Goal: Task Accomplishment & Management: Use online tool/utility

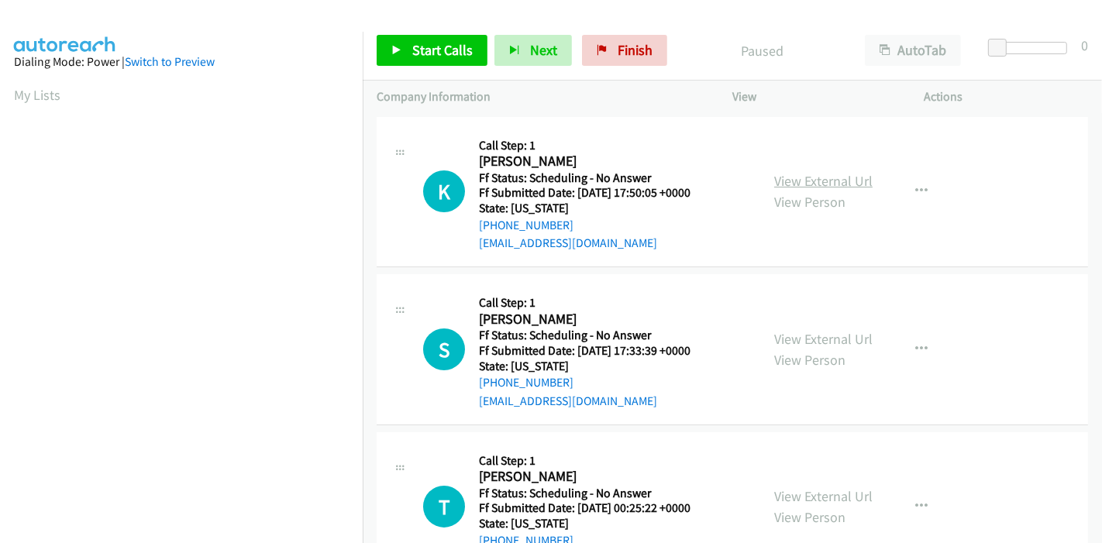
click at [812, 178] on link "View External Url" at bounding box center [823, 181] width 98 height 18
click at [817, 335] on link "View External Url" at bounding box center [823, 339] width 98 height 18
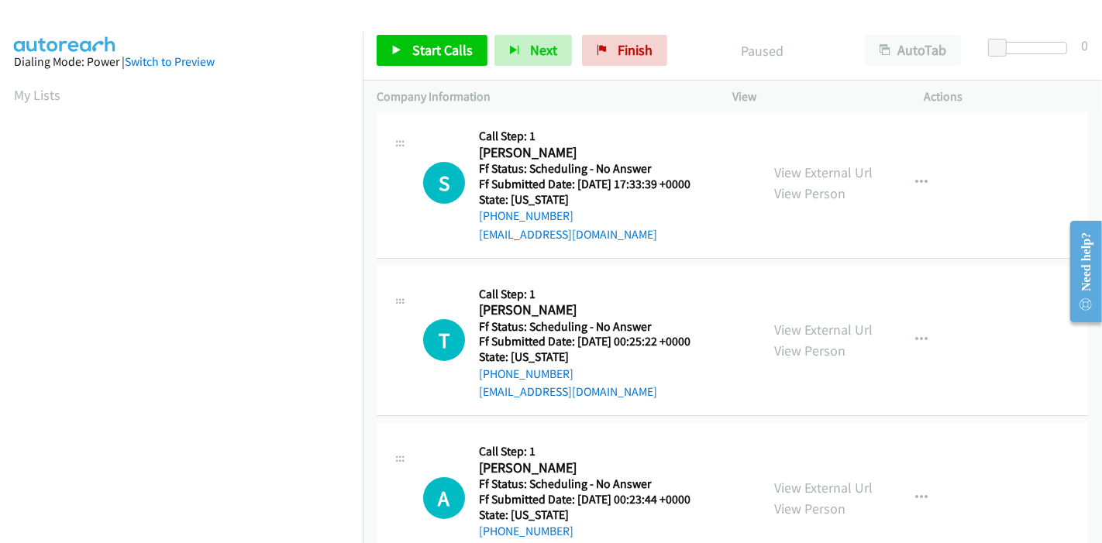
scroll to position [172, 0]
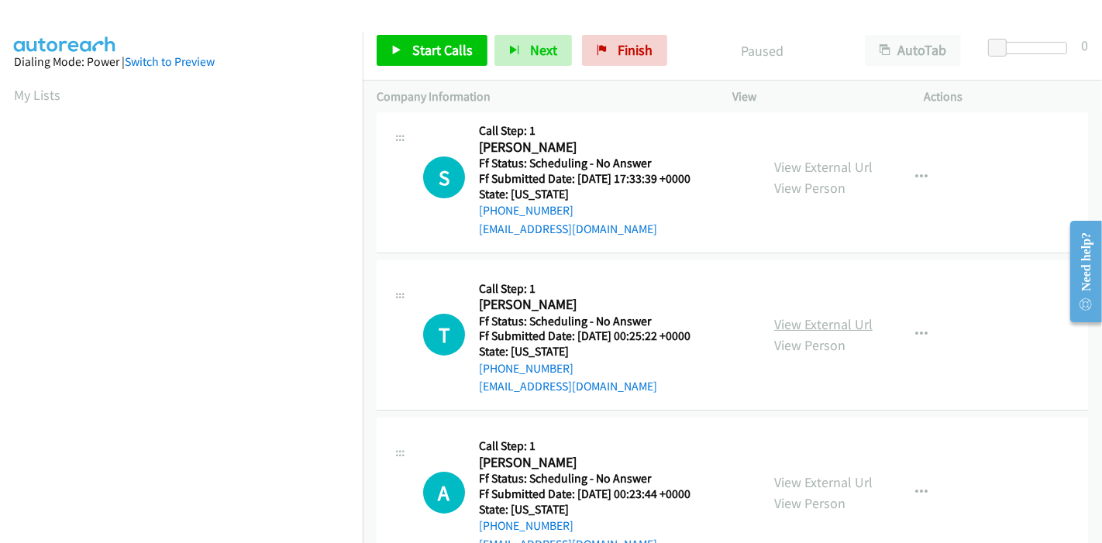
click at [783, 321] on link "View External Url" at bounding box center [823, 324] width 98 height 18
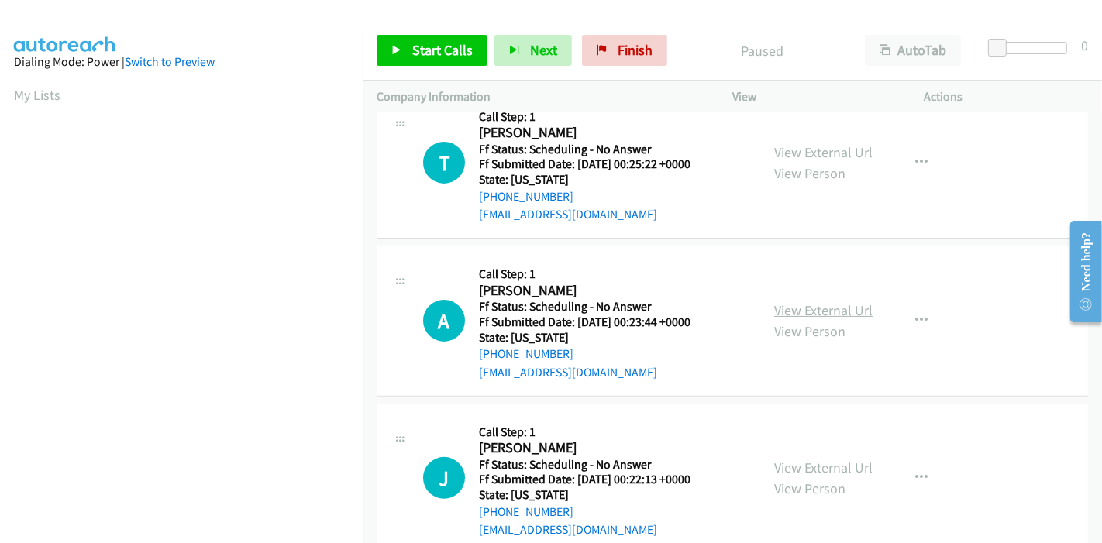
click at [792, 313] on link "View External Url" at bounding box center [823, 310] width 98 height 18
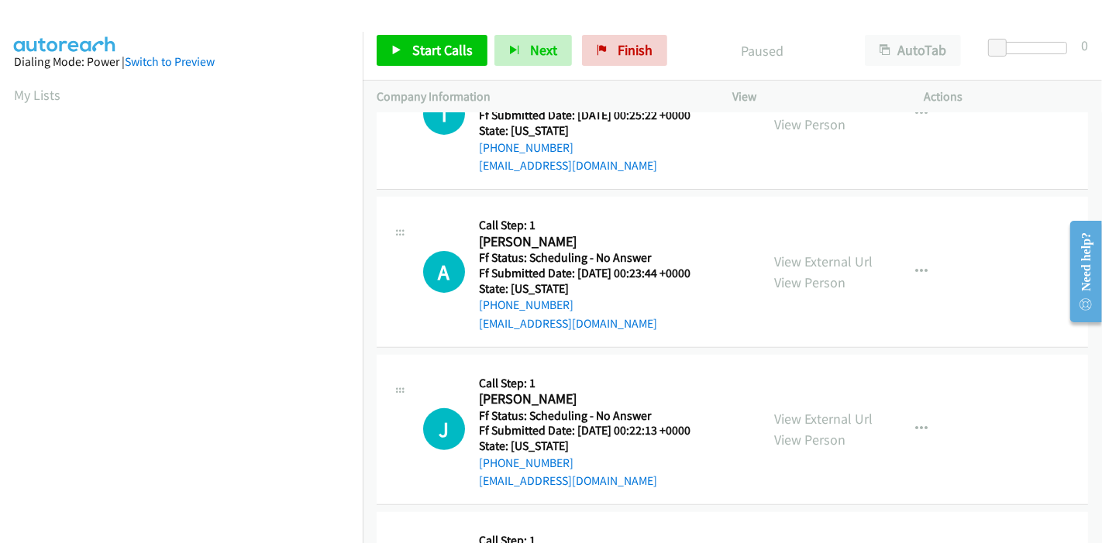
scroll to position [430, 0]
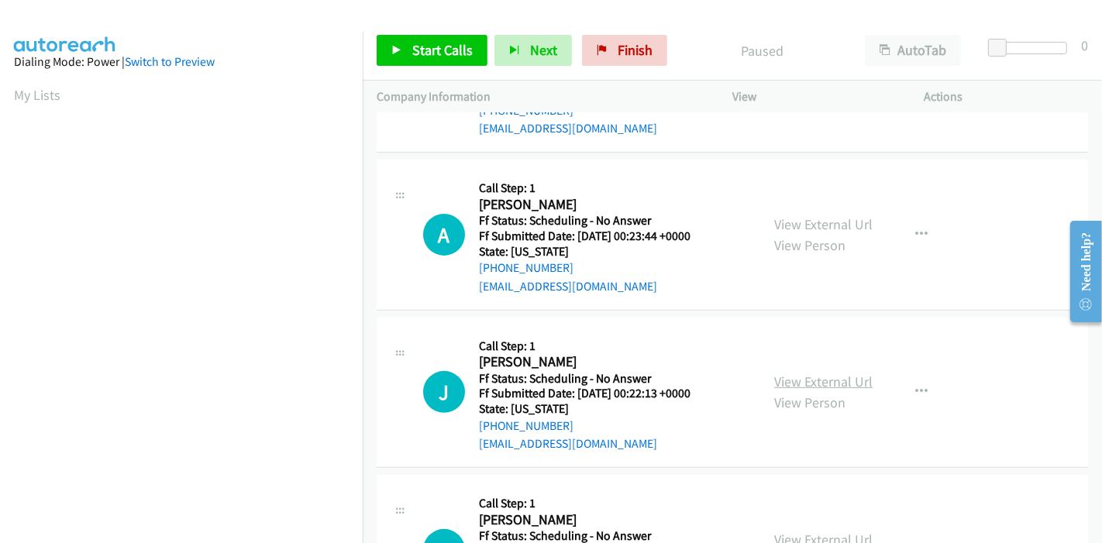
click at [799, 374] on link "View External Url" at bounding box center [823, 382] width 98 height 18
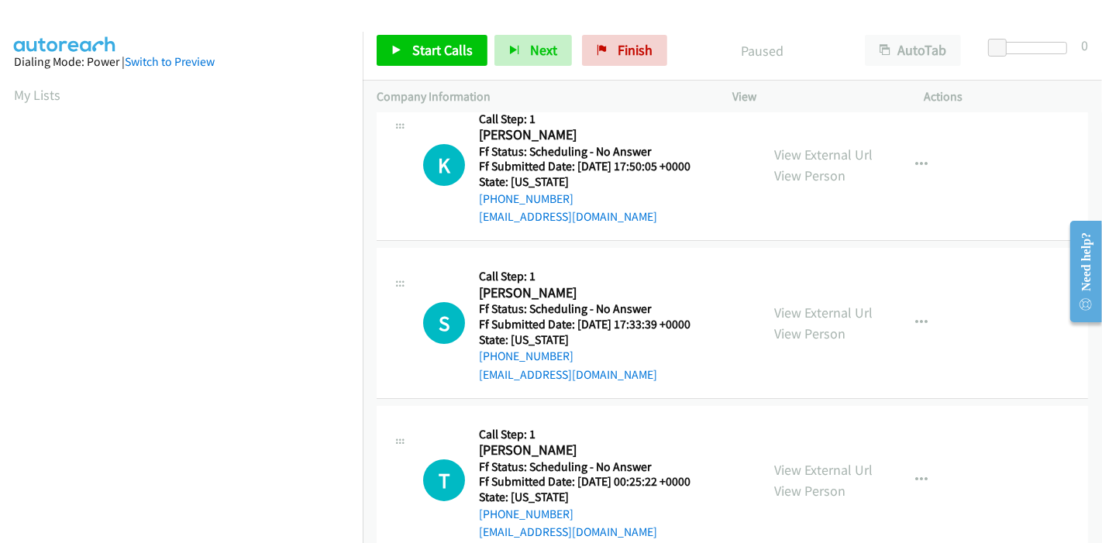
scroll to position [0, 0]
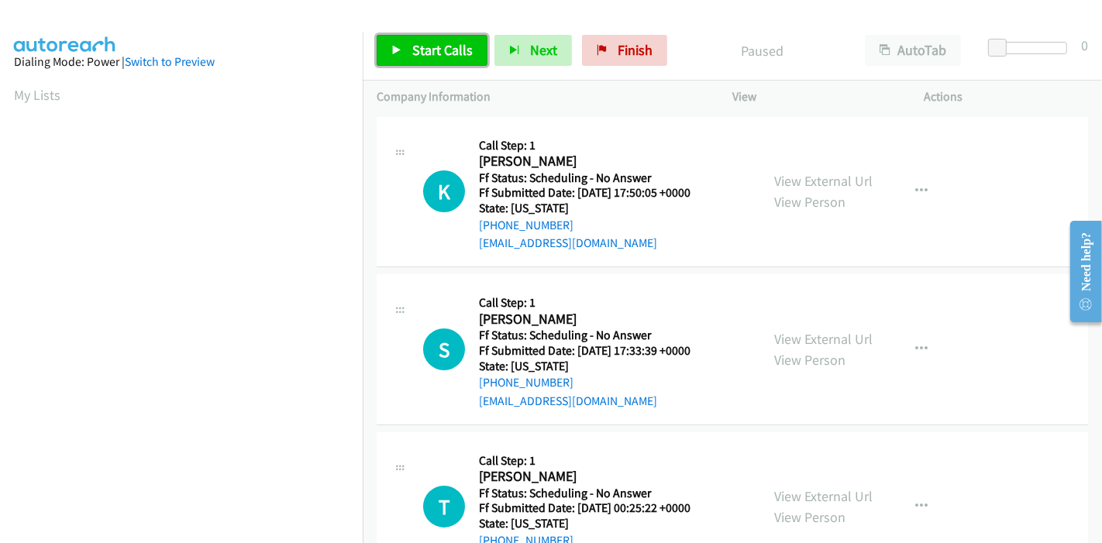
click at [397, 53] on icon at bounding box center [396, 51] width 11 height 11
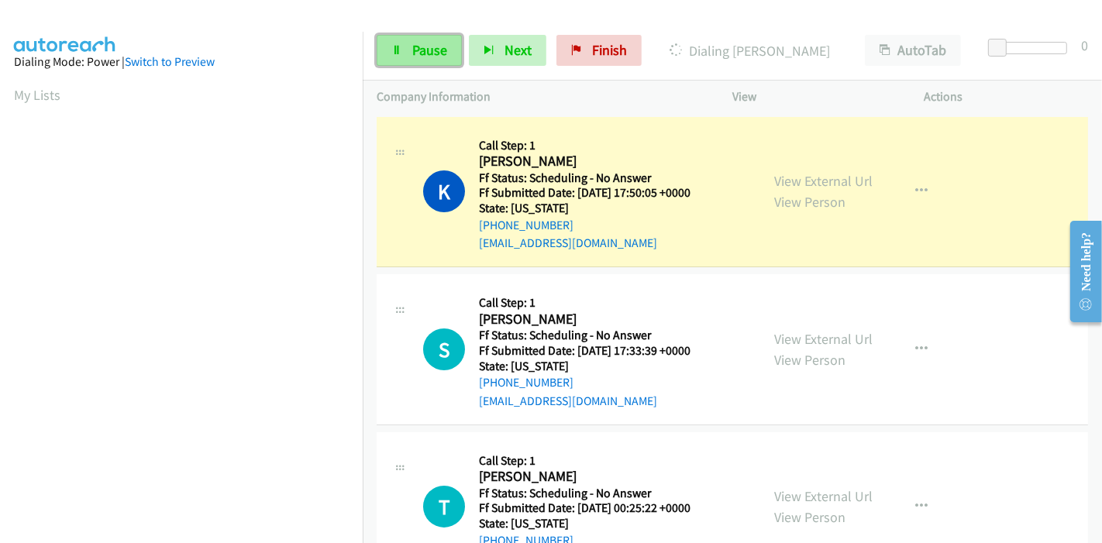
click at [427, 43] on span "Pause" at bounding box center [429, 50] width 35 height 18
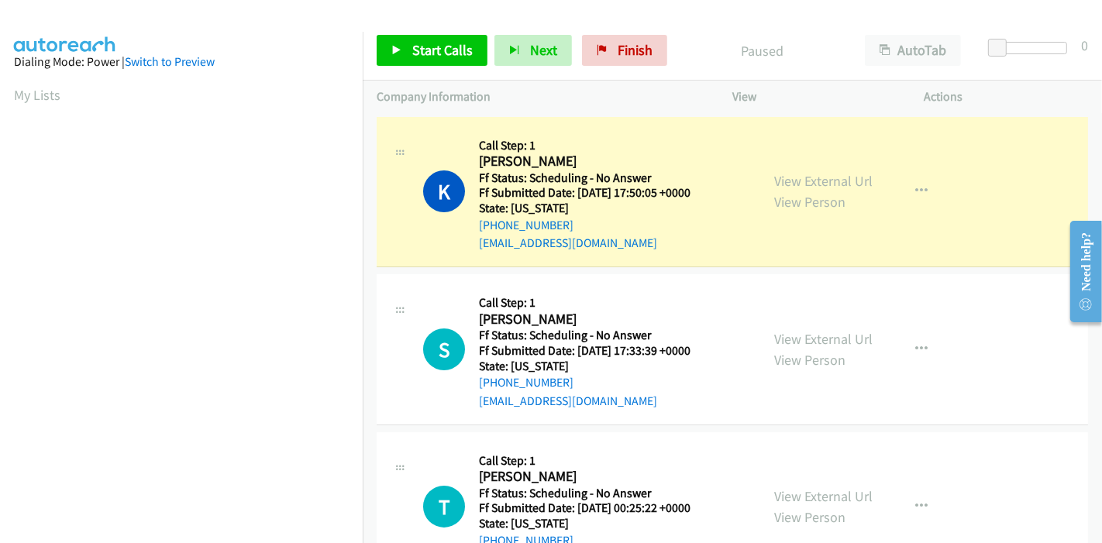
scroll to position [327, 0]
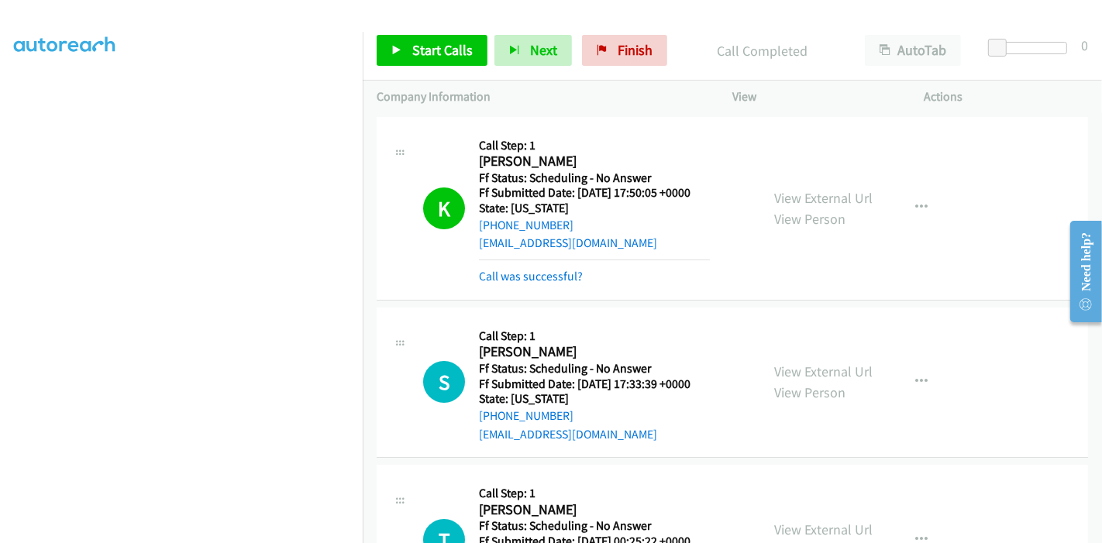
click at [412, 33] on div "Start Calls Pause Next Finish Call Completed AutoTab AutoTab 0" at bounding box center [732, 51] width 739 height 60
click at [413, 67] on div "Start Calls Pause Next Finish Call Completed AutoTab AutoTab 0" at bounding box center [732, 51] width 739 height 60
click at [412, 56] on span "Start Calls" at bounding box center [442, 50] width 60 height 18
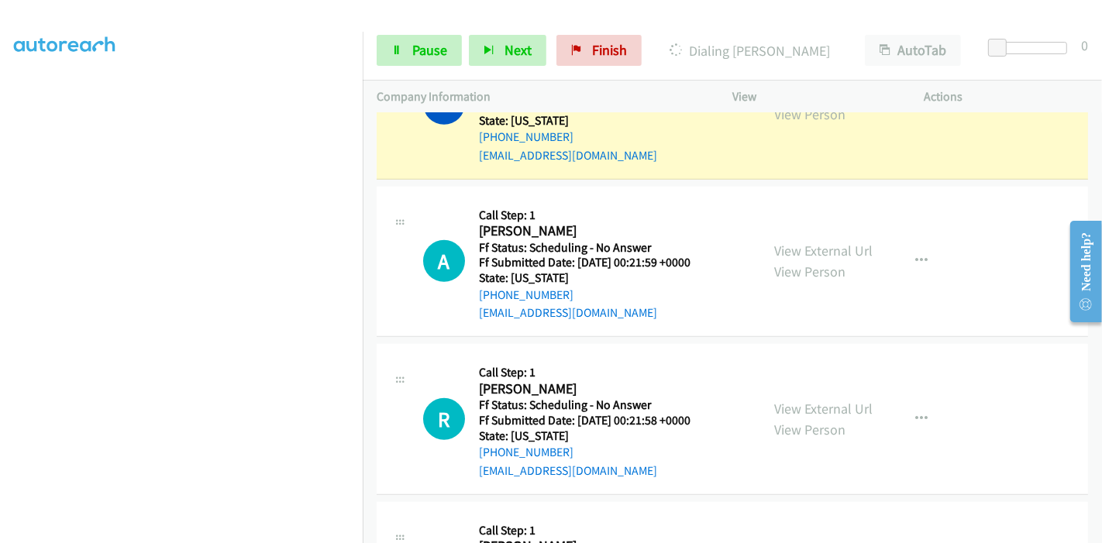
scroll to position [877, 0]
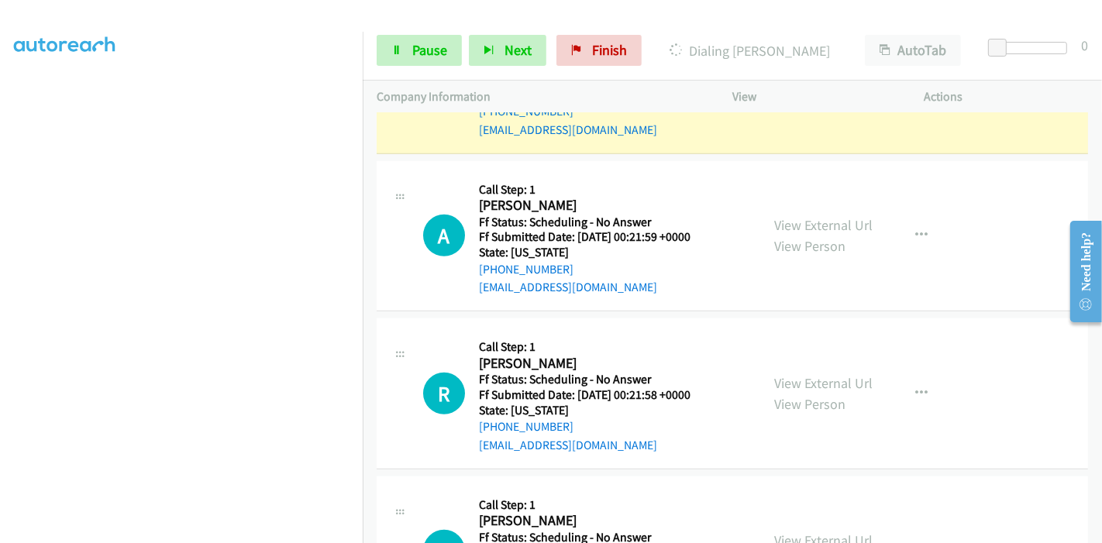
click at [828, 215] on div "View External Url View Person" at bounding box center [823, 236] width 98 height 42
click at [826, 217] on link "View External Url" at bounding box center [823, 225] width 98 height 18
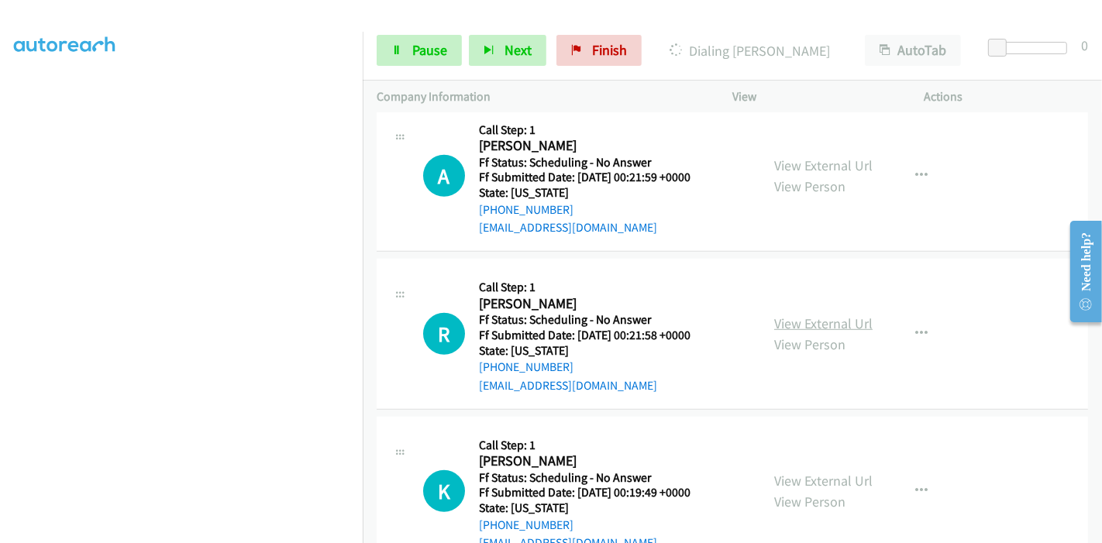
scroll to position [963, 0]
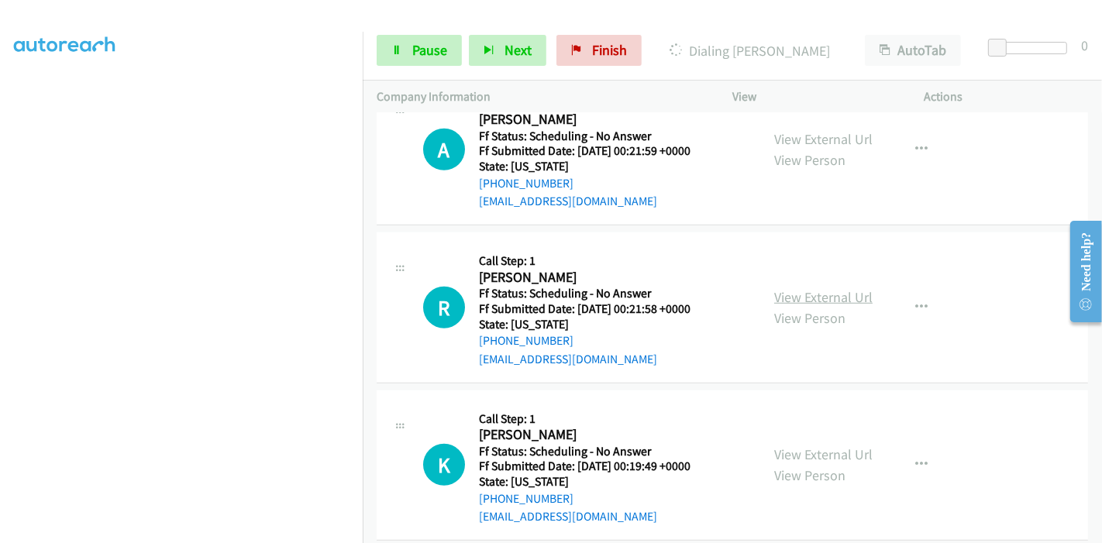
click at [787, 295] on link "View External Url" at bounding box center [823, 297] width 98 height 18
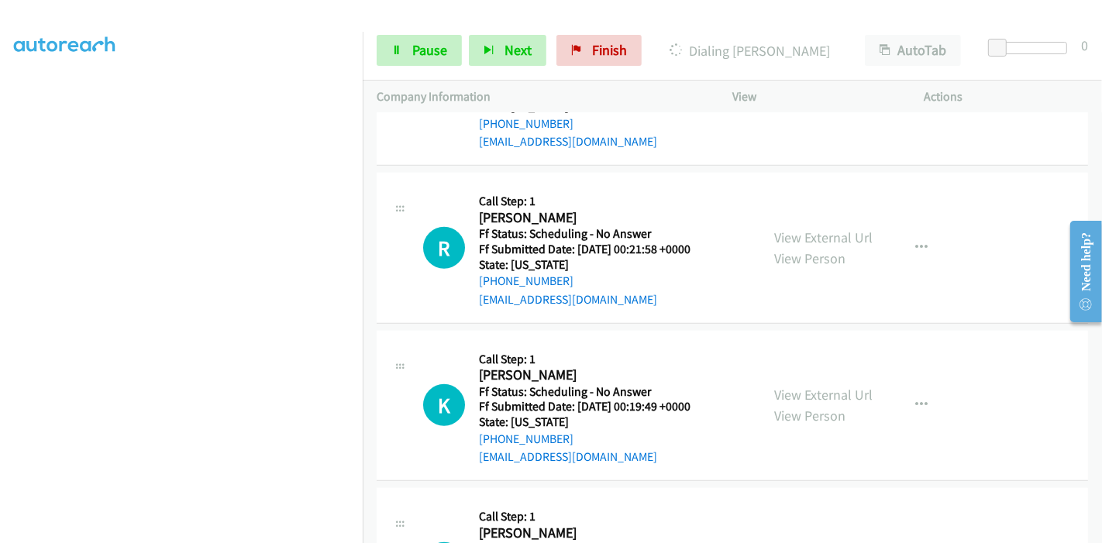
scroll to position [1049, 0]
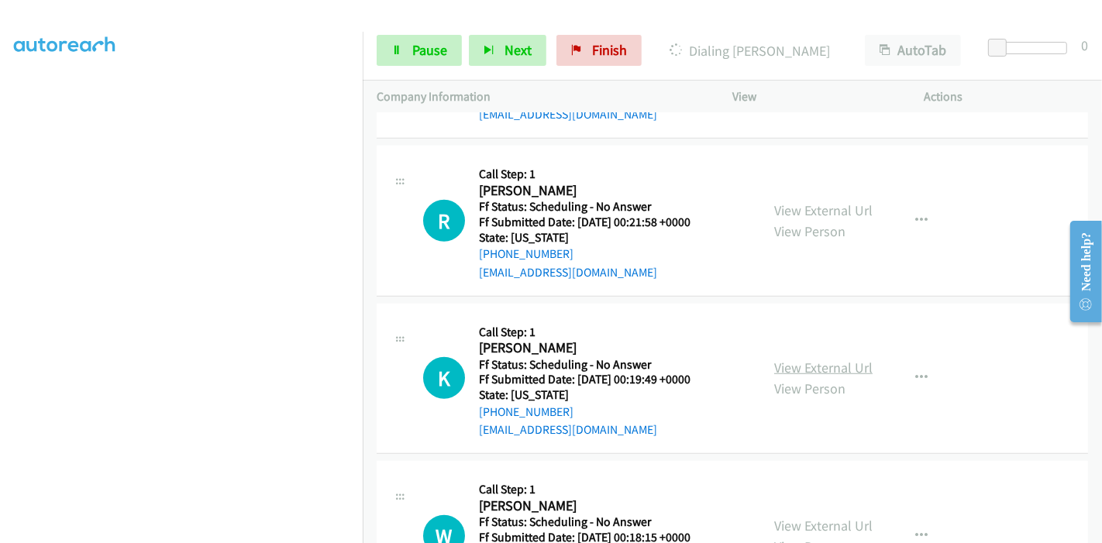
click at [804, 364] on link "View External Url" at bounding box center [823, 368] width 98 height 18
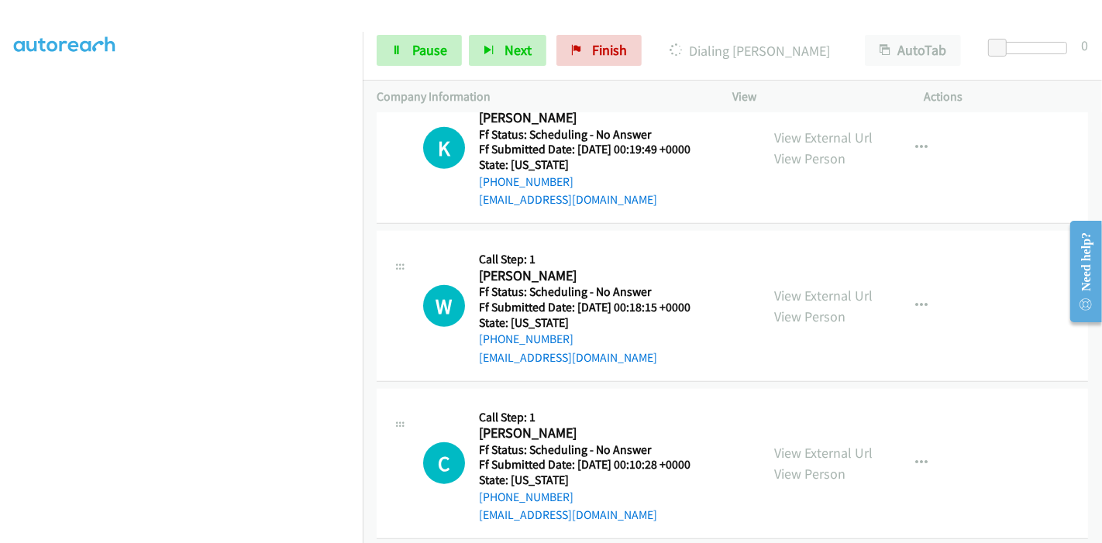
scroll to position [1307, 0]
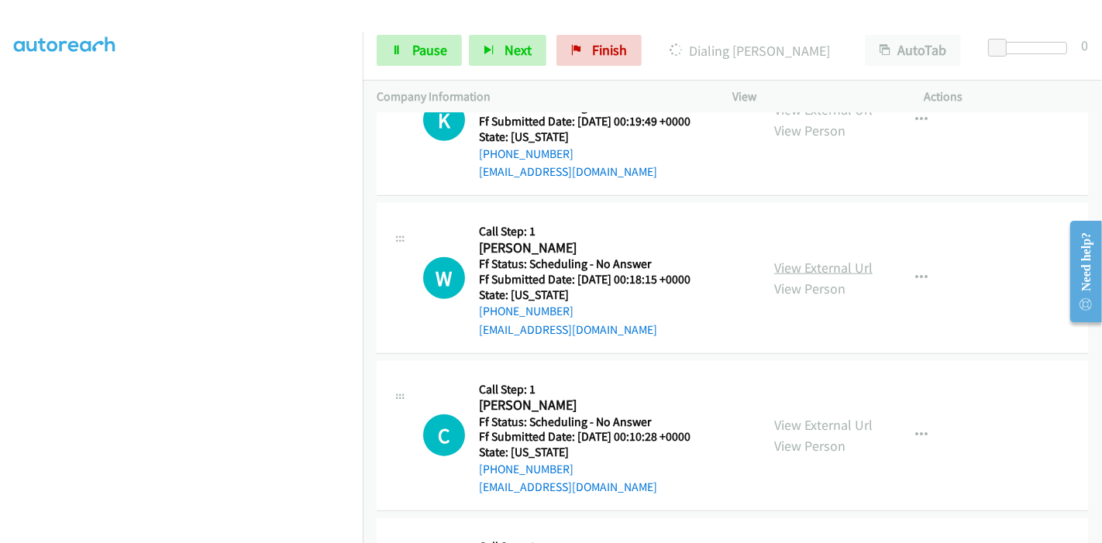
click at [801, 267] on link "View External Url" at bounding box center [823, 268] width 98 height 18
click at [801, 416] on link "View External Url" at bounding box center [823, 425] width 98 height 18
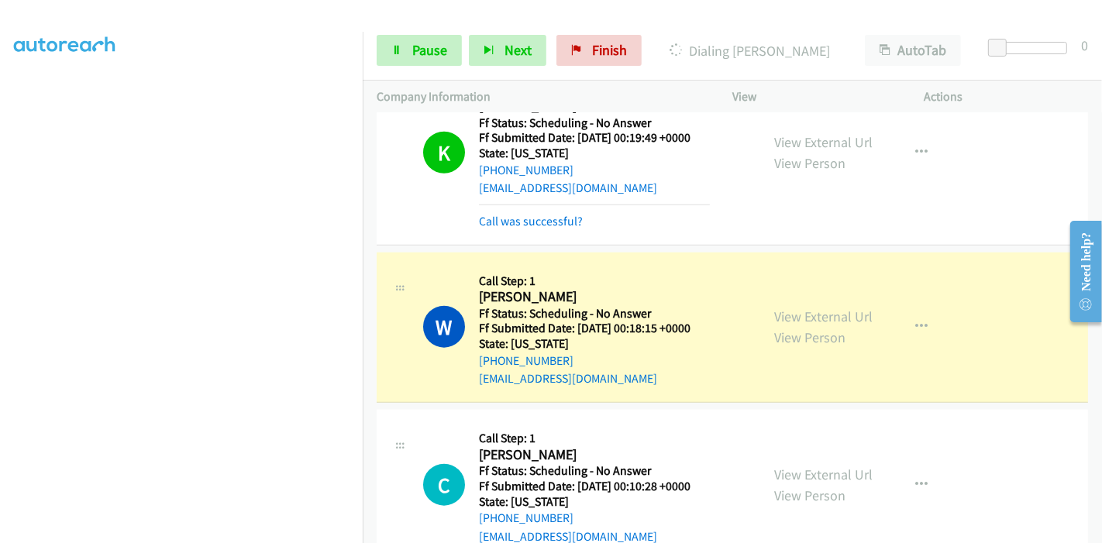
scroll to position [1426, 0]
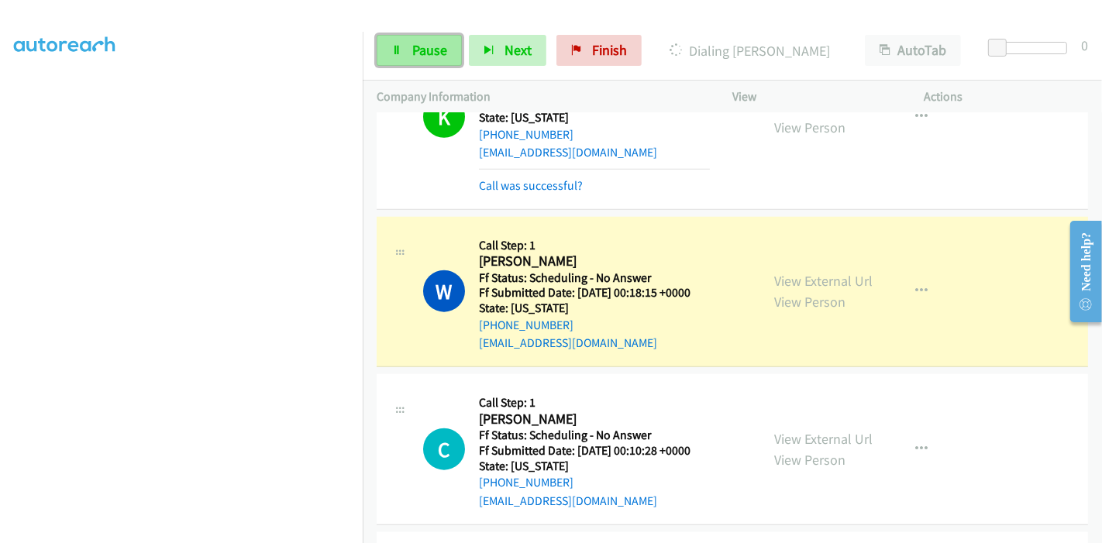
click at [429, 53] on span "Pause" at bounding box center [429, 50] width 35 height 18
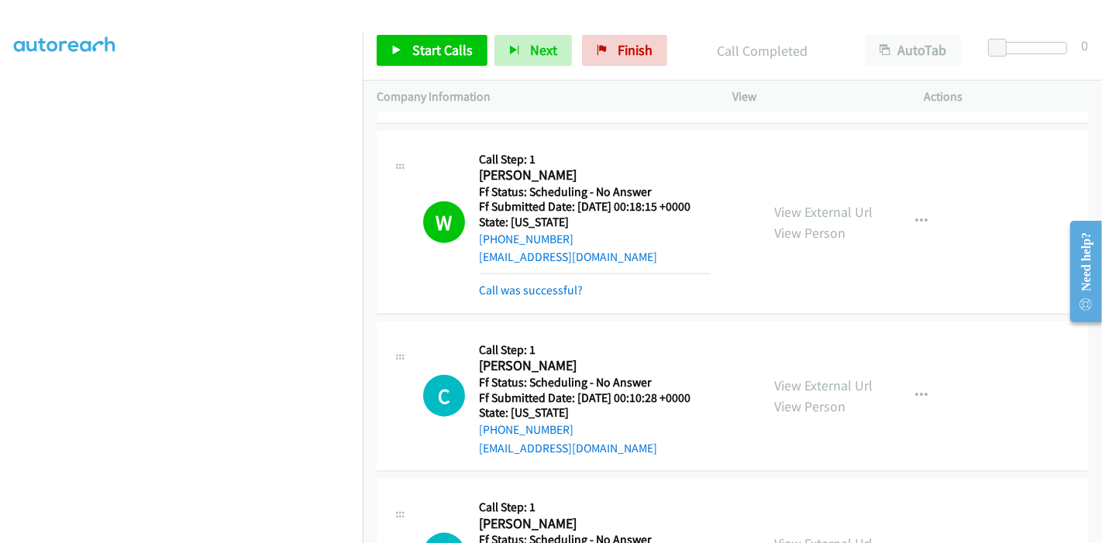
scroll to position [0, 0]
click at [573, 287] on link "Call was successful?" at bounding box center [531, 290] width 104 height 15
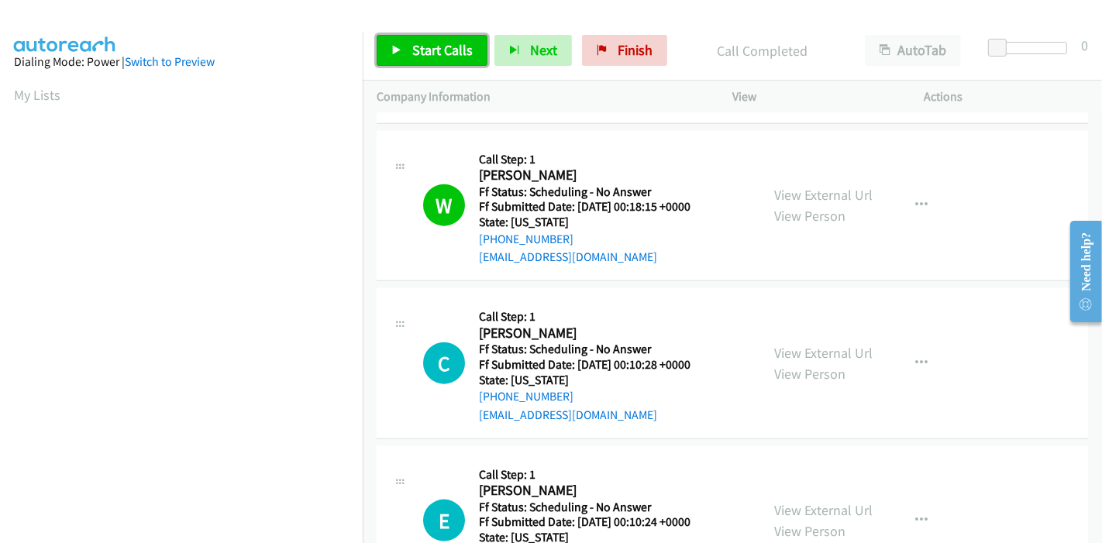
click at [436, 47] on span "Start Calls" at bounding box center [442, 50] width 60 height 18
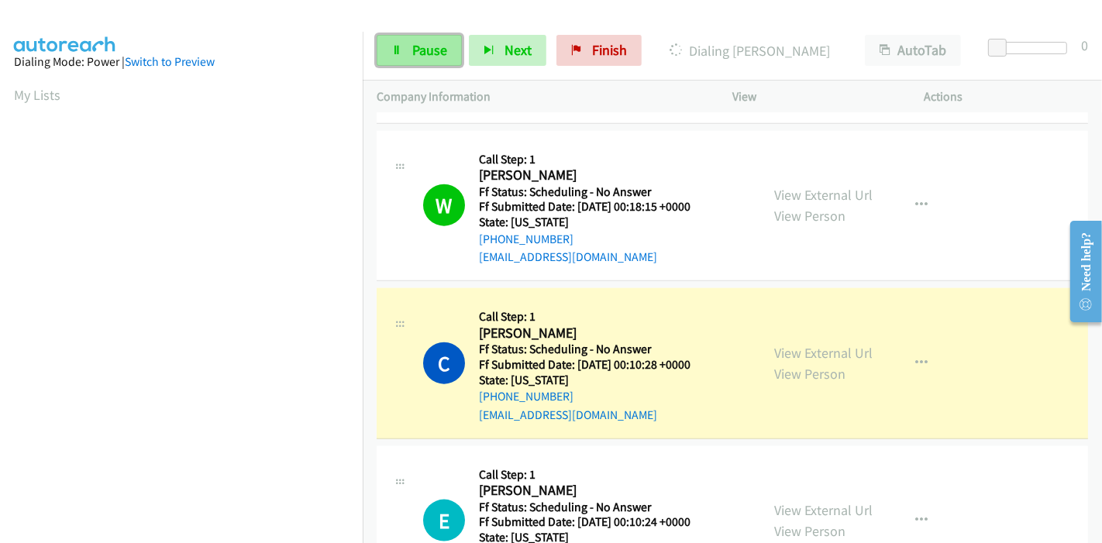
click at [430, 56] on span "Pause" at bounding box center [429, 50] width 35 height 18
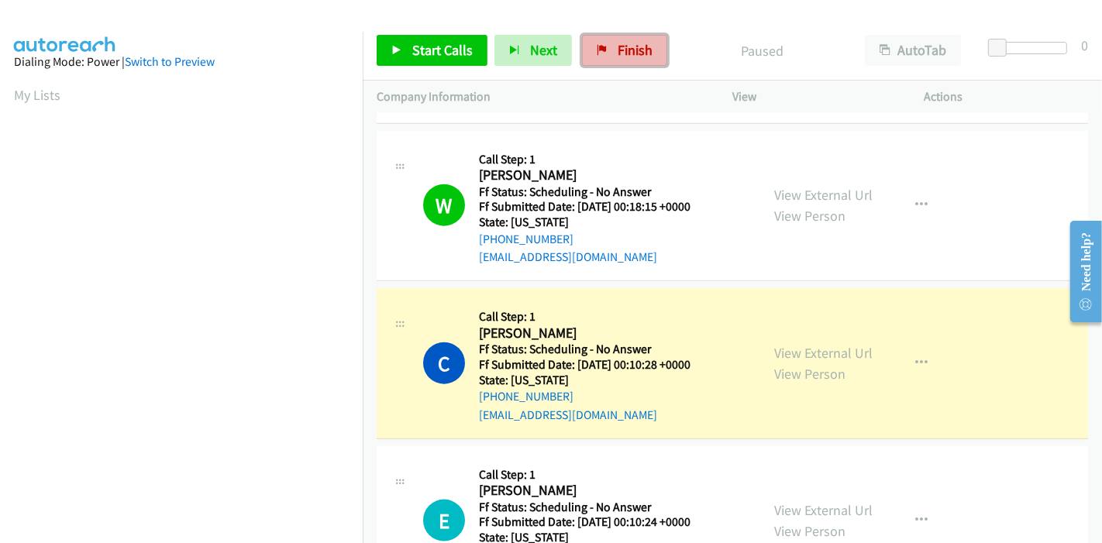
drag, startPoint x: 628, startPoint y: 42, endPoint x: 613, endPoint y: 63, distance: 25.6
click at [628, 42] on span "Finish" at bounding box center [635, 50] width 35 height 18
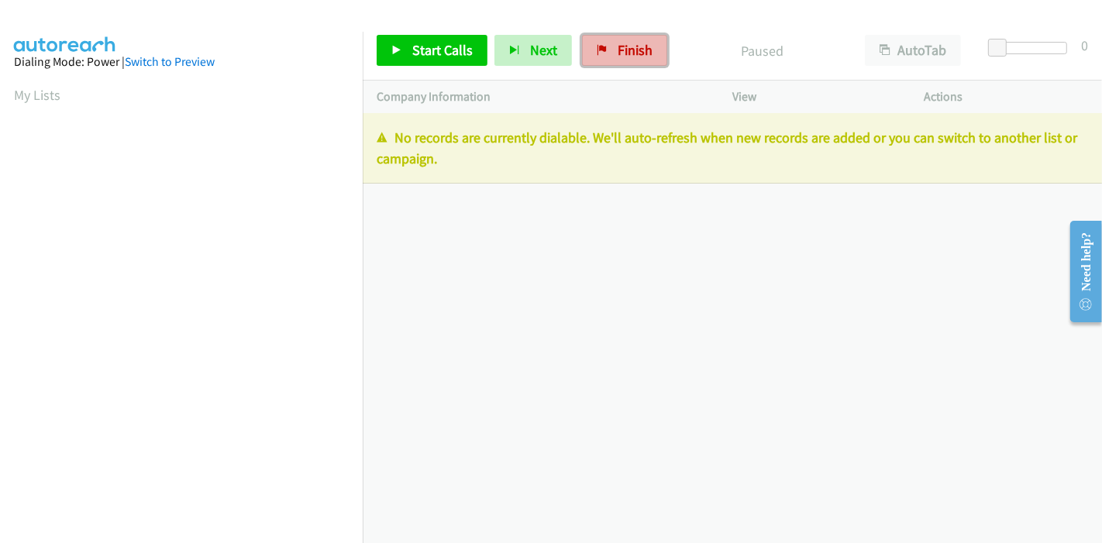
click at [620, 49] on span "Finish" at bounding box center [635, 50] width 35 height 18
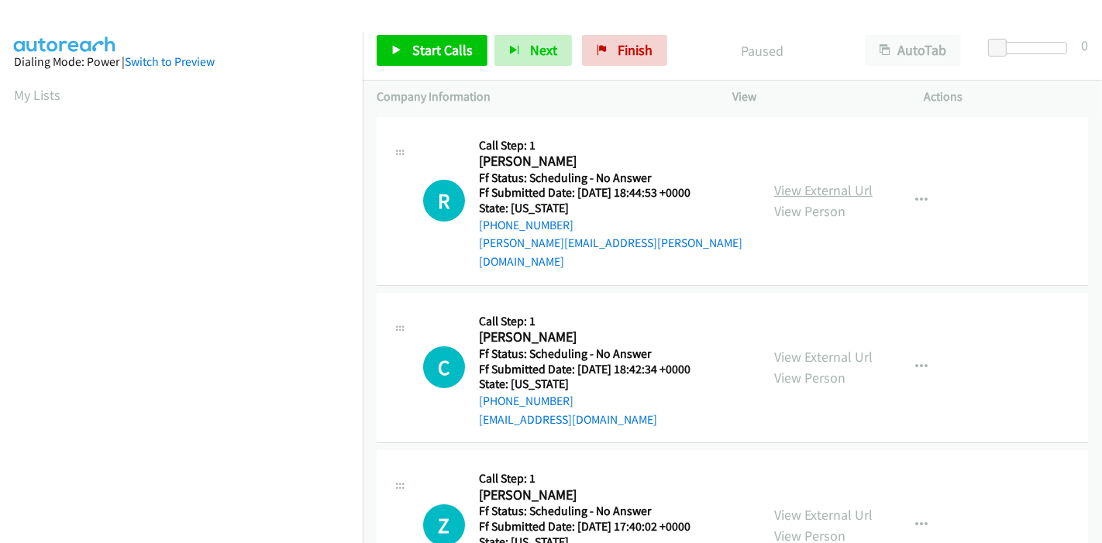
click at [839, 183] on link "View External Url" at bounding box center [823, 190] width 98 height 18
click at [841, 348] on link "View External Url" at bounding box center [823, 357] width 98 height 18
click at [794, 506] on link "View External Url" at bounding box center [823, 515] width 98 height 18
click at [385, 52] on link "Start Calls" at bounding box center [432, 50] width 111 height 31
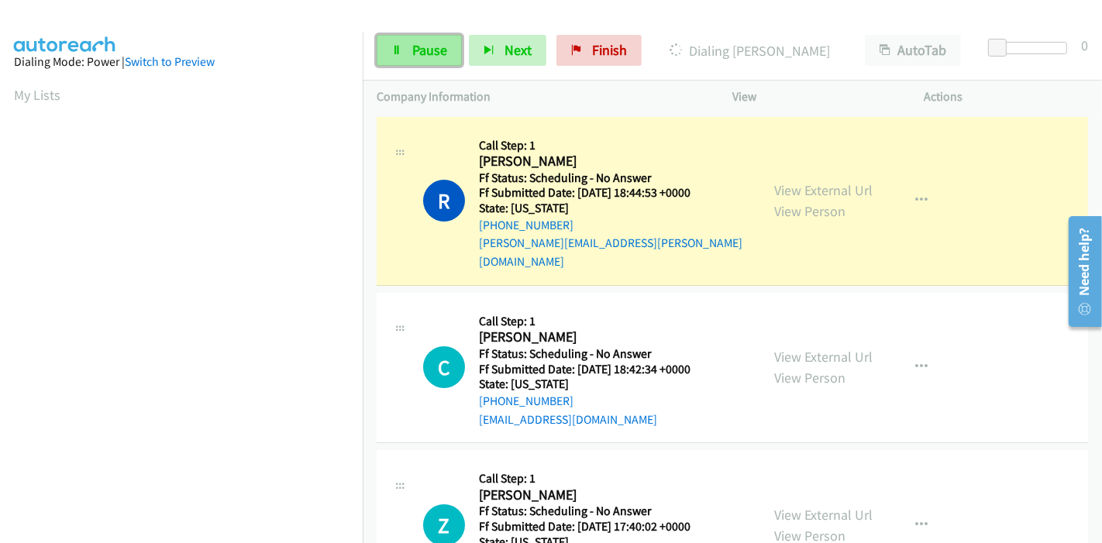
click at [403, 59] on link "Pause" at bounding box center [419, 50] width 85 height 31
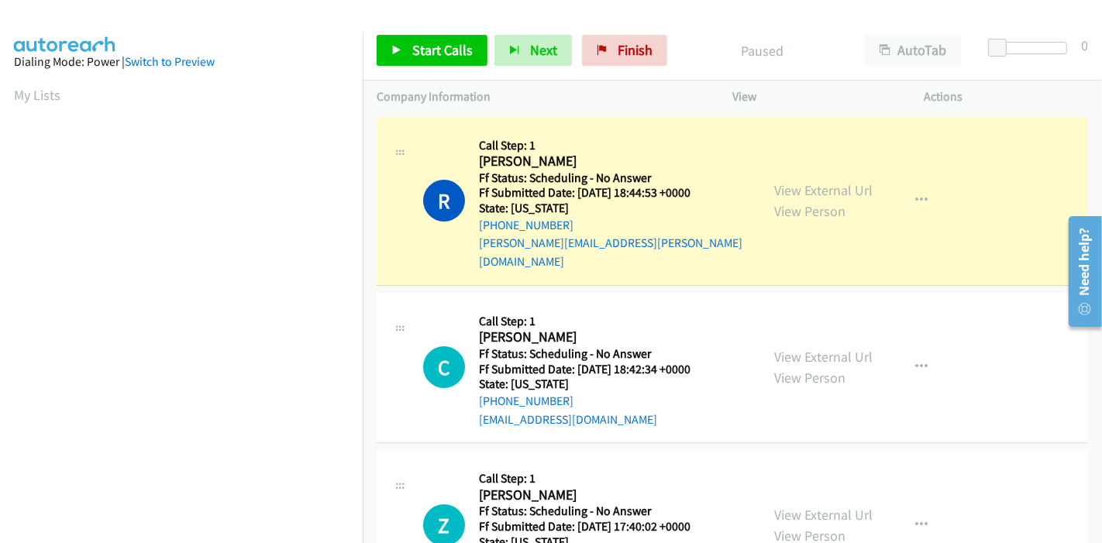
scroll to position [327, 0]
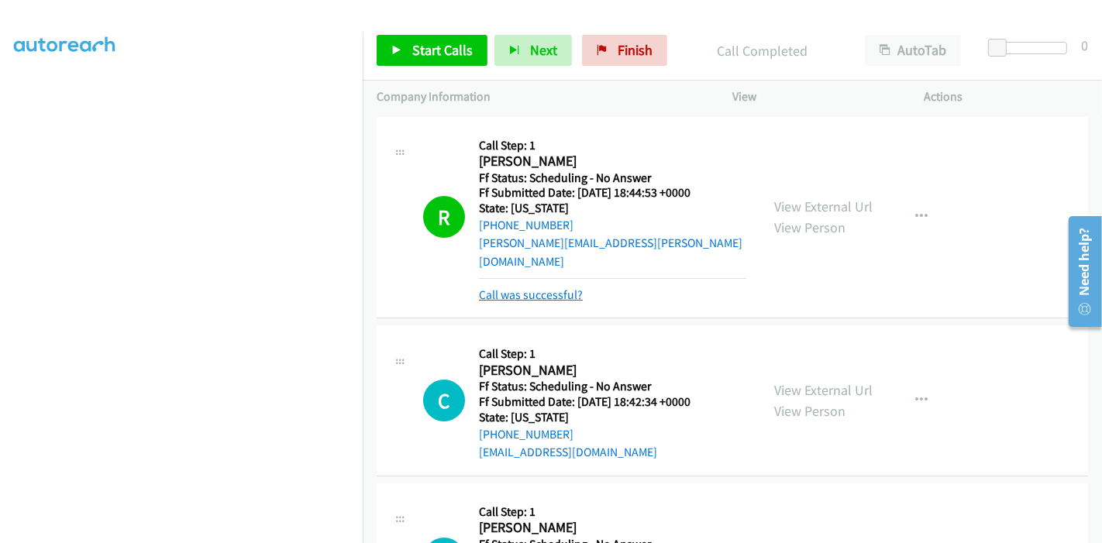
click at [536, 288] on link "Call was successful?" at bounding box center [531, 295] width 104 height 15
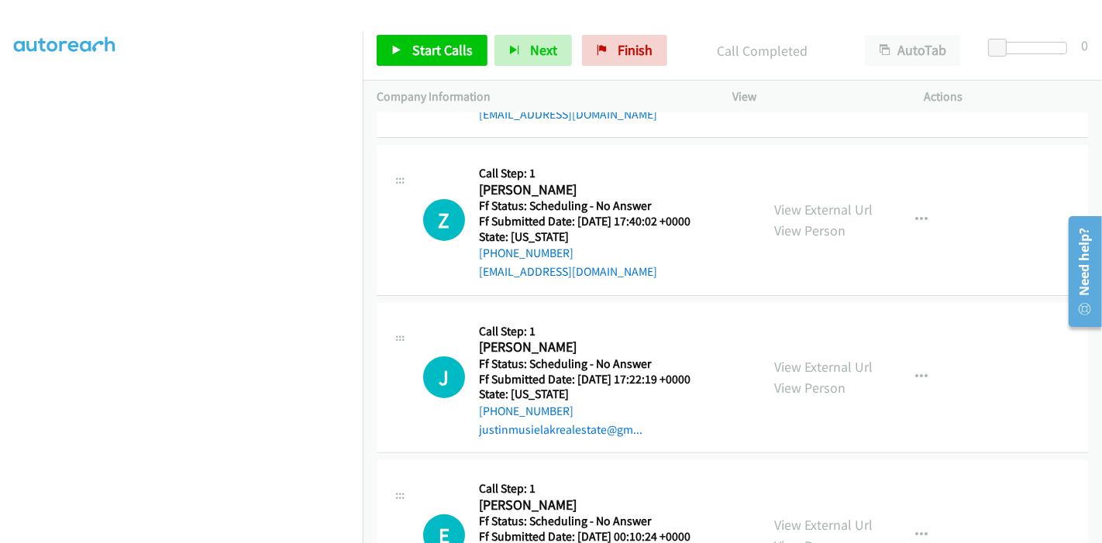
scroll to position [344, 0]
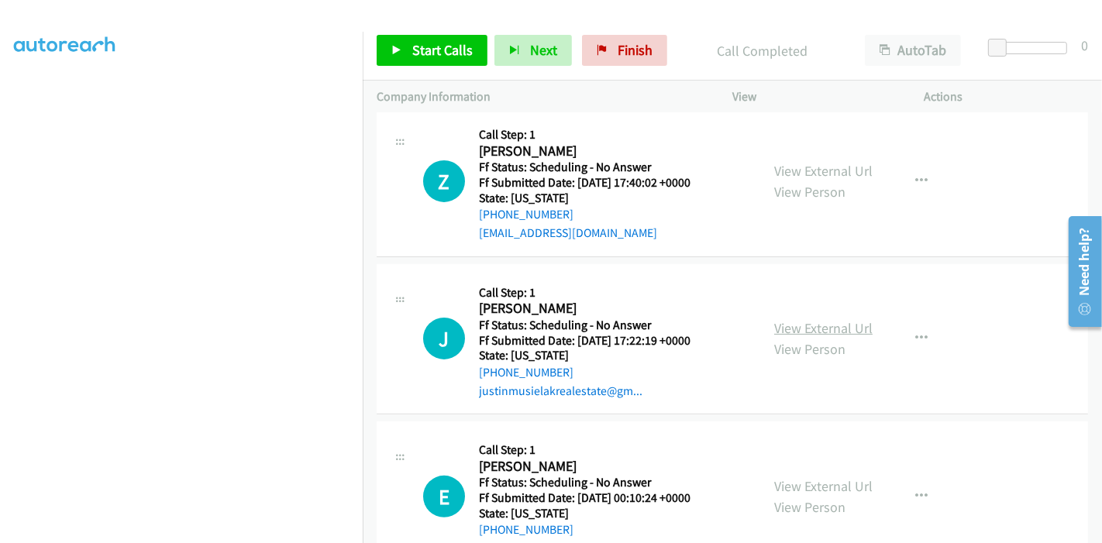
click at [799, 319] on link "View External Url" at bounding box center [823, 328] width 98 height 18
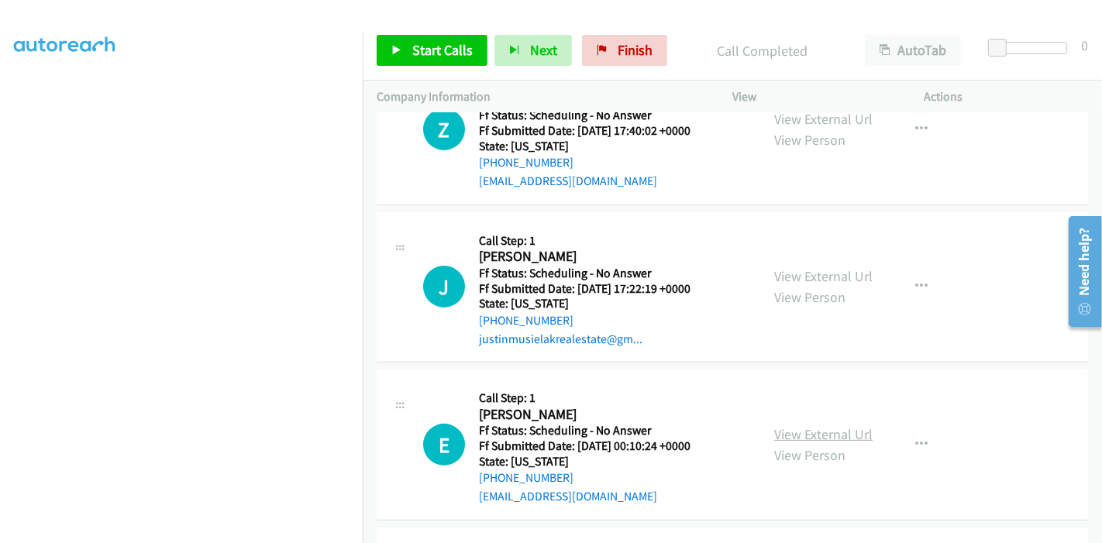
scroll to position [430, 0]
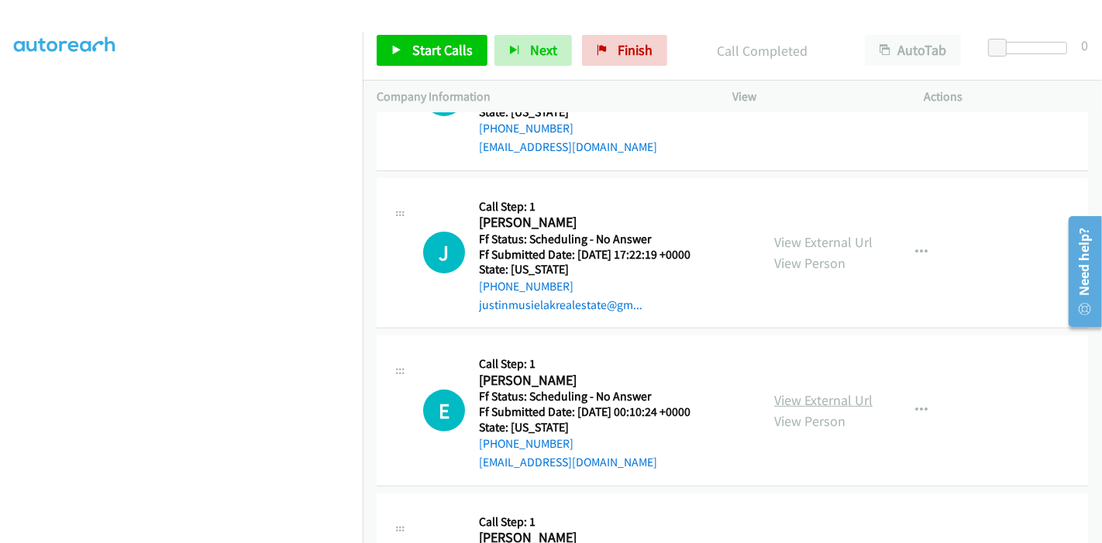
click at [815, 391] on link "View External Url" at bounding box center [823, 400] width 98 height 18
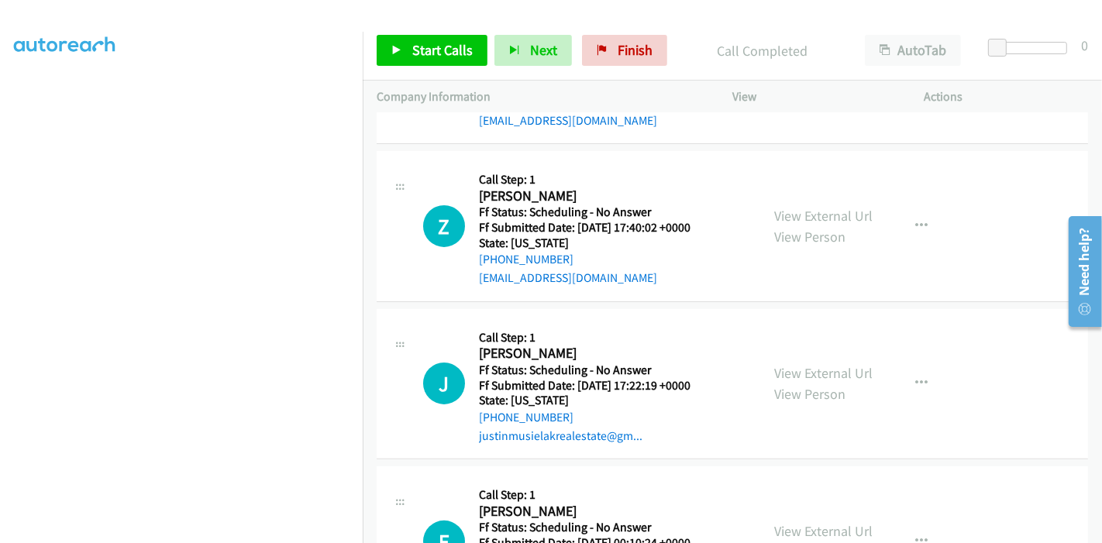
scroll to position [0, 0]
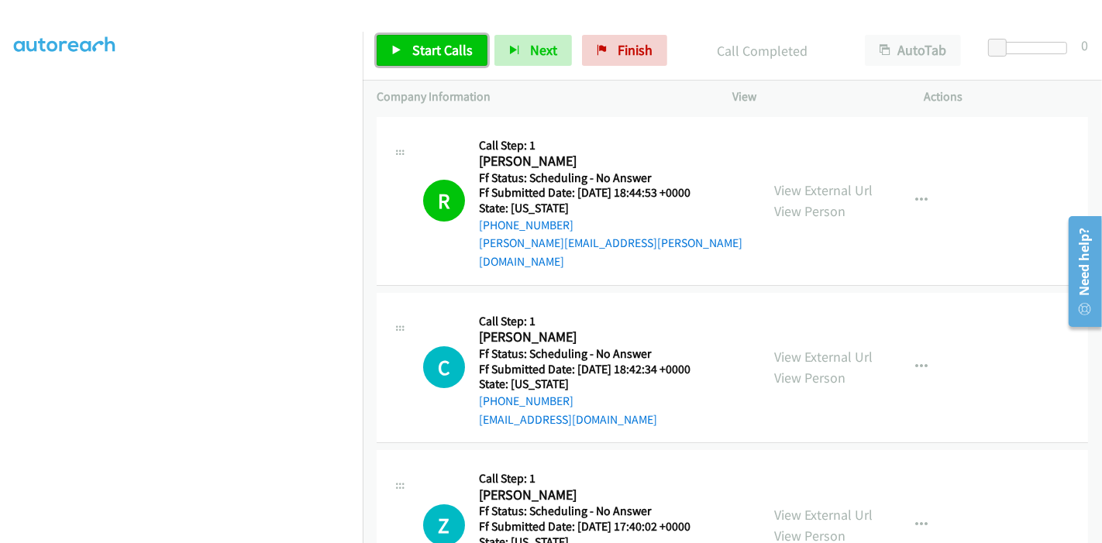
click at [422, 56] on span "Start Calls" at bounding box center [442, 50] width 60 height 18
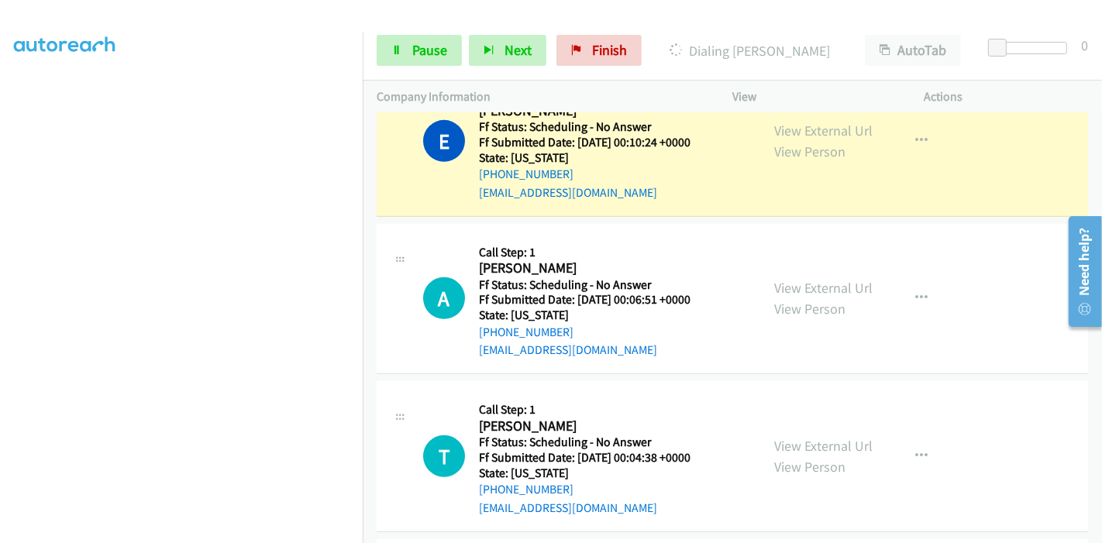
scroll to position [861, 0]
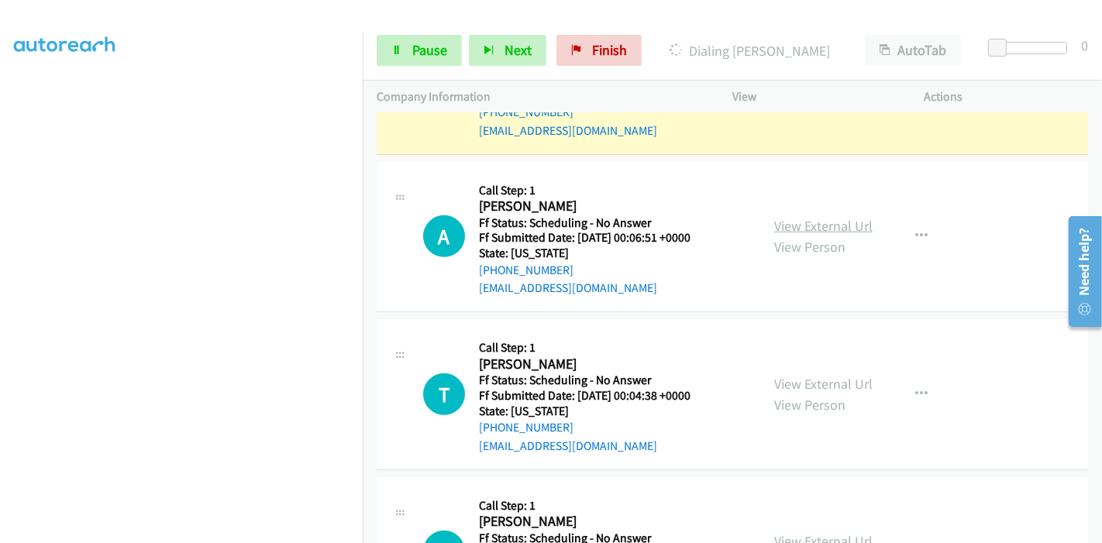
click at [802, 217] on link "View External Url" at bounding box center [823, 226] width 98 height 18
click at [801, 375] on link "View External Url" at bounding box center [823, 384] width 98 height 18
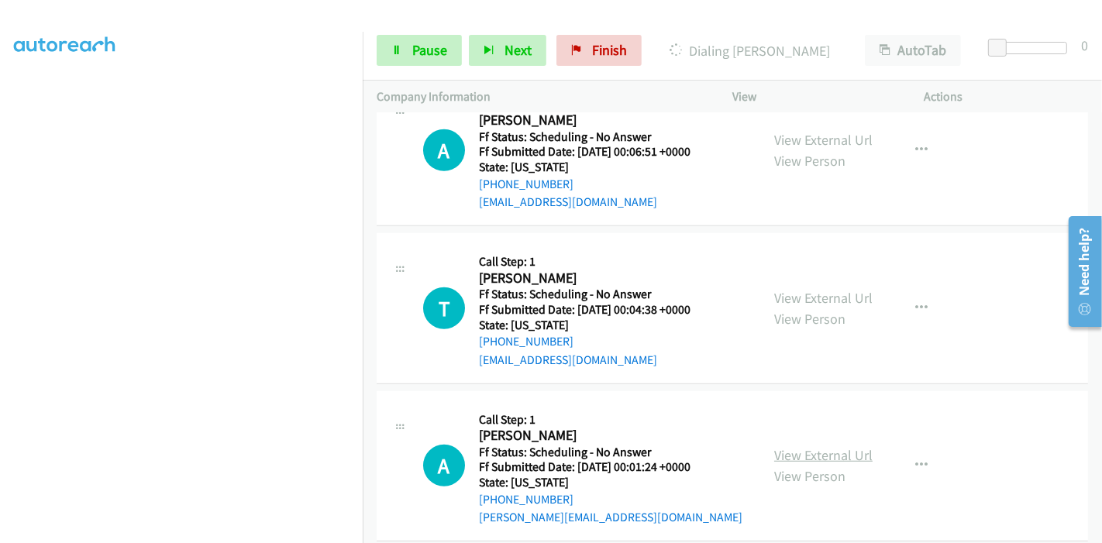
click at [801, 446] on link "View External Url" at bounding box center [823, 455] width 98 height 18
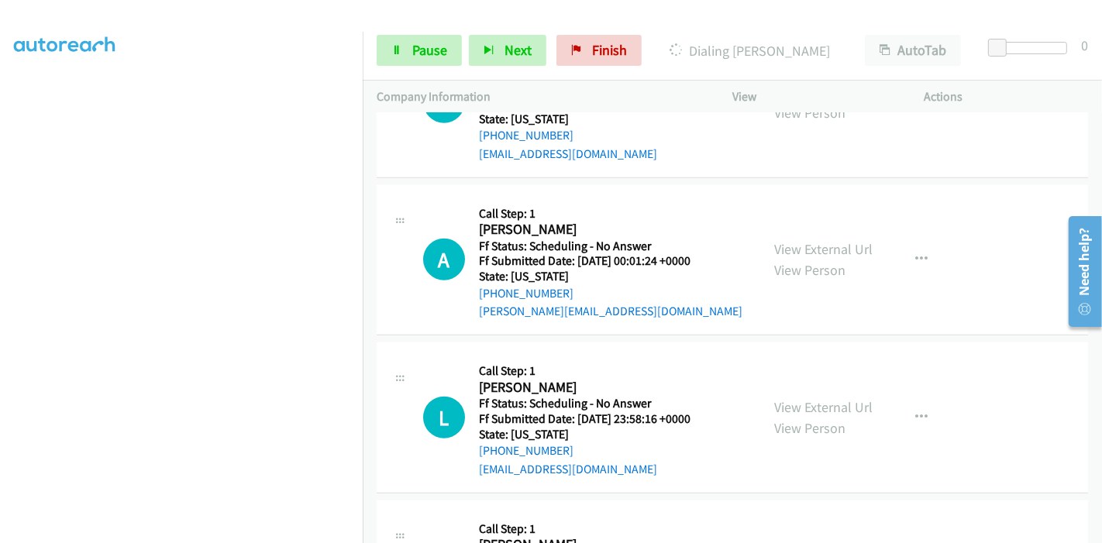
scroll to position [1205, 0]
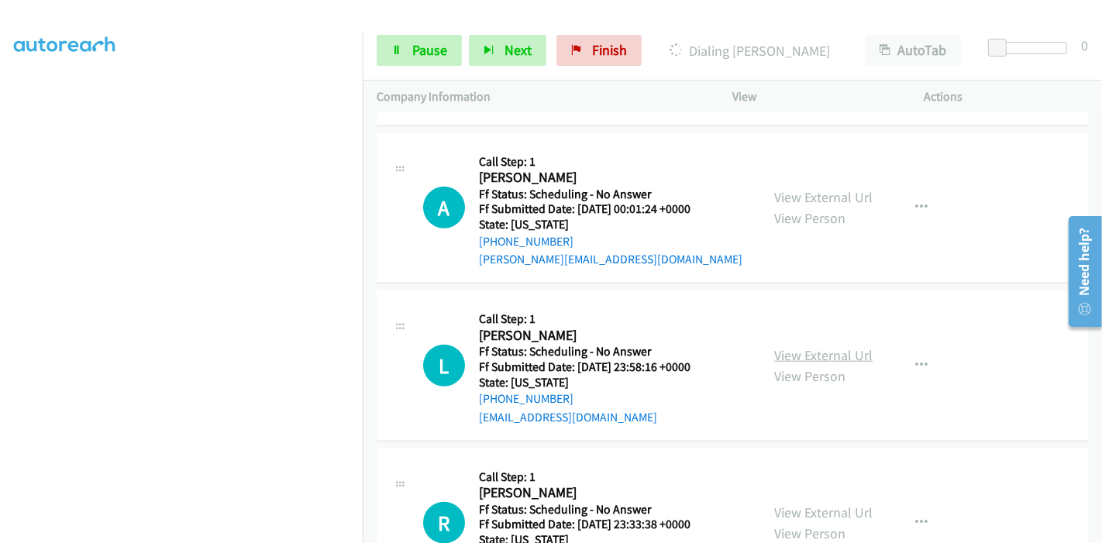
click at [794, 346] on link "View External Url" at bounding box center [823, 355] width 98 height 18
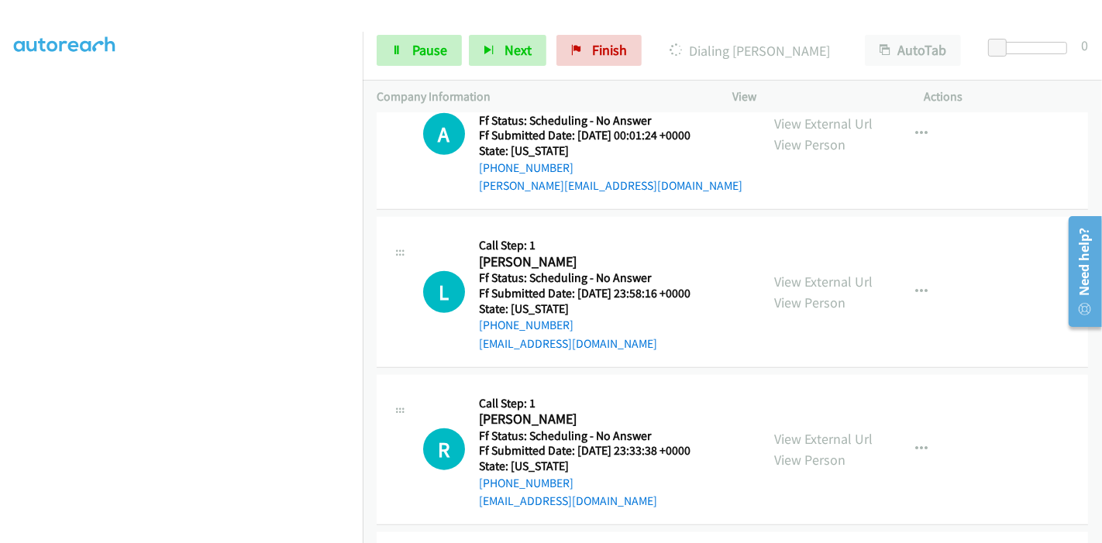
scroll to position [1377, 0]
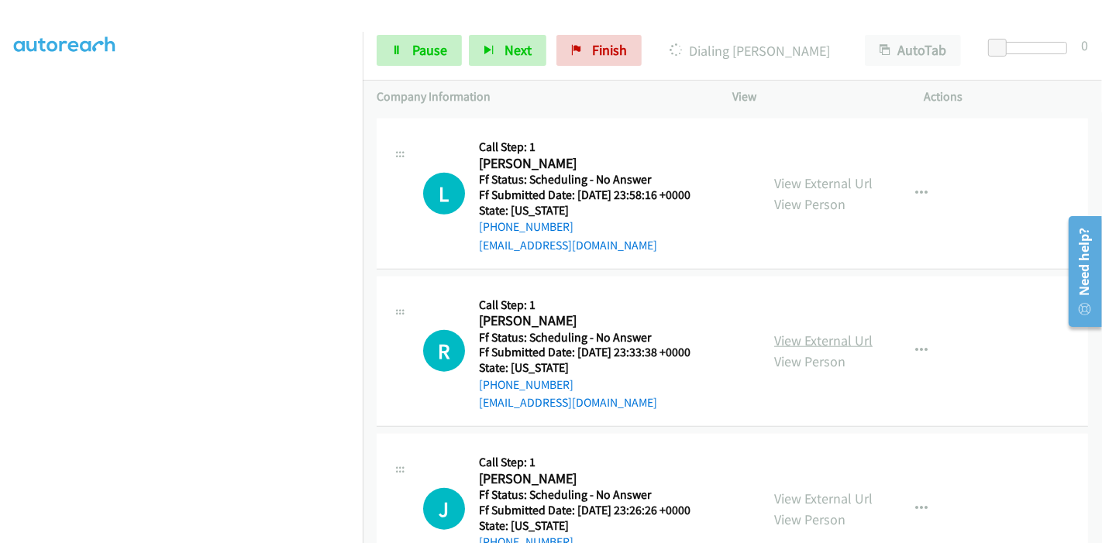
click at [820, 332] on link "View External Url" at bounding box center [823, 341] width 98 height 18
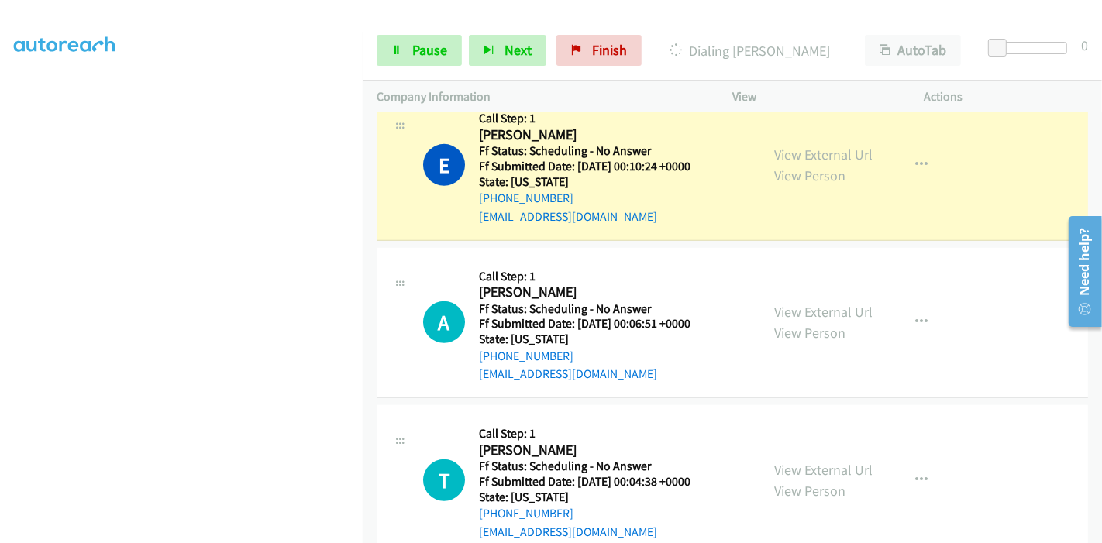
scroll to position [688, 0]
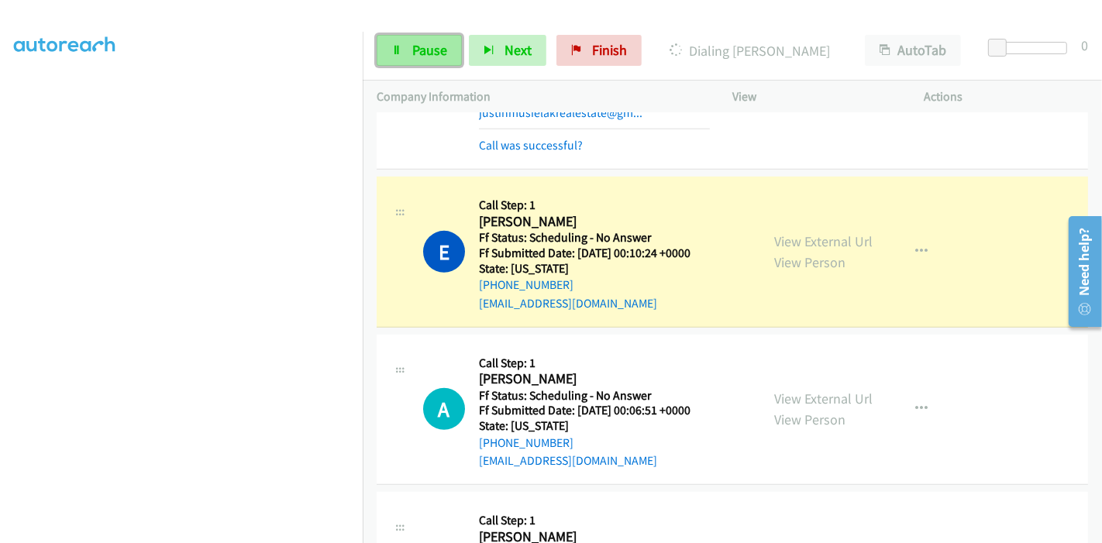
click at [430, 48] on span "Pause" at bounding box center [429, 50] width 35 height 18
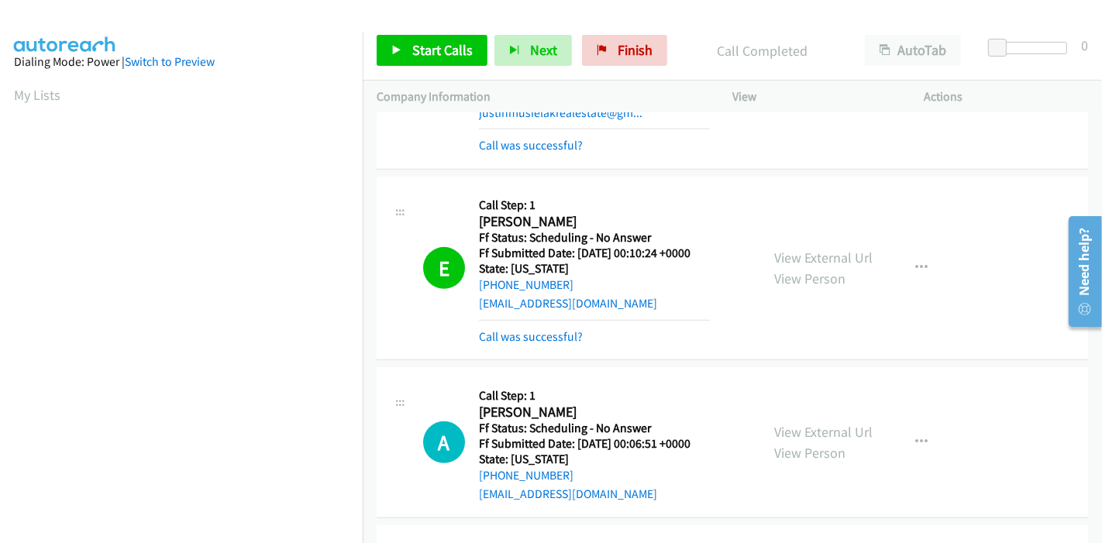
scroll to position [327, 0]
click at [429, 59] on link "Start Calls" at bounding box center [432, 50] width 111 height 31
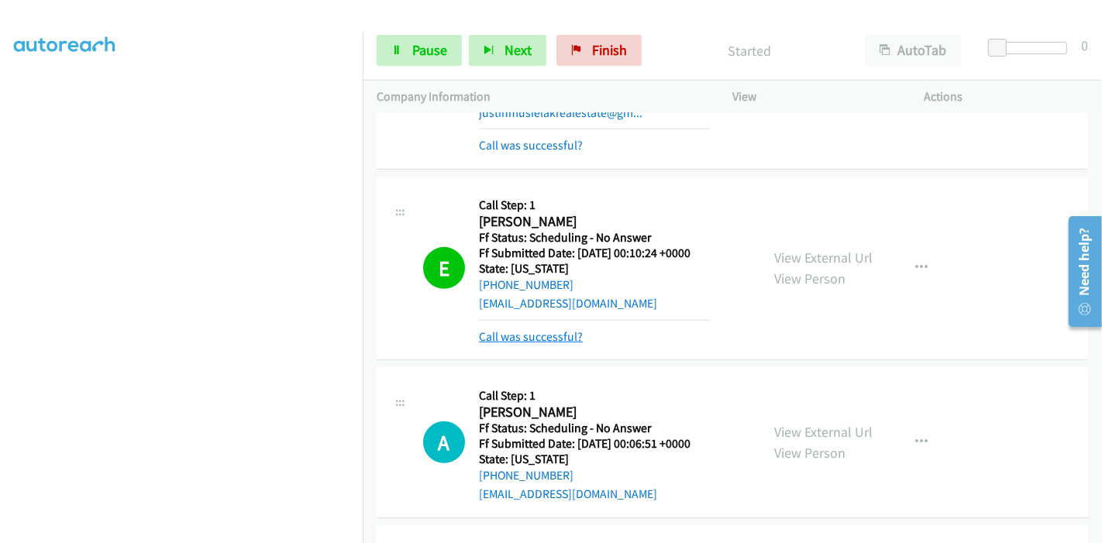
click at [506, 329] on link "Call was successful?" at bounding box center [531, 336] width 104 height 15
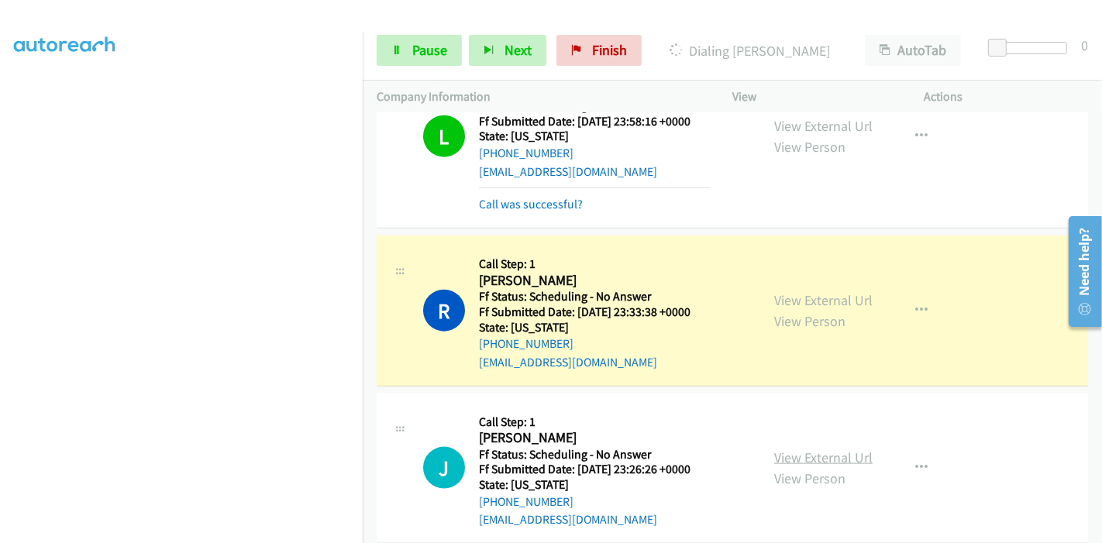
scroll to position [1636, 0]
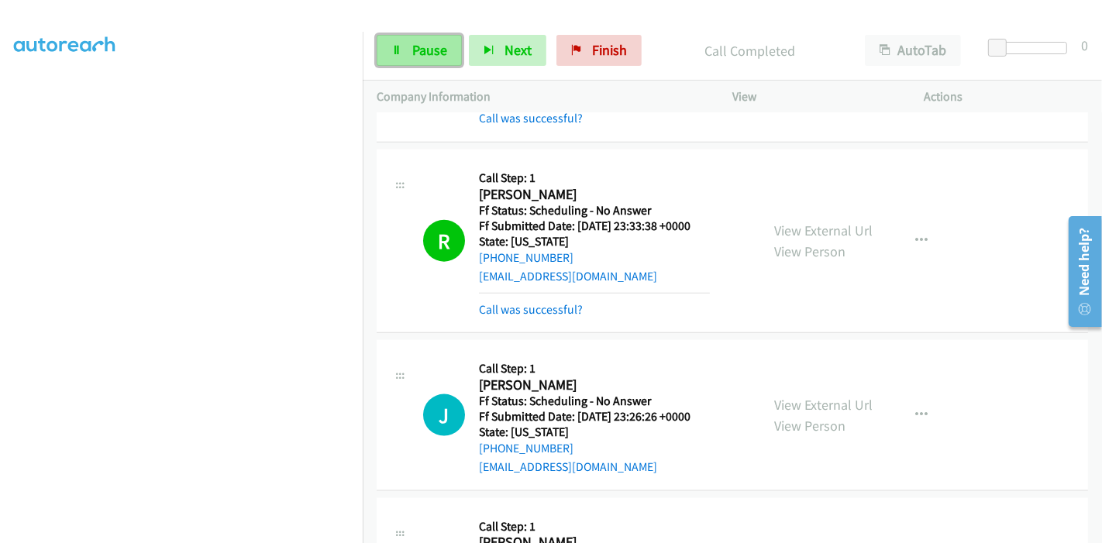
click at [418, 44] on span "Pause" at bounding box center [429, 50] width 35 height 18
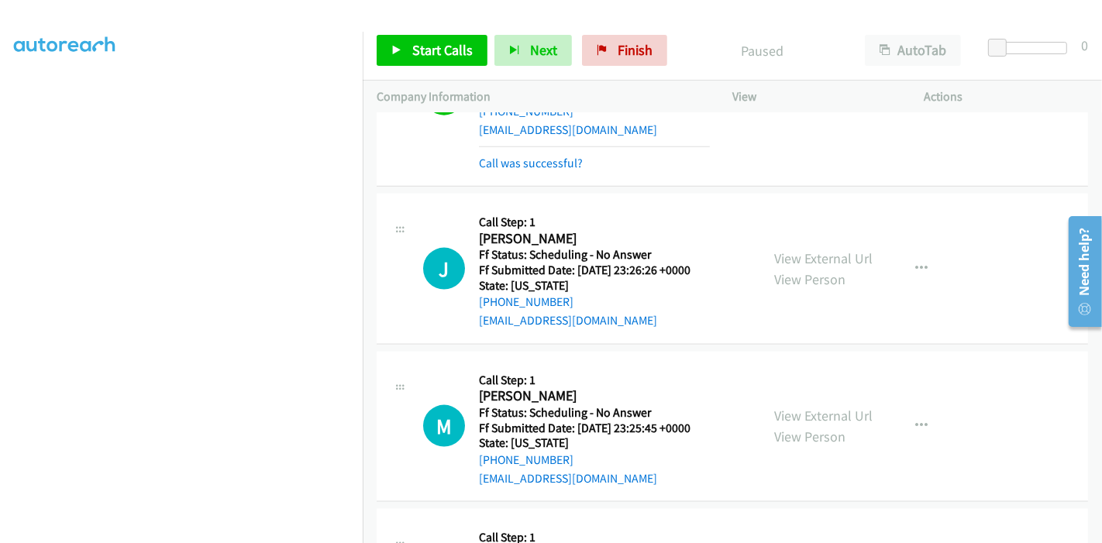
scroll to position [1894, 0]
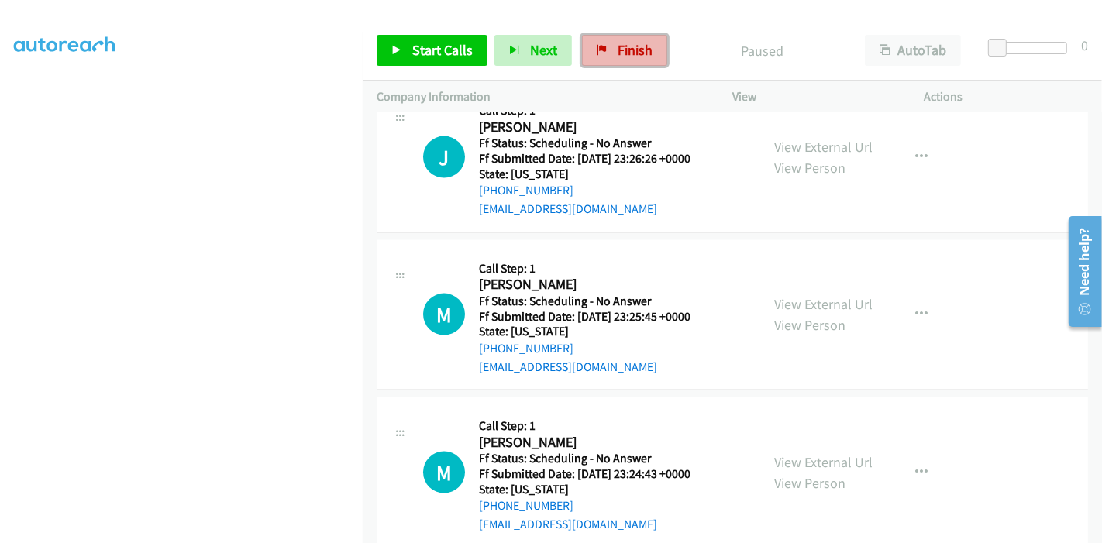
click at [632, 44] on span "Finish" at bounding box center [635, 50] width 35 height 18
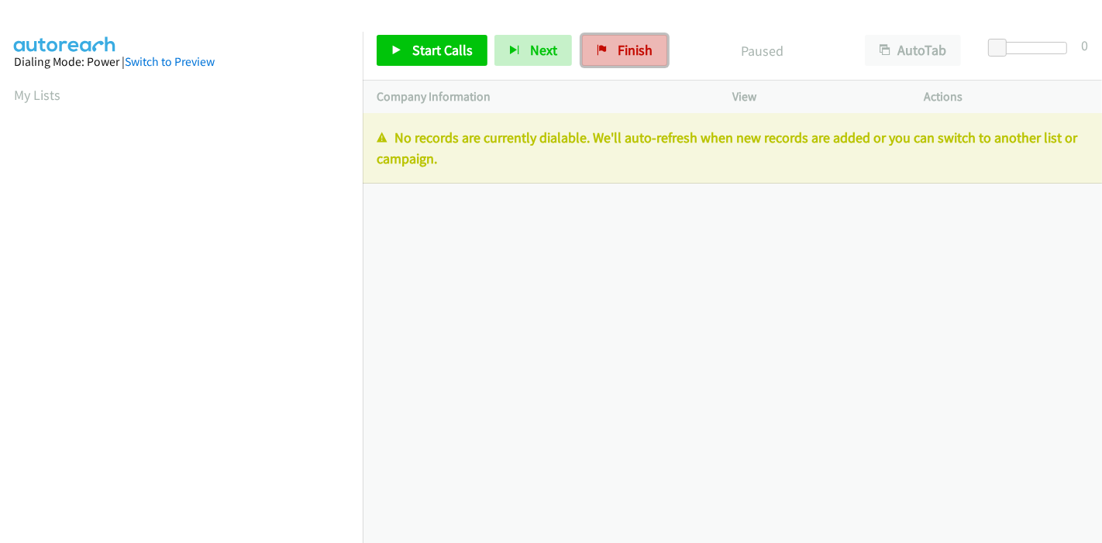
click at [598, 46] on icon at bounding box center [602, 51] width 11 height 11
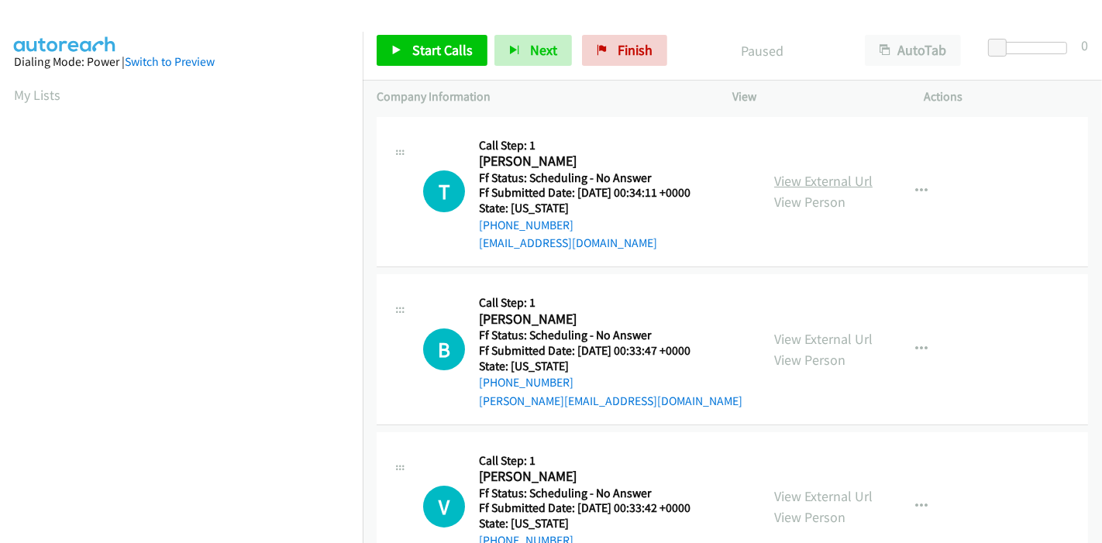
click at [826, 177] on link "View External Url" at bounding box center [823, 181] width 98 height 18
click at [830, 338] on link "View External Url" at bounding box center [823, 339] width 98 height 18
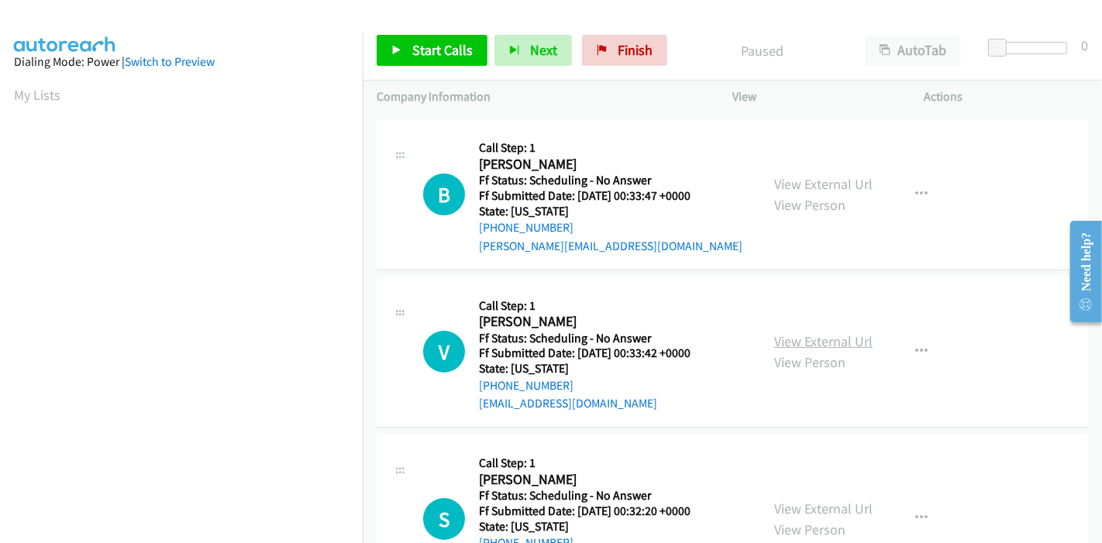
scroll to position [172, 0]
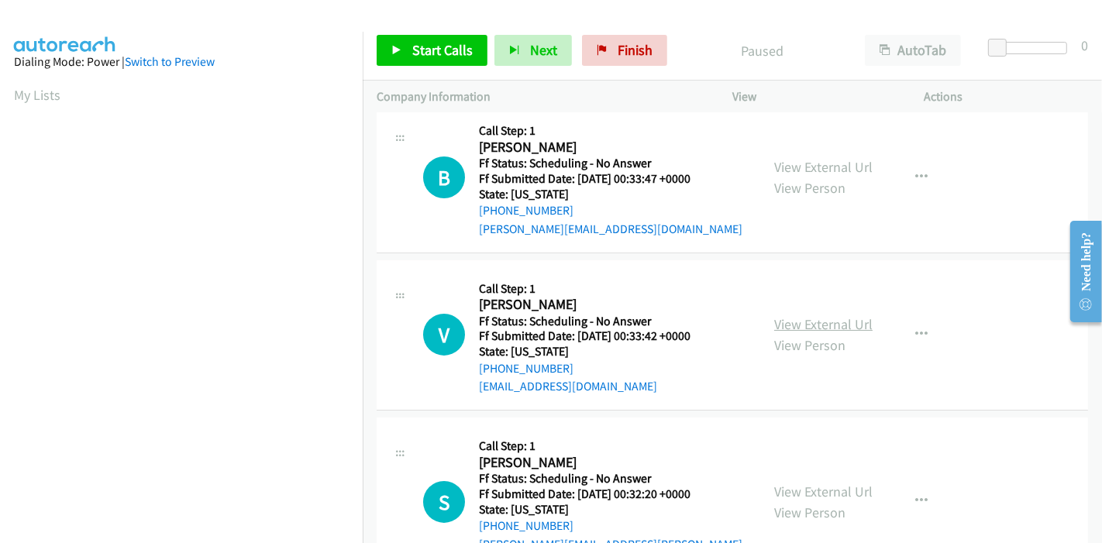
click at [806, 329] on link "View External Url" at bounding box center [823, 324] width 98 height 18
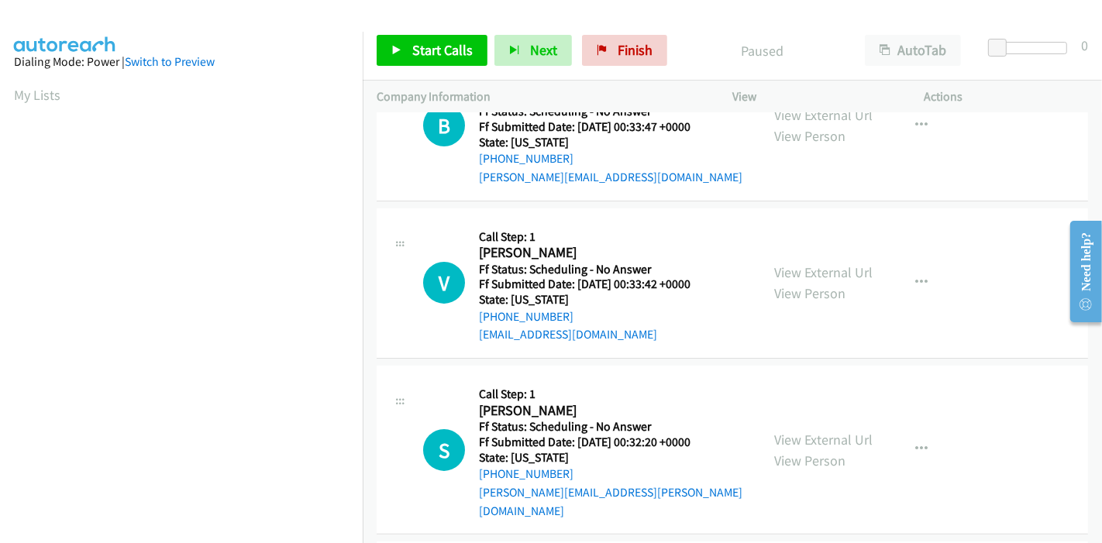
scroll to position [258, 0]
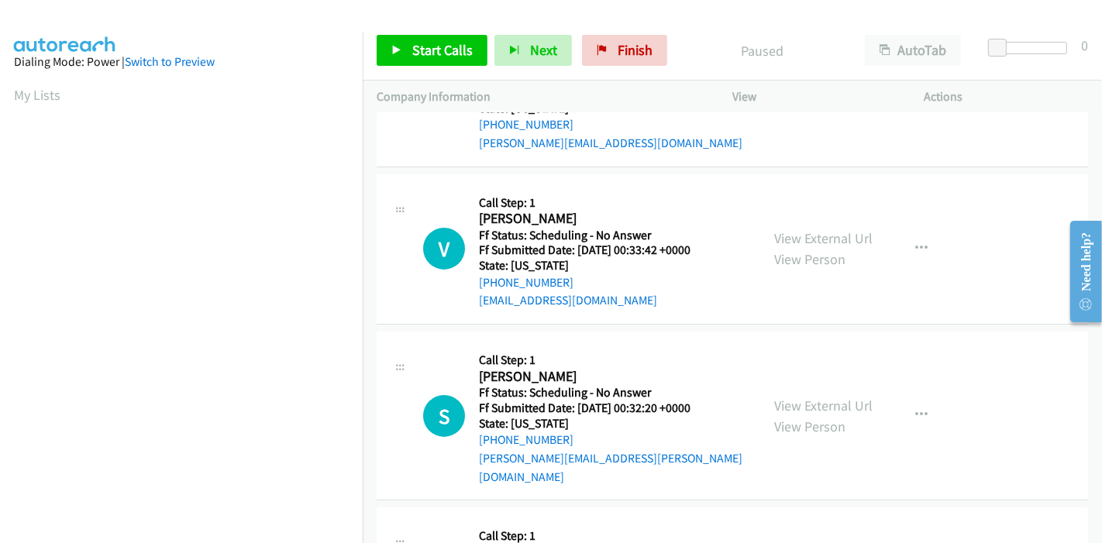
click at [808, 406] on div "View External Url View Person" at bounding box center [823, 416] width 98 height 42
click at [806, 397] on link "View External Url" at bounding box center [823, 406] width 98 height 18
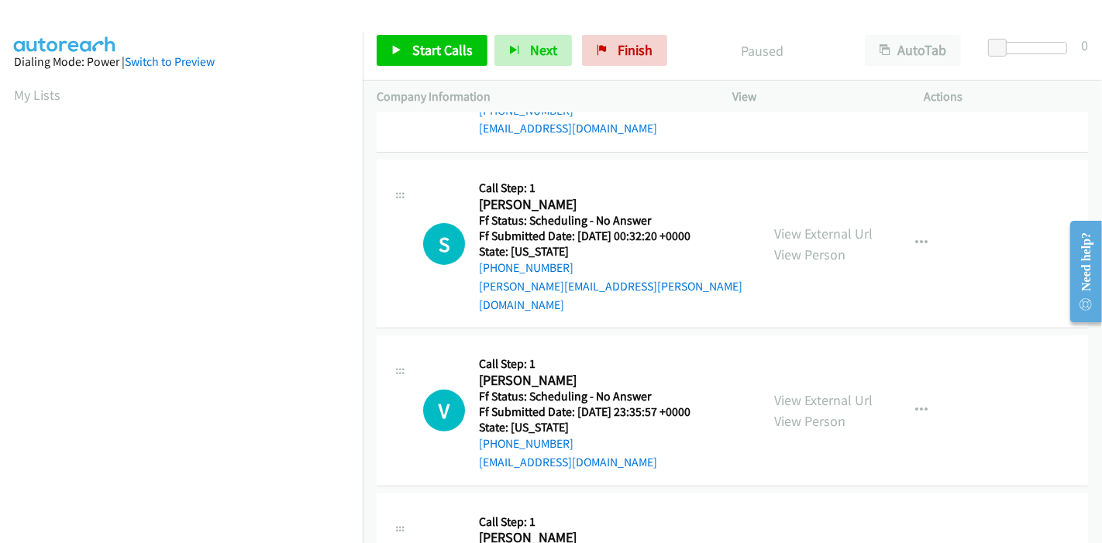
scroll to position [516, 0]
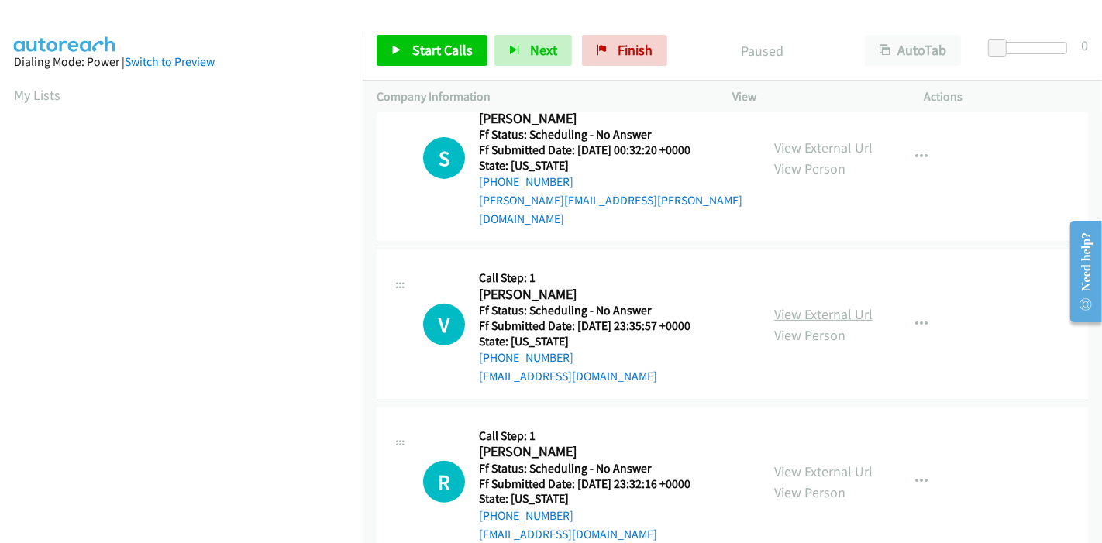
click at [821, 305] on link "View External Url" at bounding box center [823, 314] width 98 height 18
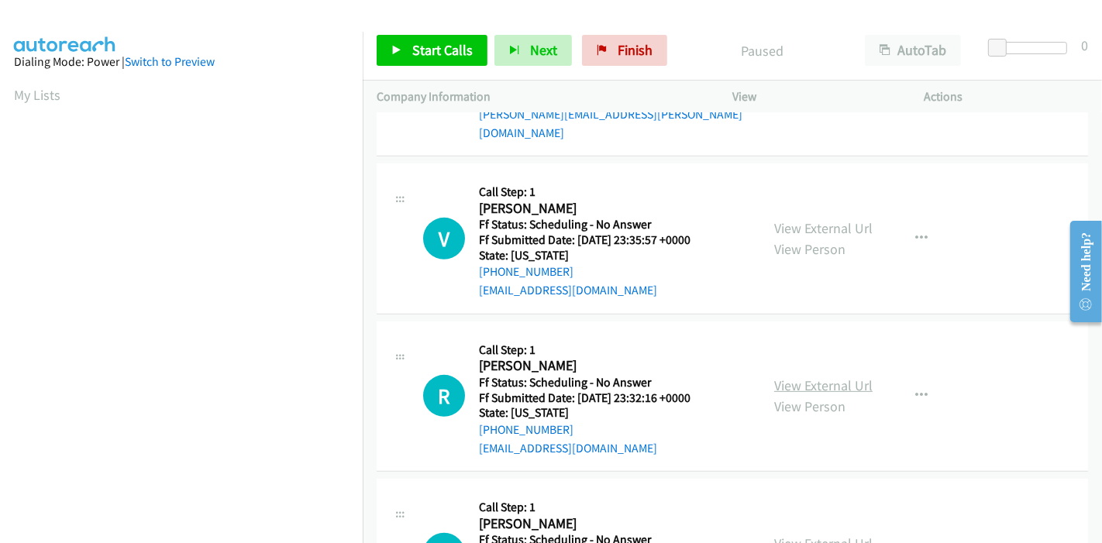
click at [842, 377] on link "View External Url" at bounding box center [823, 386] width 98 height 18
click at [440, 43] on span "Start Calls" at bounding box center [442, 50] width 60 height 18
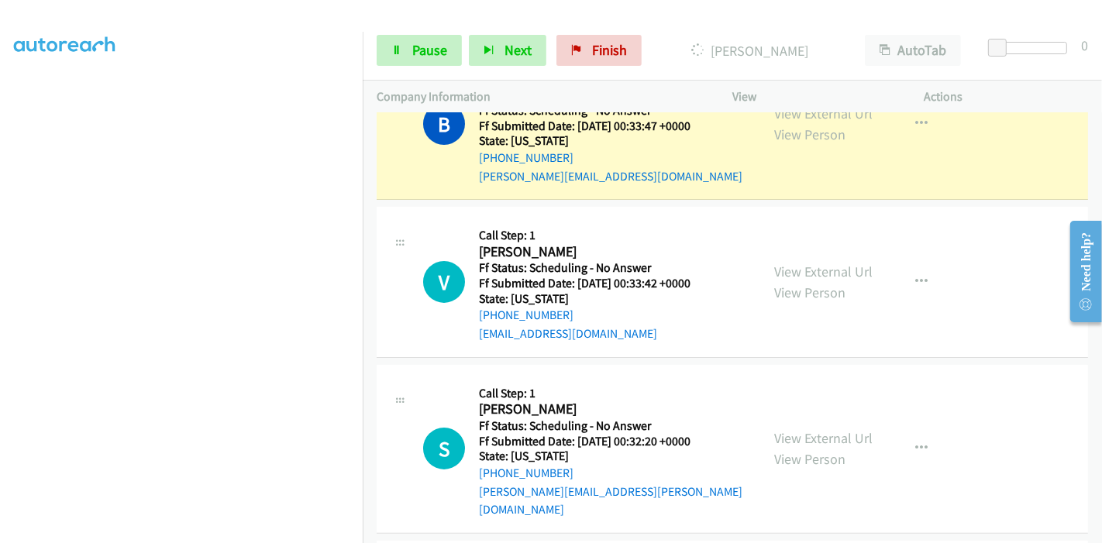
scroll to position [274, 0]
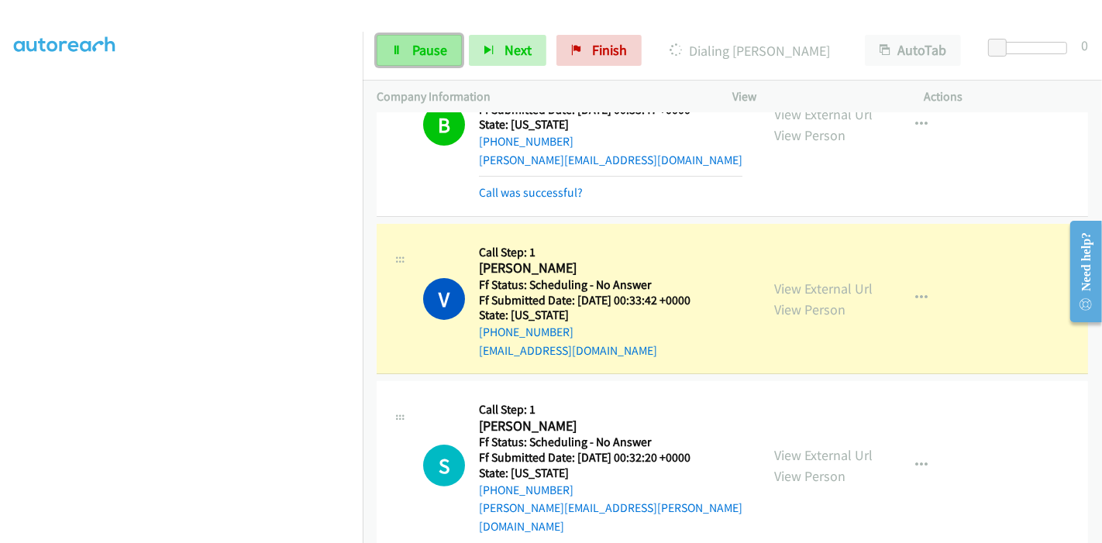
click at [414, 46] on span "Pause" at bounding box center [429, 50] width 35 height 18
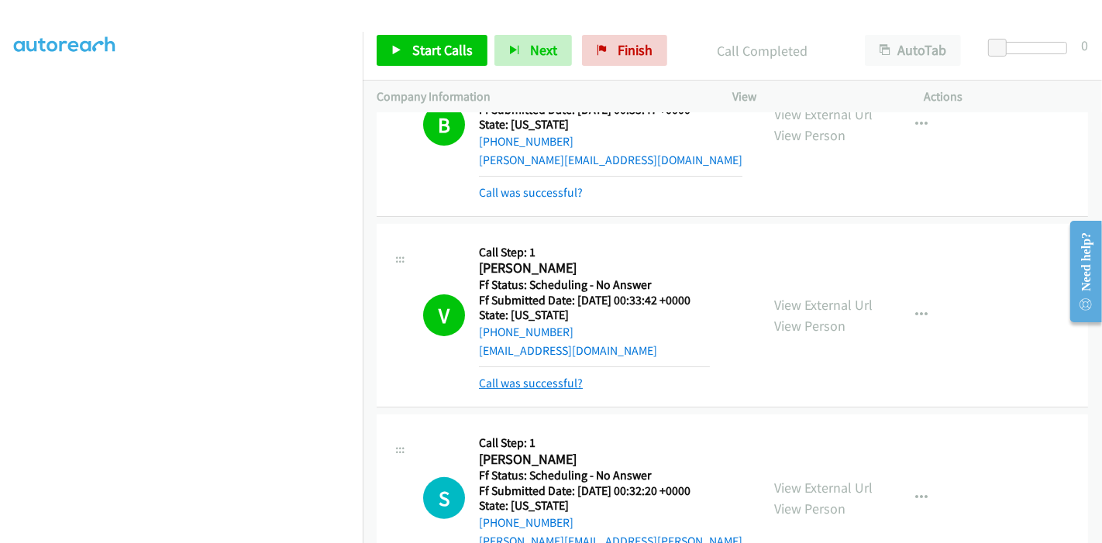
click at [544, 381] on link "Call was successful?" at bounding box center [531, 383] width 104 height 15
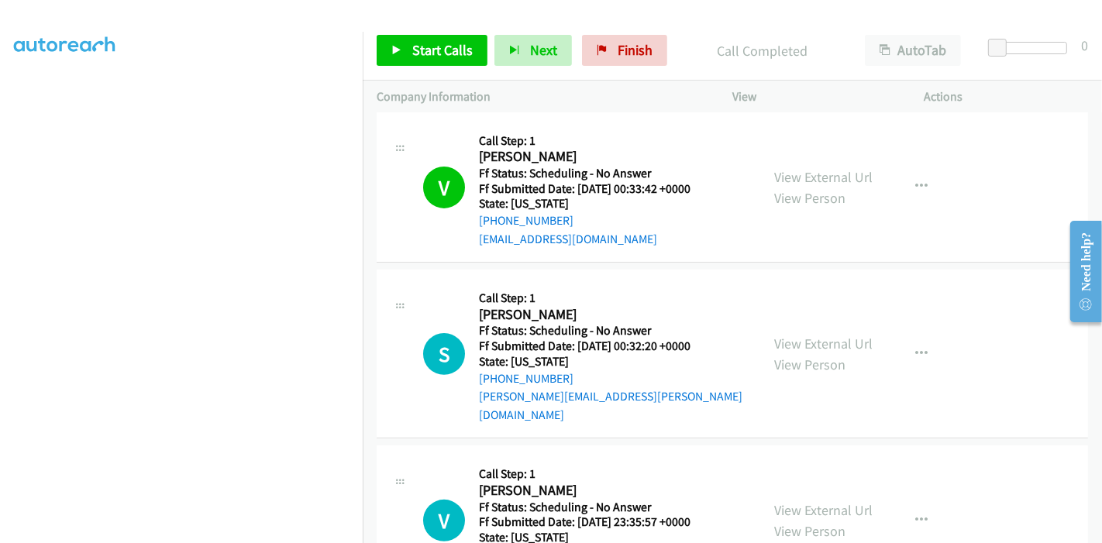
scroll to position [446, 0]
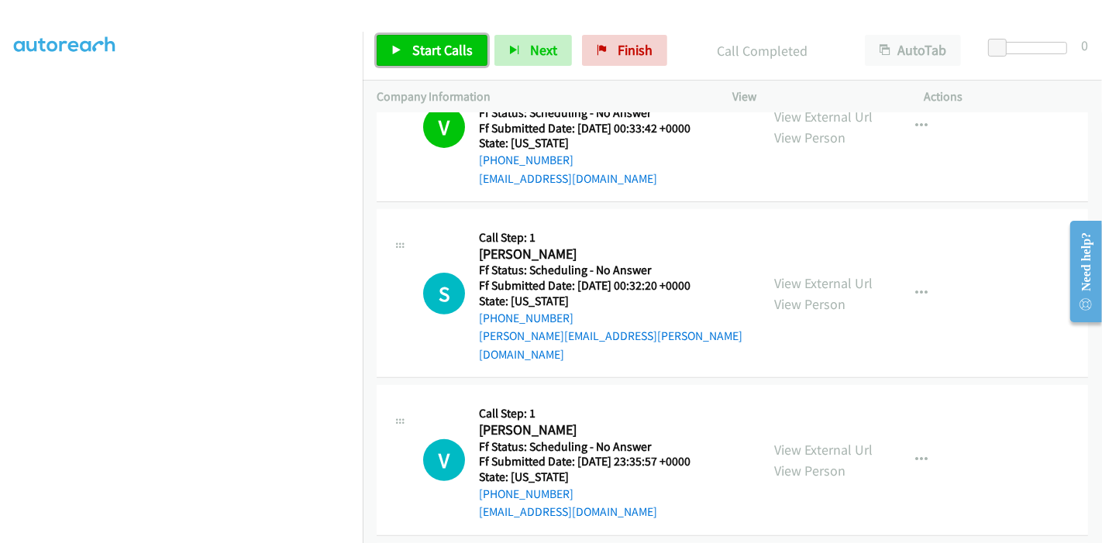
click at [421, 45] on span "Start Calls" at bounding box center [442, 50] width 60 height 18
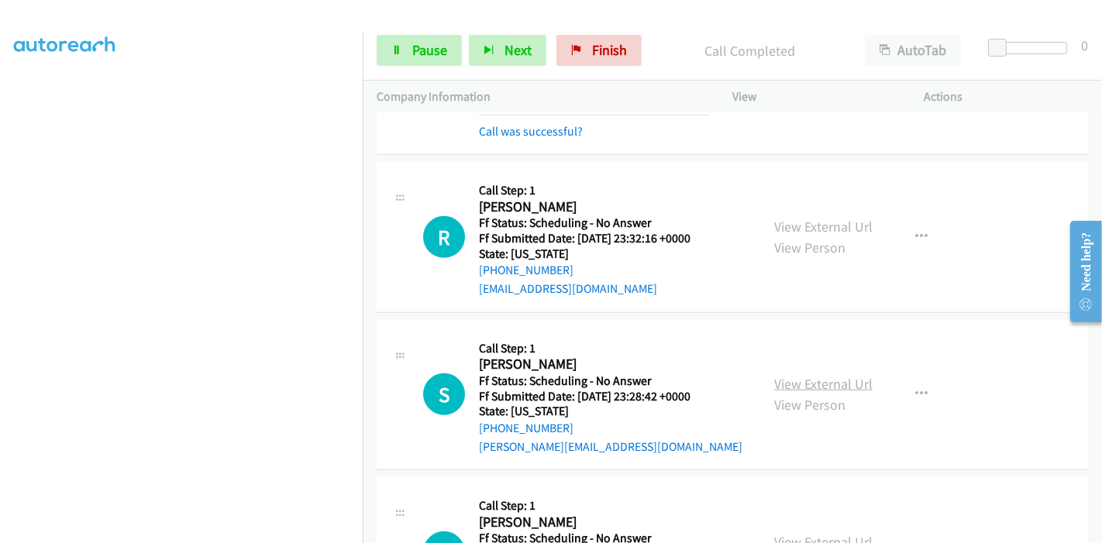
scroll to position [927, 0]
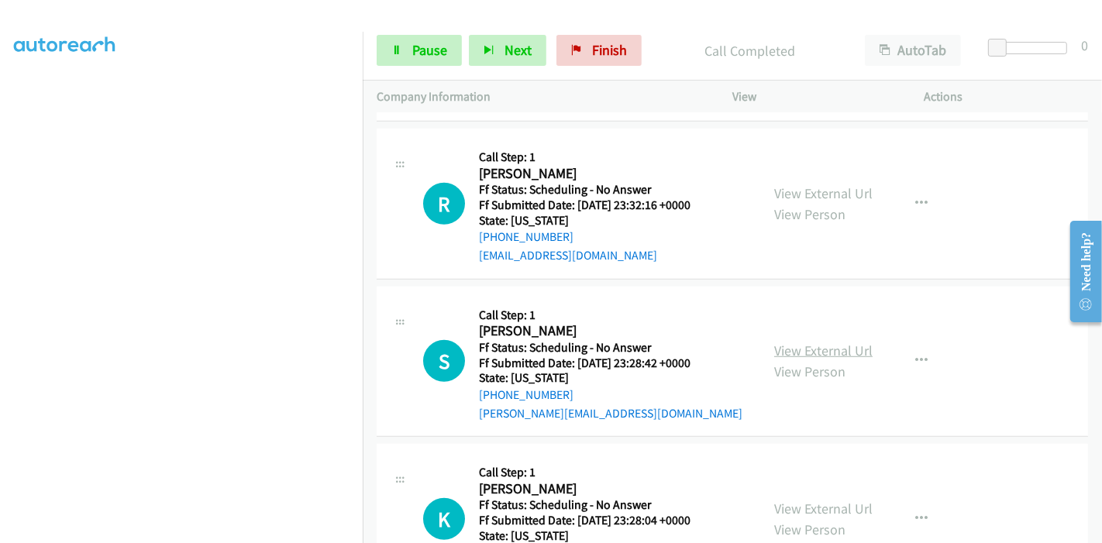
click at [814, 342] on link "View External Url" at bounding box center [823, 351] width 98 height 18
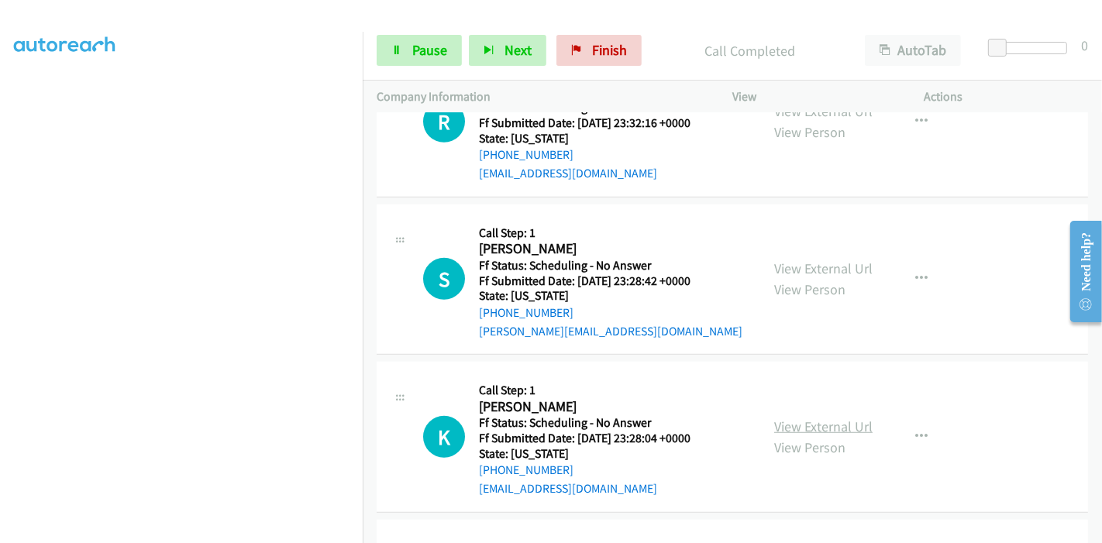
scroll to position [1099, 0]
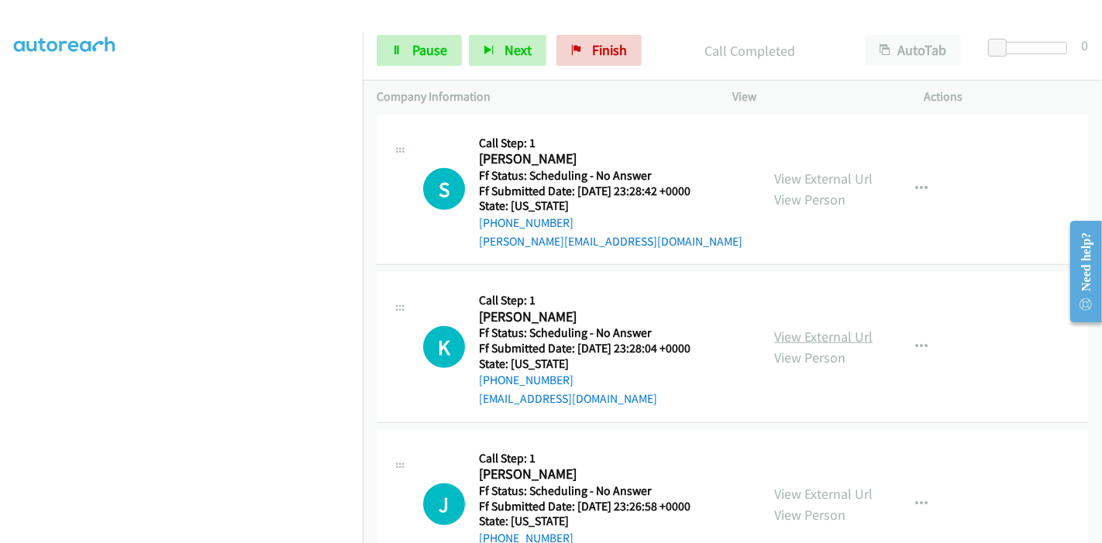
click at [804, 328] on link "View External Url" at bounding box center [823, 337] width 98 height 18
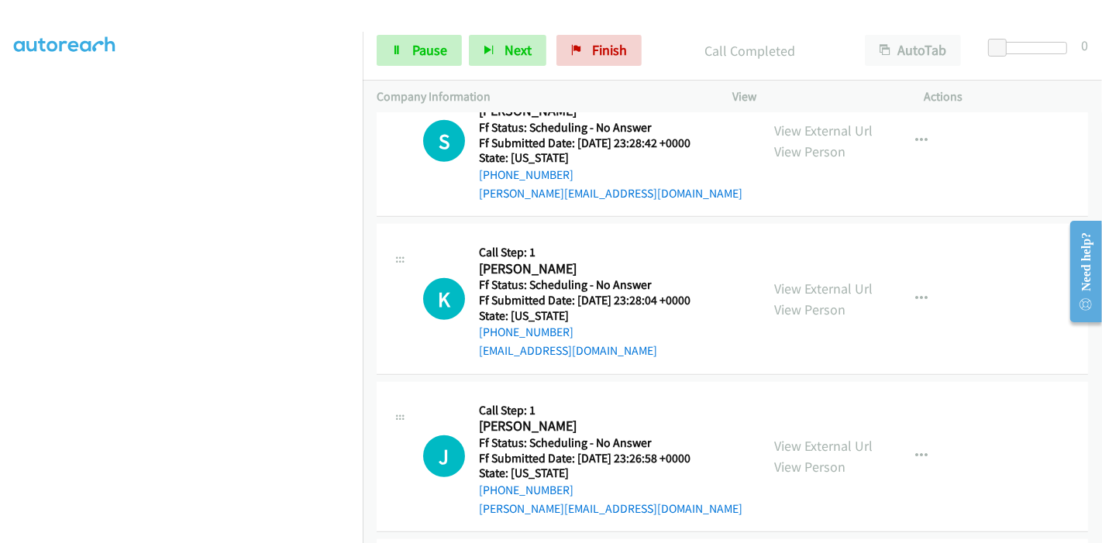
scroll to position [1185, 0]
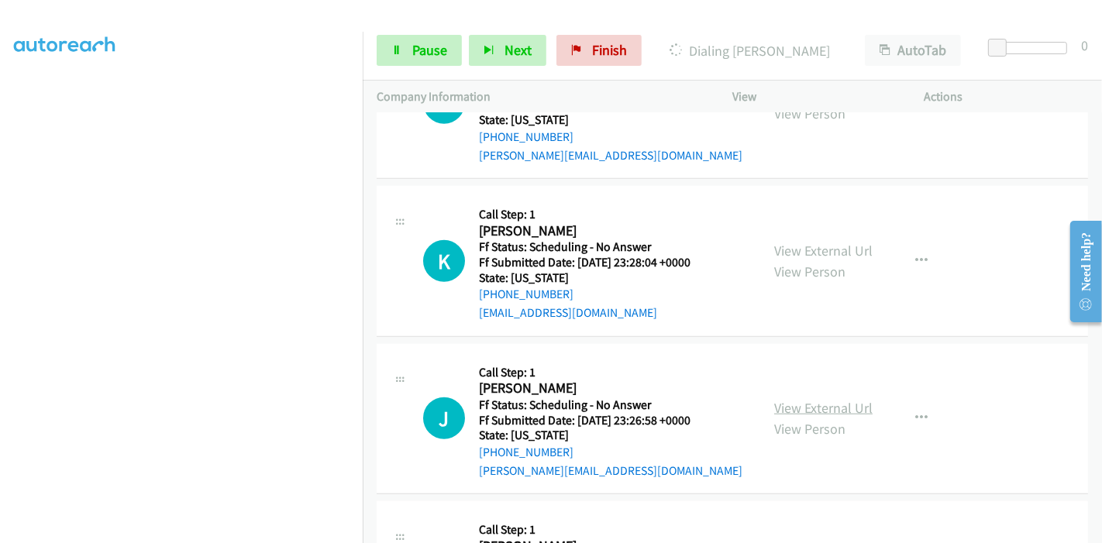
click at [797, 399] on link "View External Url" at bounding box center [823, 408] width 98 height 18
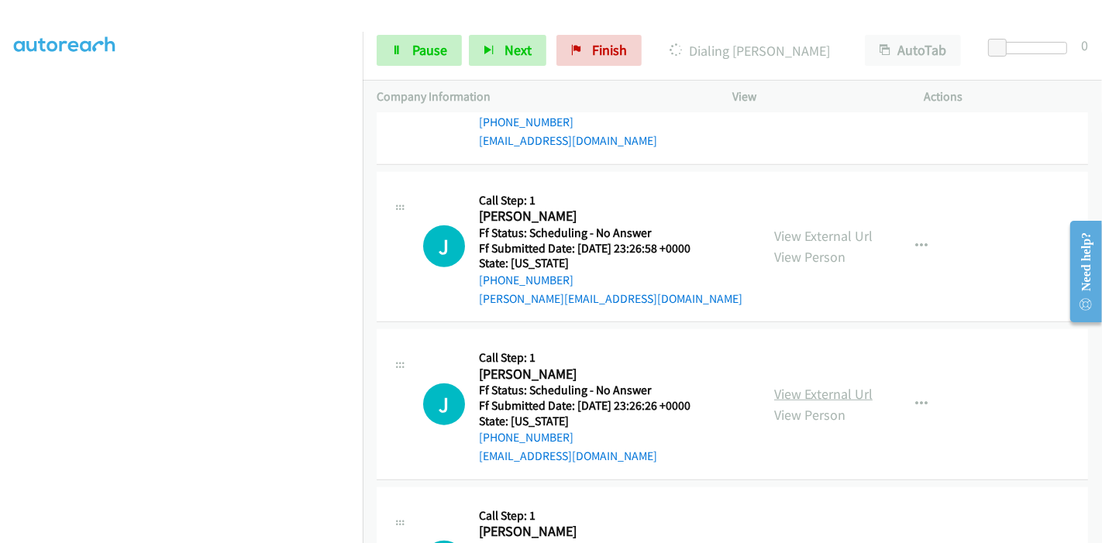
click at [774, 385] on link "View External Url" at bounding box center [823, 394] width 98 height 18
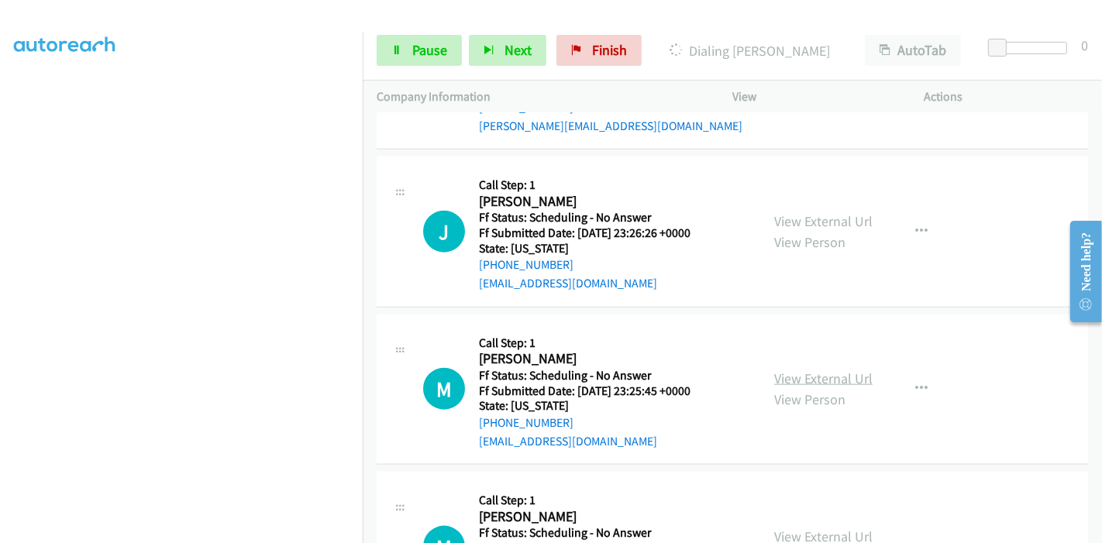
click at [802, 370] on link "View External Url" at bounding box center [823, 379] width 98 height 18
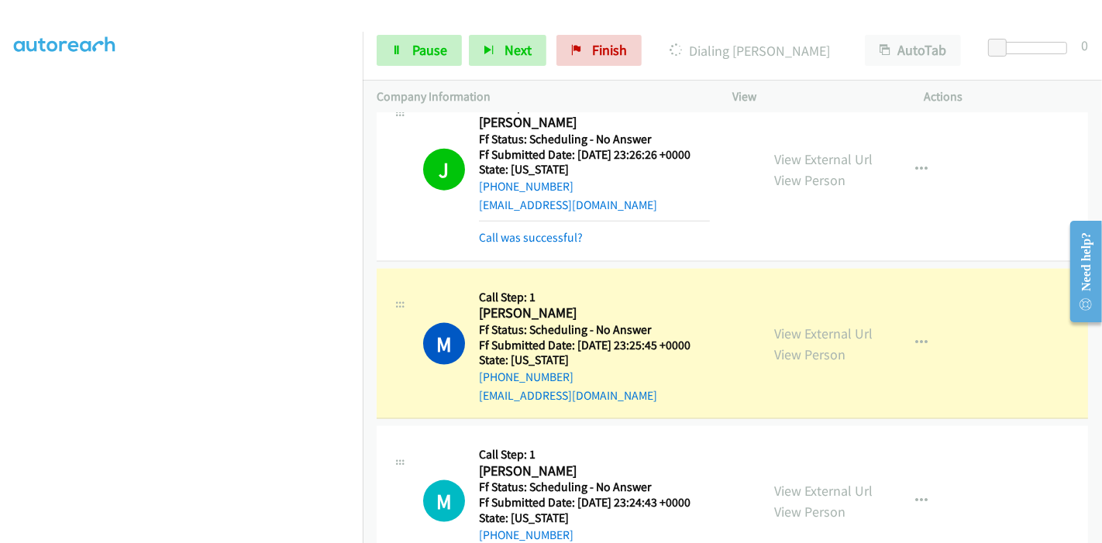
scroll to position [1767, 0]
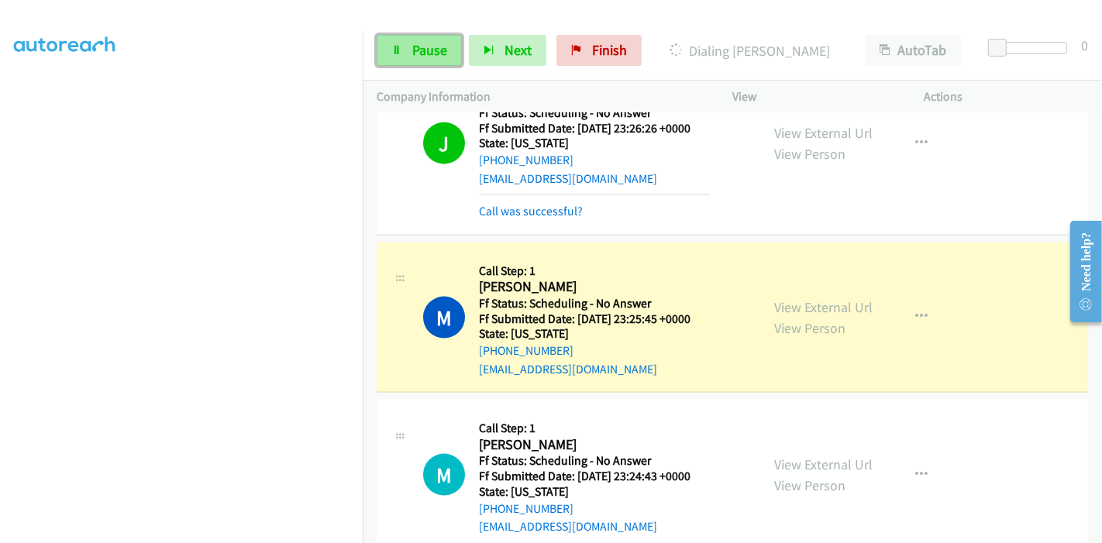
click at [398, 40] on link "Pause" at bounding box center [419, 50] width 85 height 31
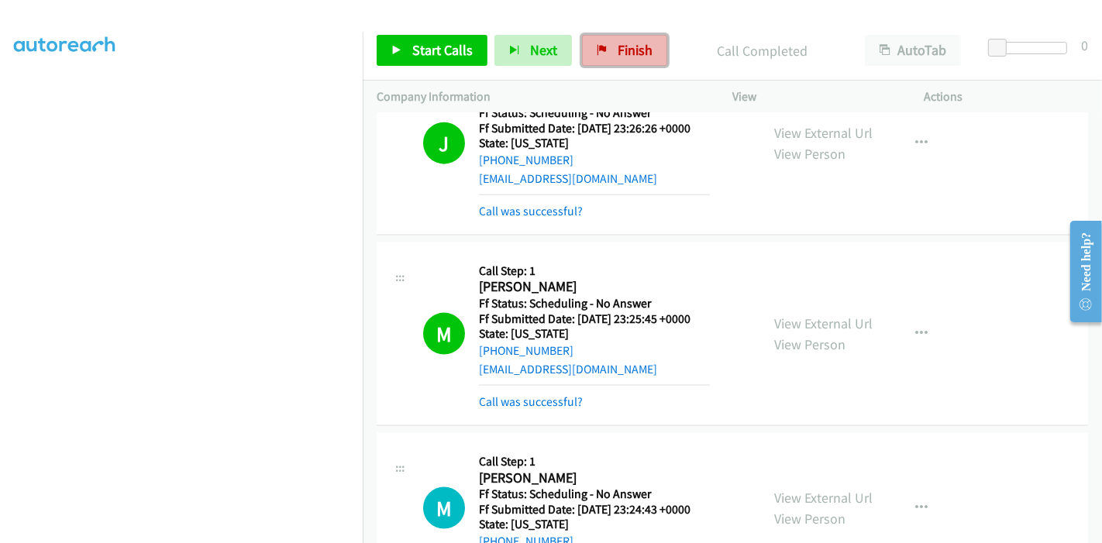
click at [594, 57] on link "Finish" at bounding box center [624, 50] width 85 height 31
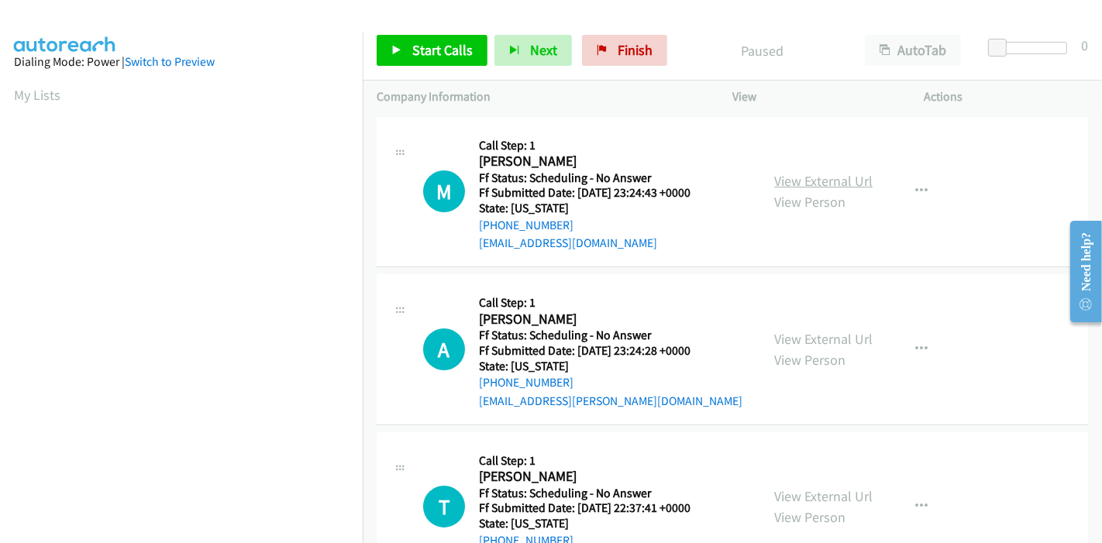
click at [825, 181] on link "View External Url" at bounding box center [823, 181] width 98 height 18
click at [815, 339] on link "View External Url" at bounding box center [823, 339] width 98 height 18
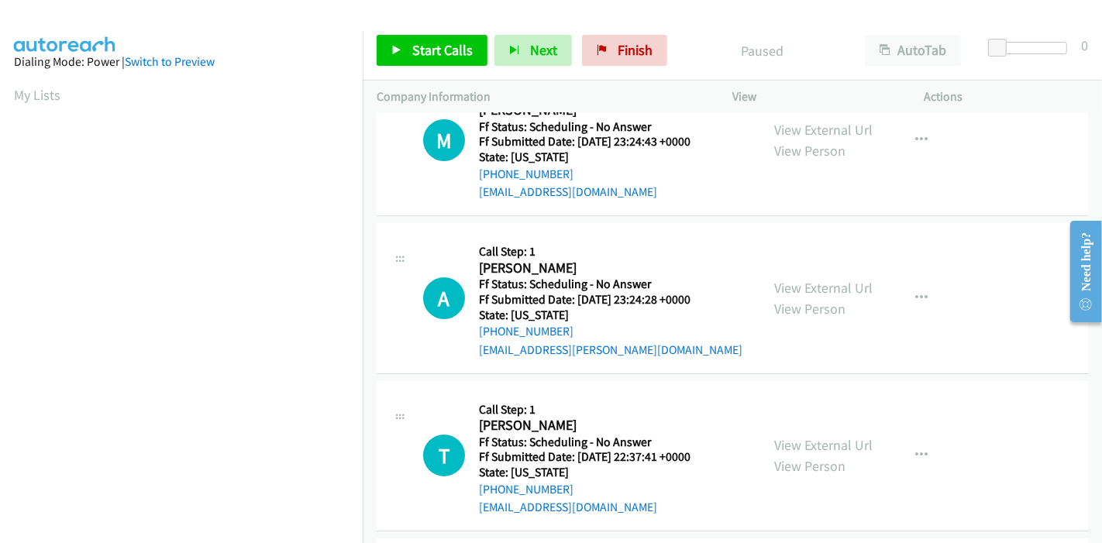
scroll to position [86, 0]
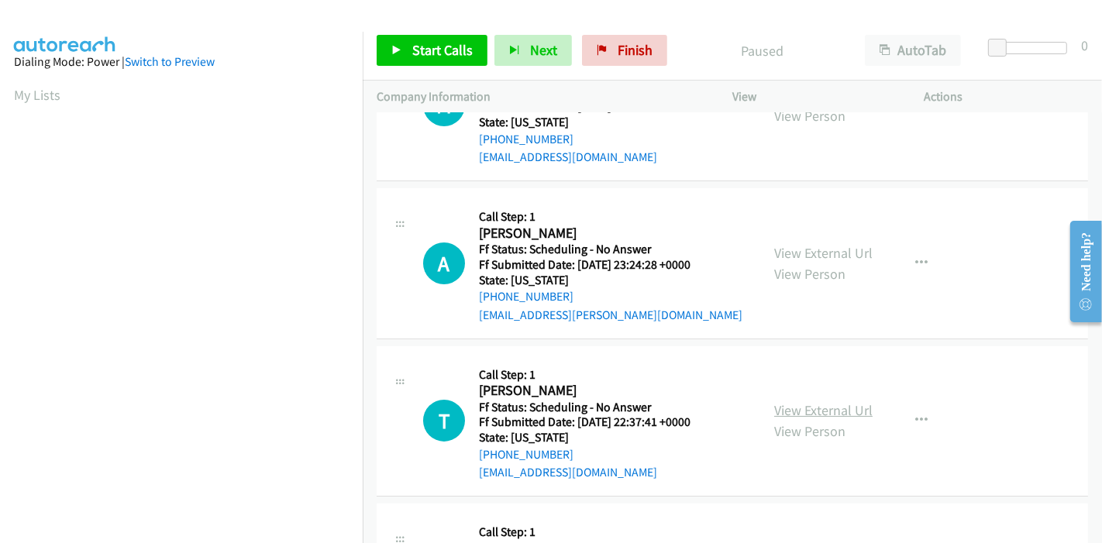
click at [804, 405] on link "View External Url" at bounding box center [823, 410] width 98 height 18
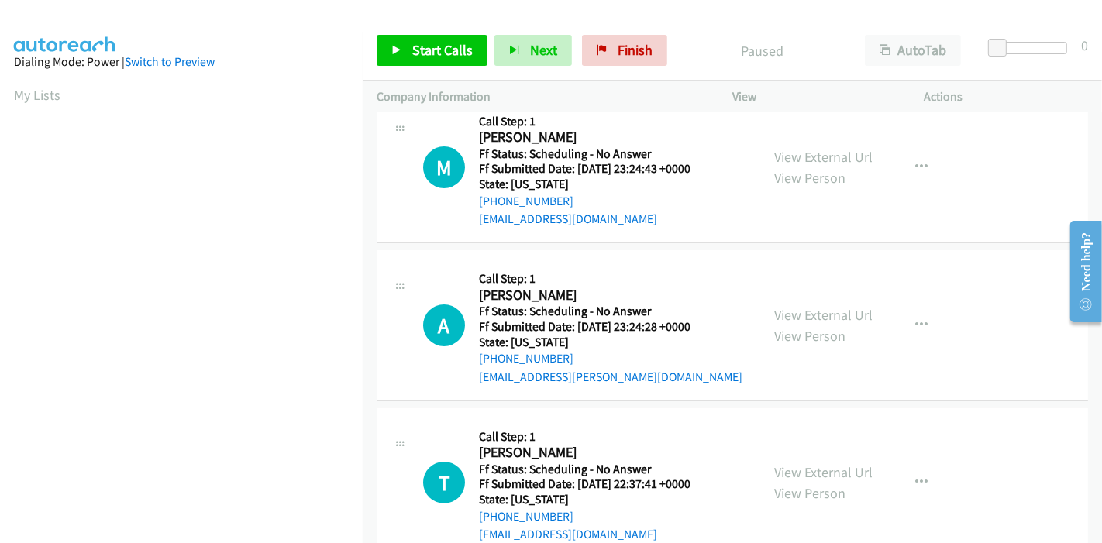
scroll to position [0, 0]
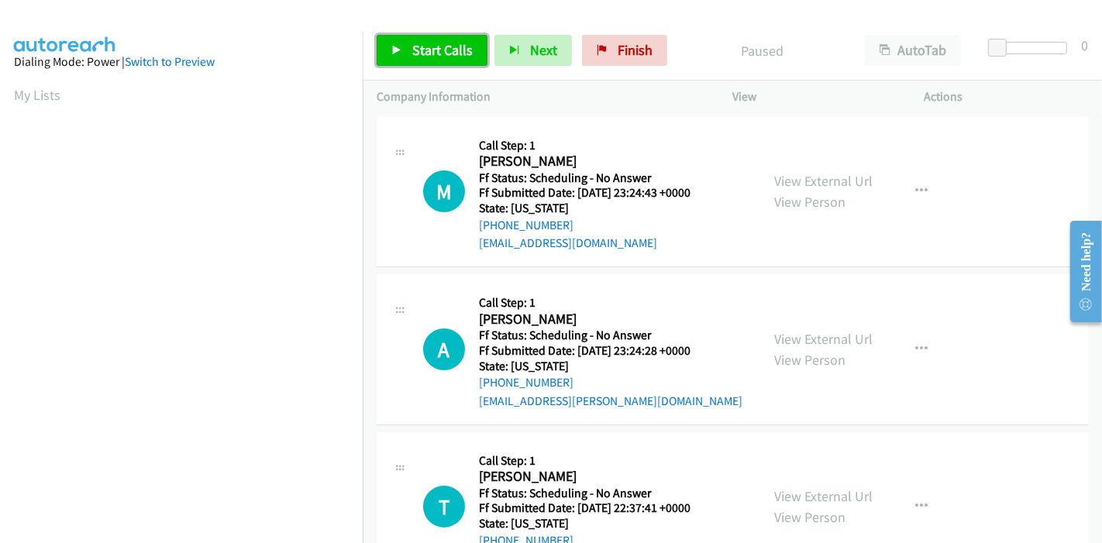
click at [420, 60] on link "Start Calls" at bounding box center [432, 50] width 111 height 31
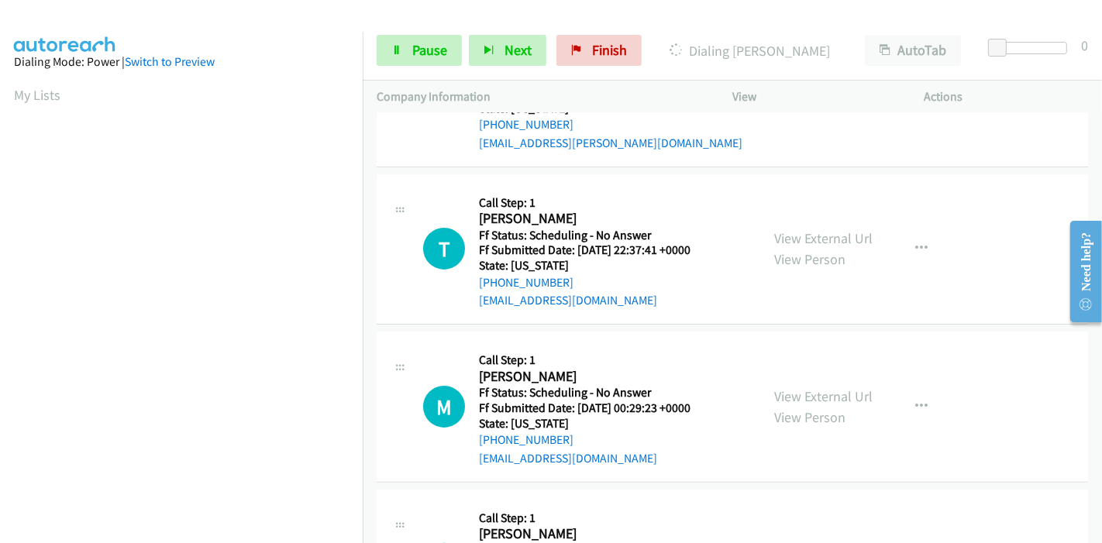
scroll to position [344, 0]
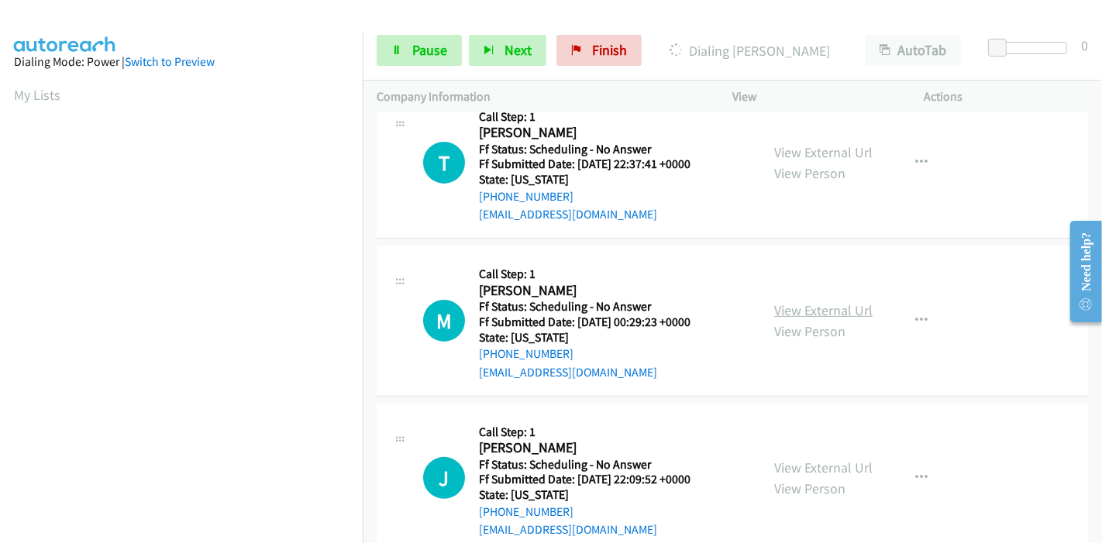
click at [806, 308] on link "View External Url" at bounding box center [823, 310] width 98 height 18
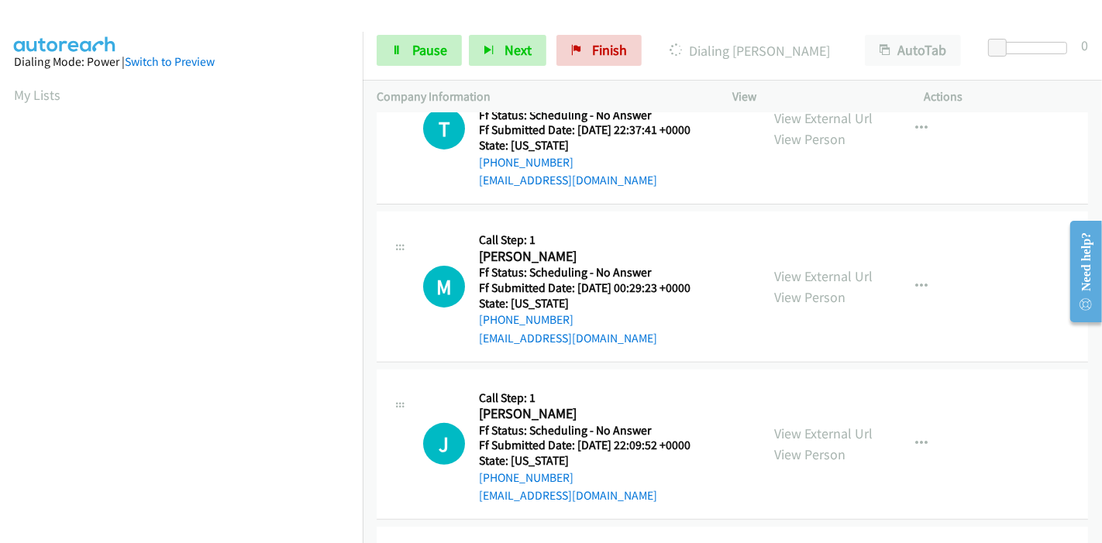
scroll to position [430, 0]
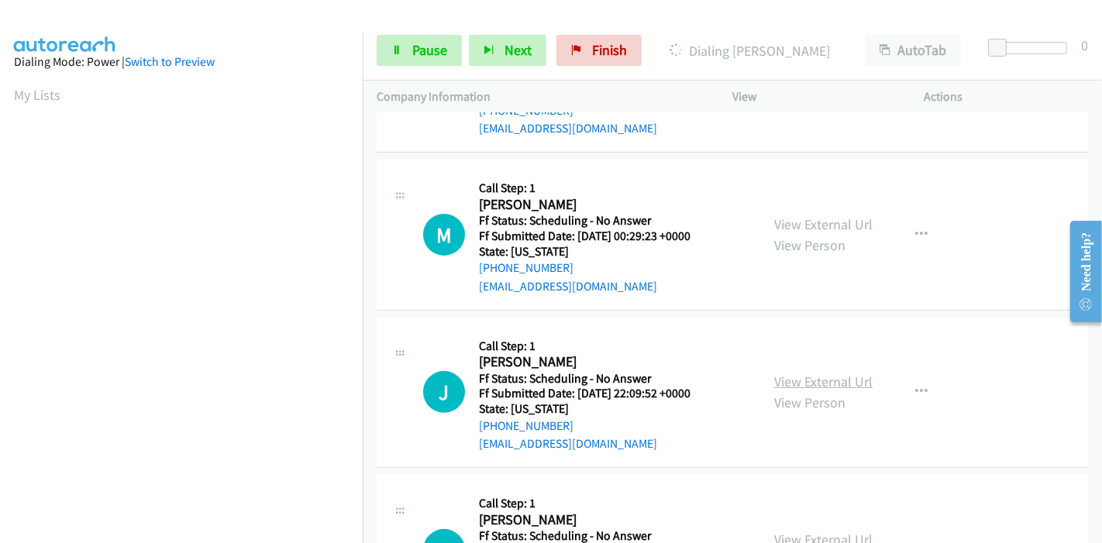
click at [821, 380] on link "View External Url" at bounding box center [823, 382] width 98 height 18
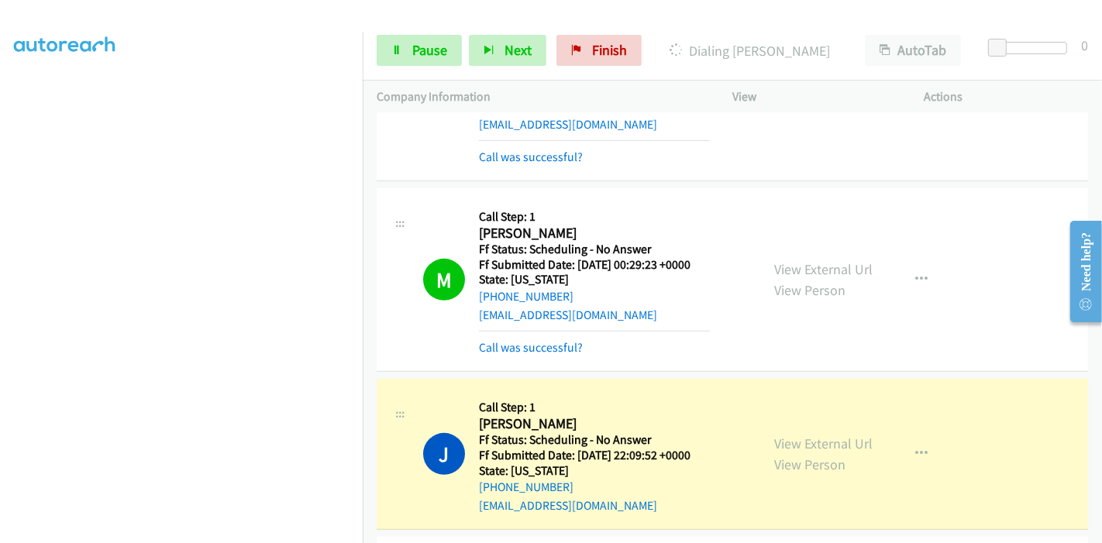
scroll to position [516, 0]
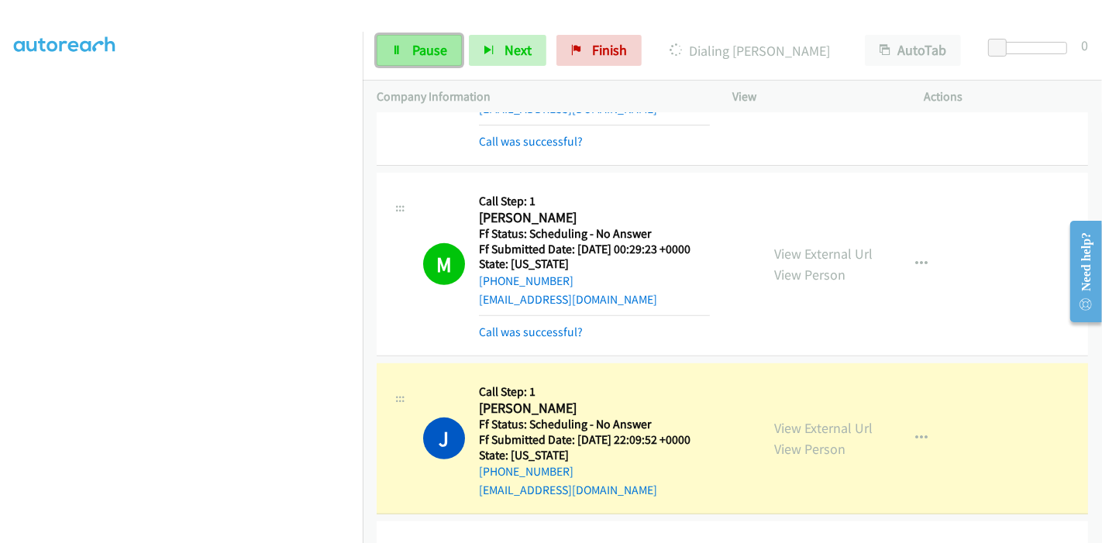
click at [422, 43] on span "Pause" at bounding box center [429, 50] width 35 height 18
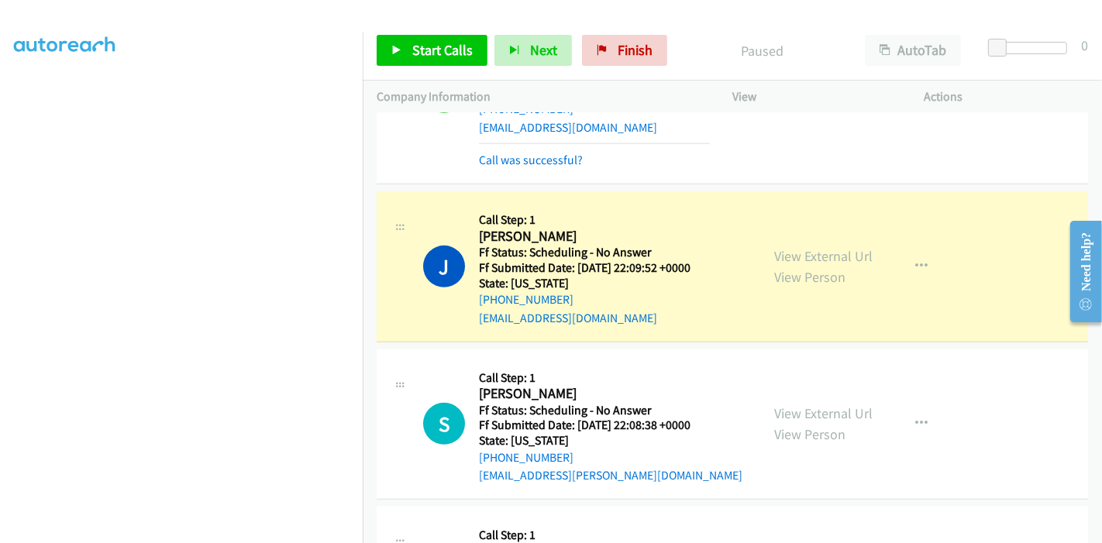
scroll to position [688, 0]
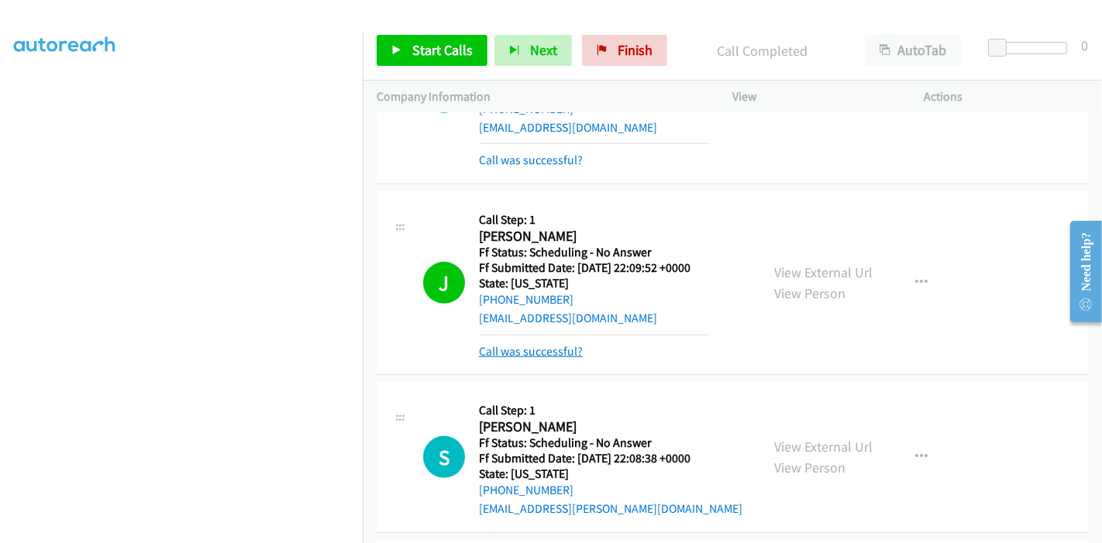
click at [531, 346] on link "Call was successful?" at bounding box center [531, 351] width 104 height 15
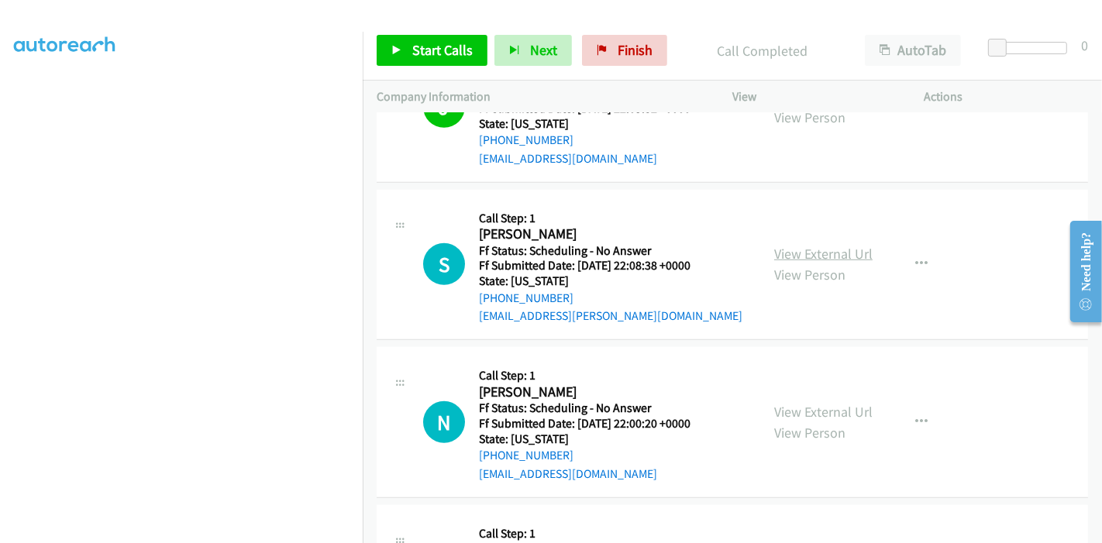
scroll to position [861, 0]
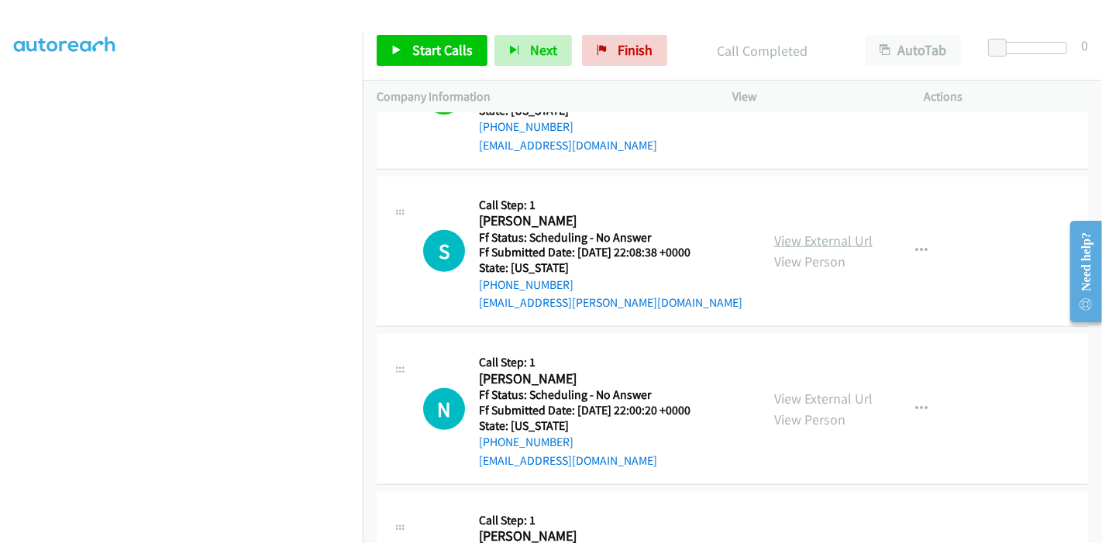
click at [810, 235] on link "View External Url" at bounding box center [823, 241] width 98 height 18
click at [629, 56] on span "Finish" at bounding box center [635, 50] width 35 height 18
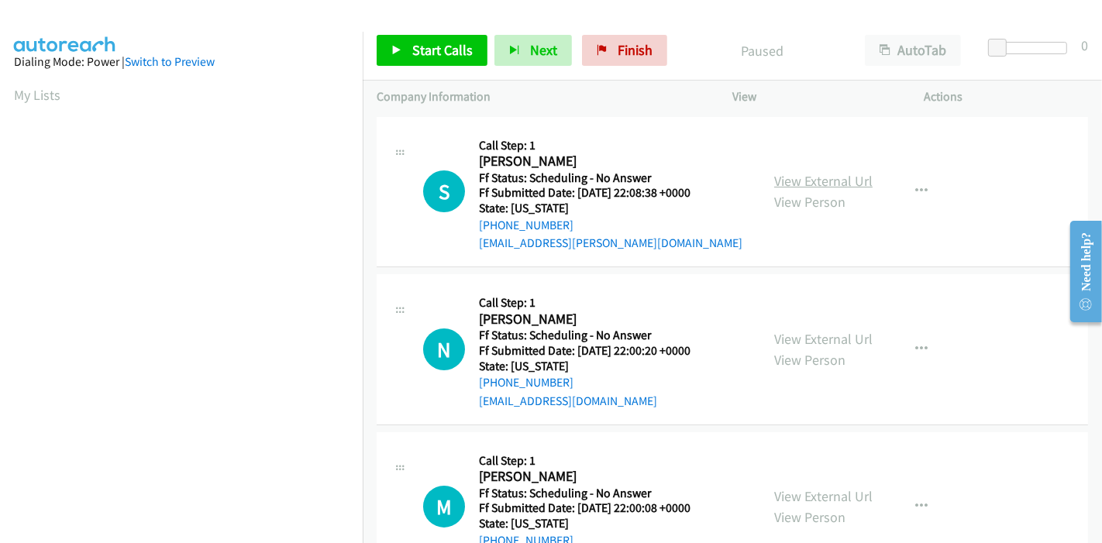
click at [843, 184] on link "View External Url" at bounding box center [823, 181] width 98 height 18
click at [827, 338] on link "View External Url" at bounding box center [823, 339] width 98 height 18
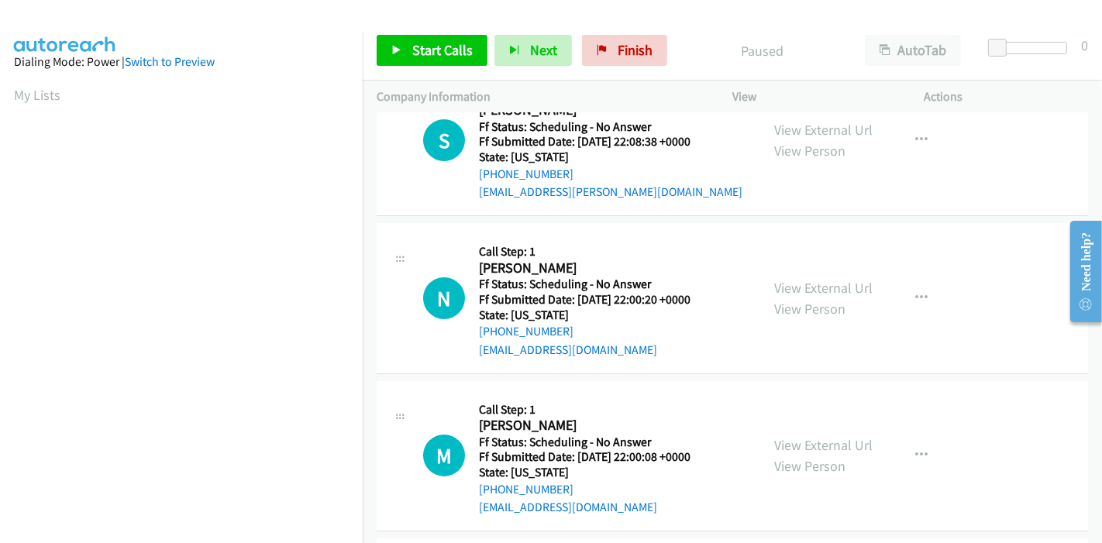
scroll to position [86, 0]
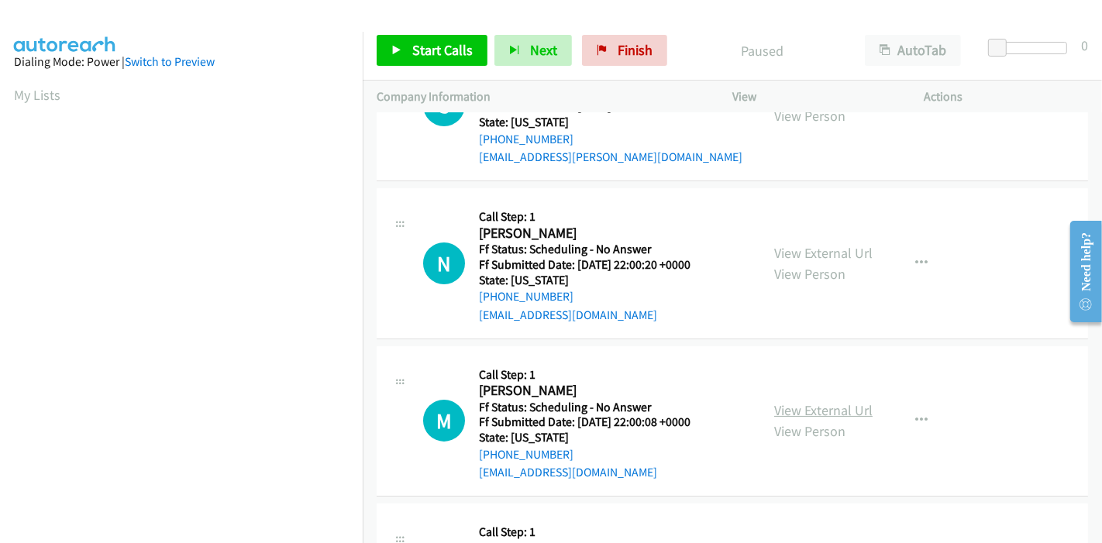
click at [818, 412] on link "View External Url" at bounding box center [823, 410] width 98 height 18
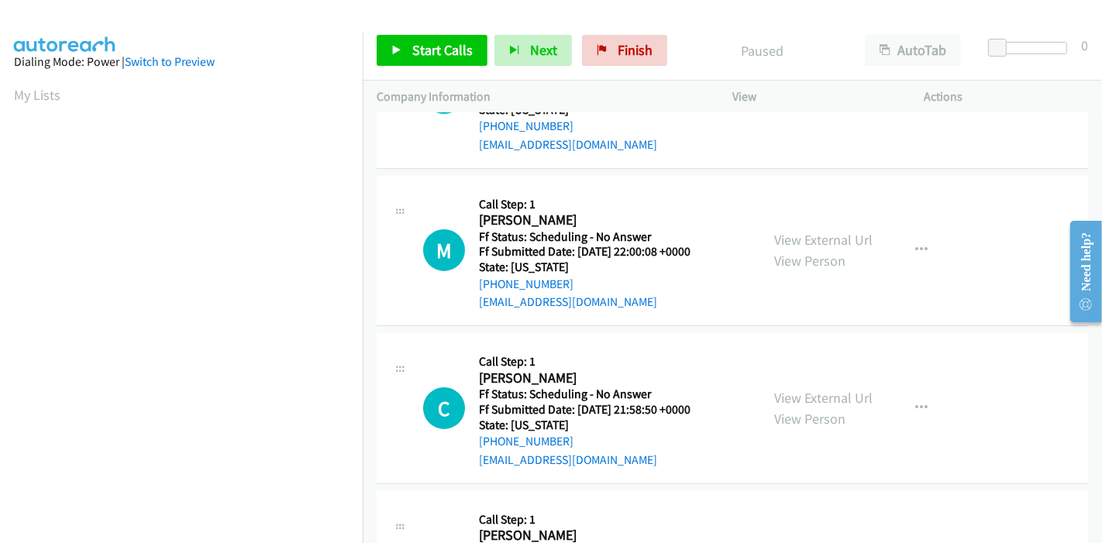
scroll to position [258, 0]
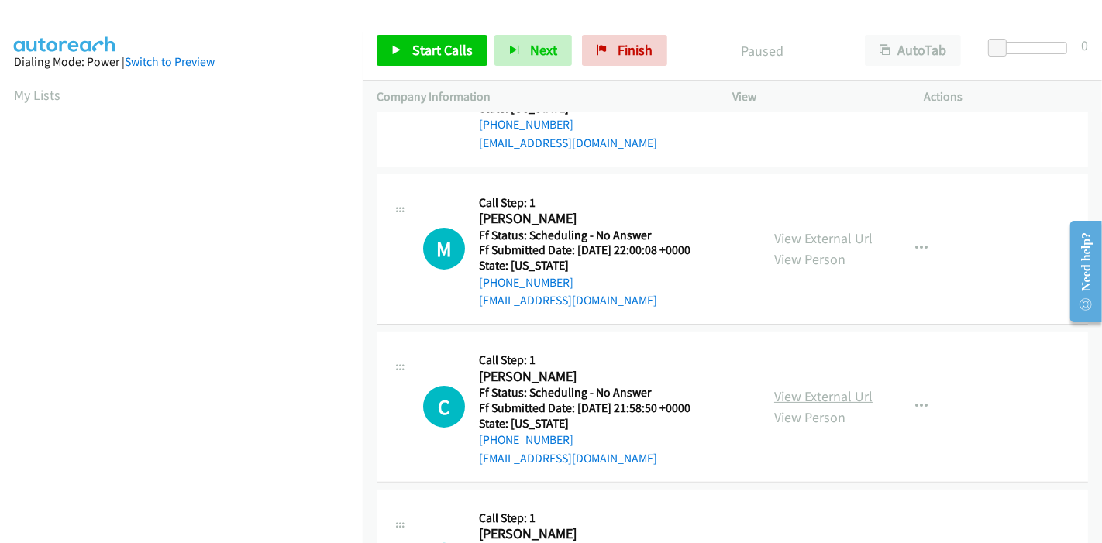
click at [806, 397] on link "View External Url" at bounding box center [823, 396] width 98 height 18
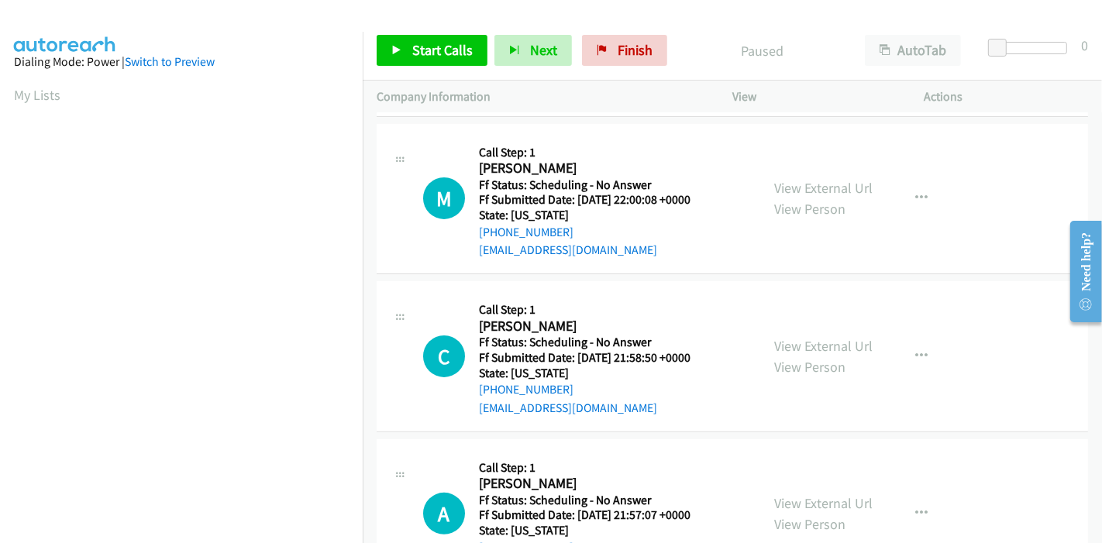
scroll to position [344, 0]
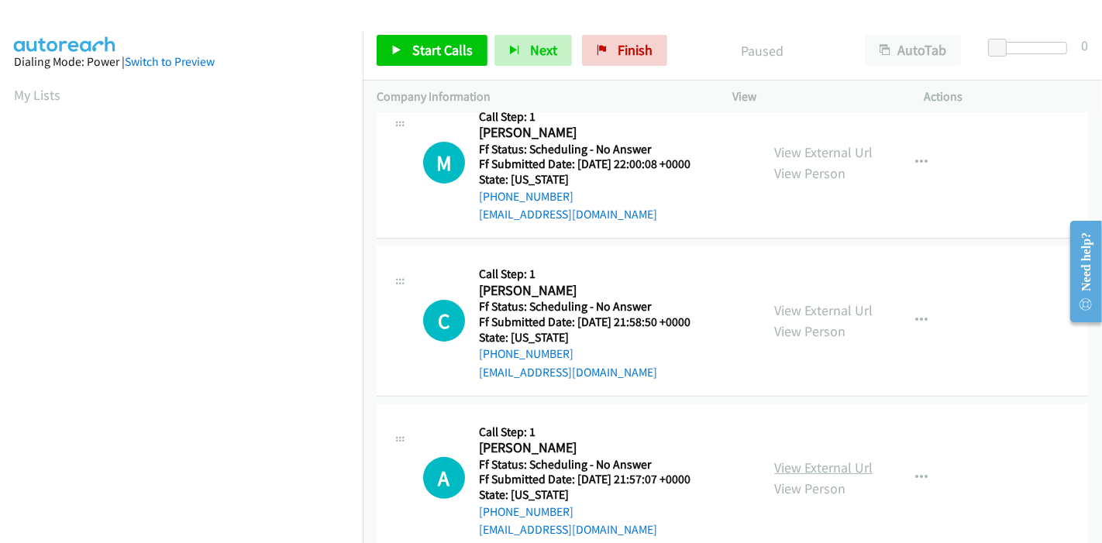
click at [808, 463] on link "View External Url" at bounding box center [823, 468] width 98 height 18
click at [448, 41] on span "Start Calls" at bounding box center [442, 50] width 60 height 18
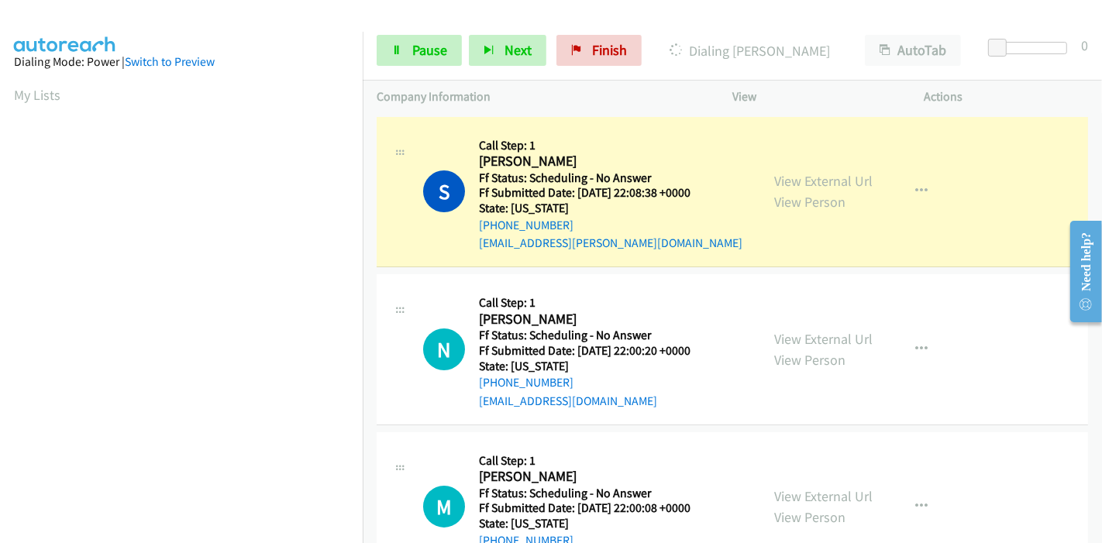
scroll to position [327, 0]
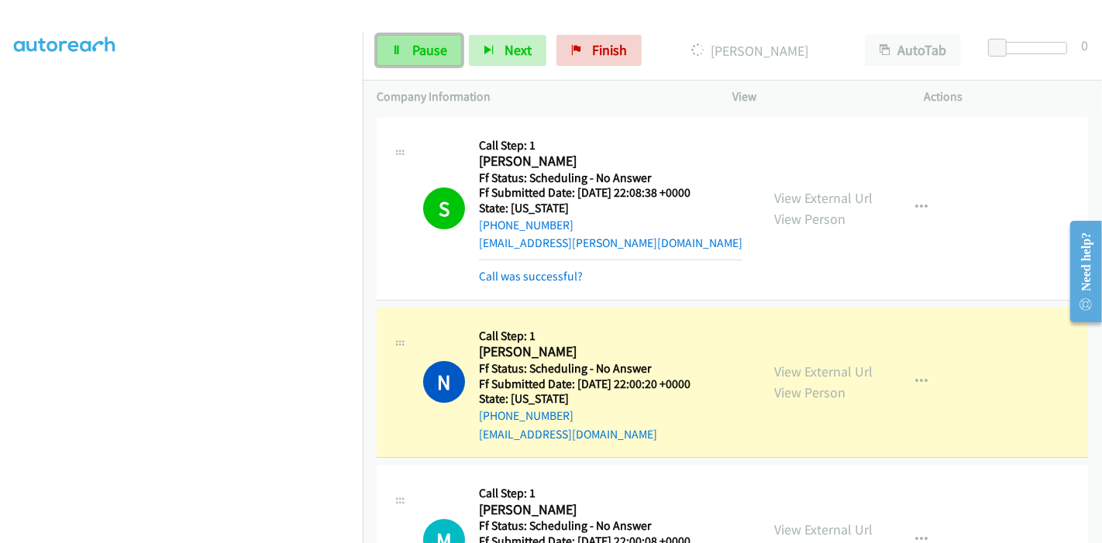
click at [424, 44] on span "Pause" at bounding box center [429, 50] width 35 height 18
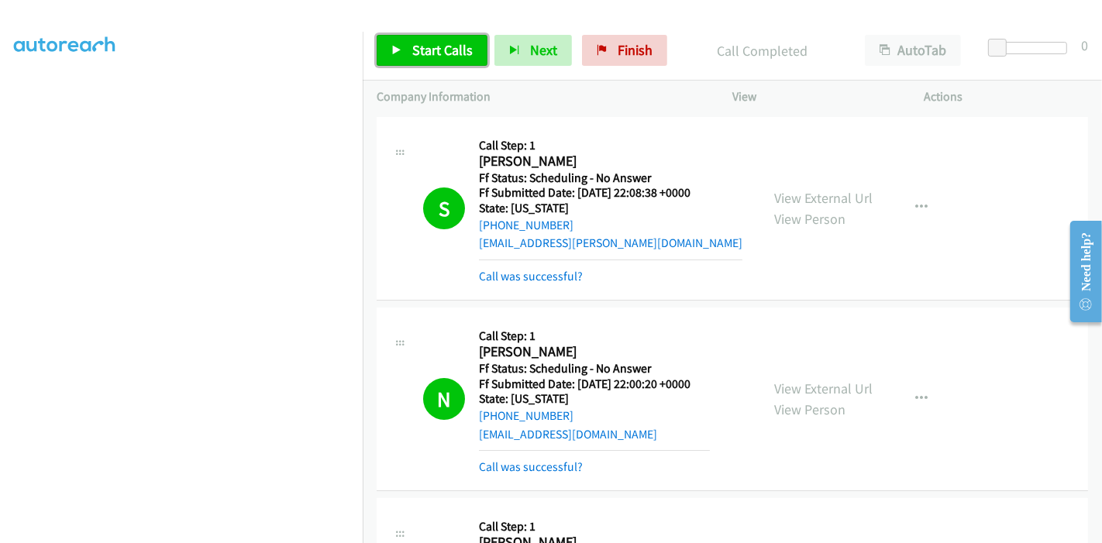
click at [441, 42] on span "Start Calls" at bounding box center [442, 50] width 60 height 18
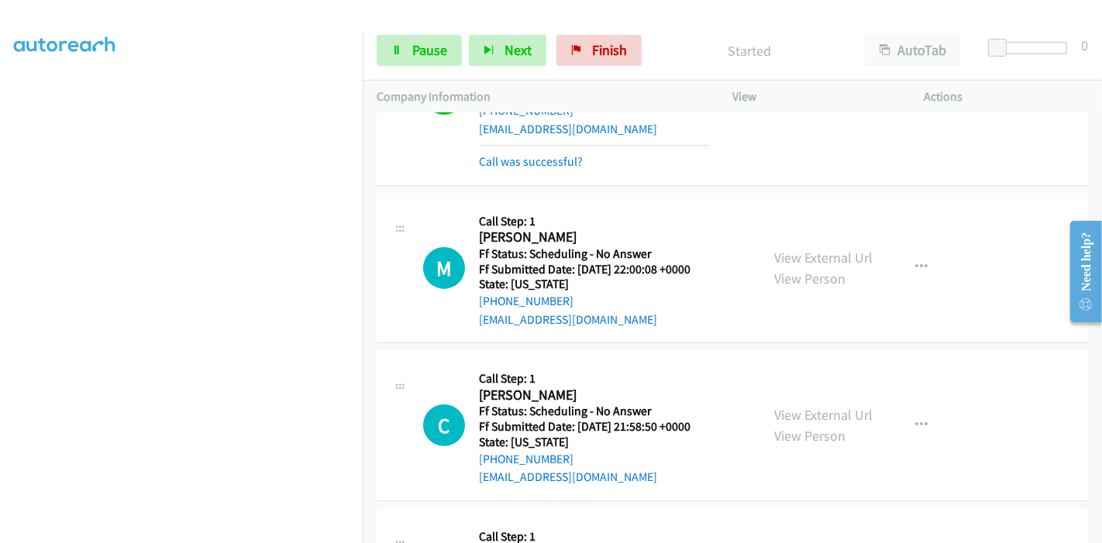
scroll to position [344, 0]
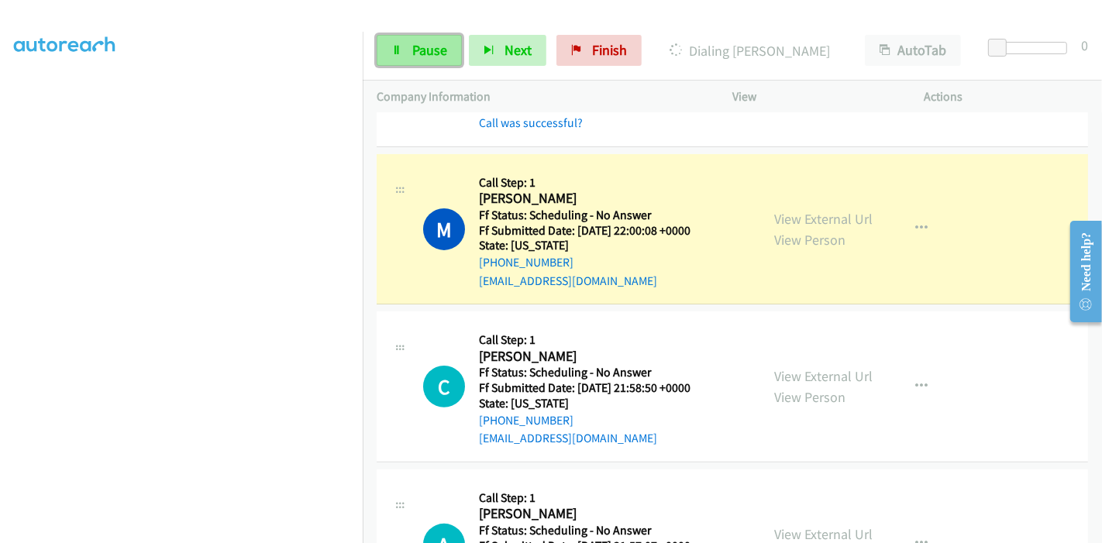
click at [411, 59] on link "Pause" at bounding box center [419, 50] width 85 height 31
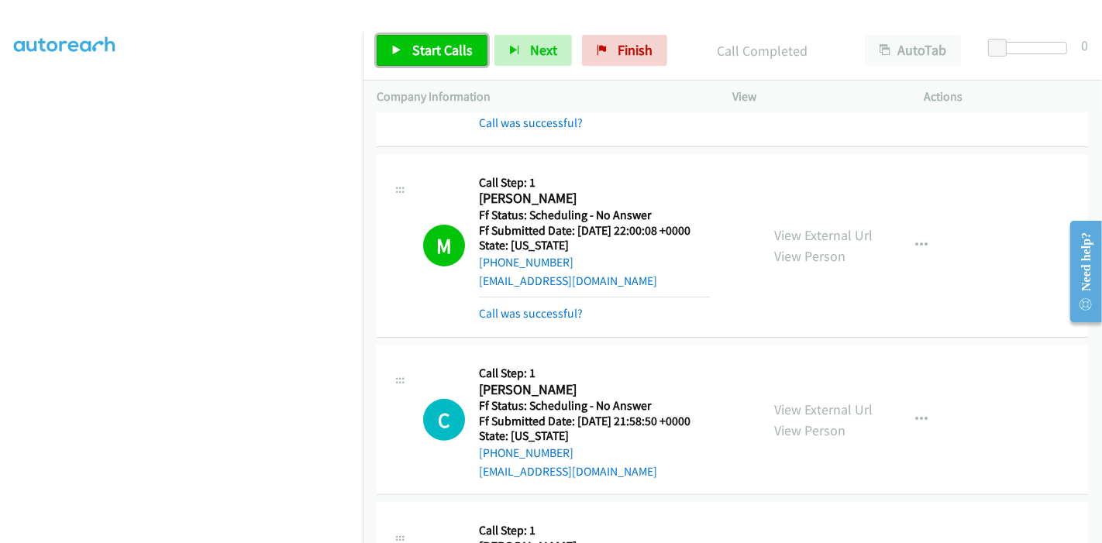
click at [446, 45] on span "Start Calls" at bounding box center [442, 50] width 60 height 18
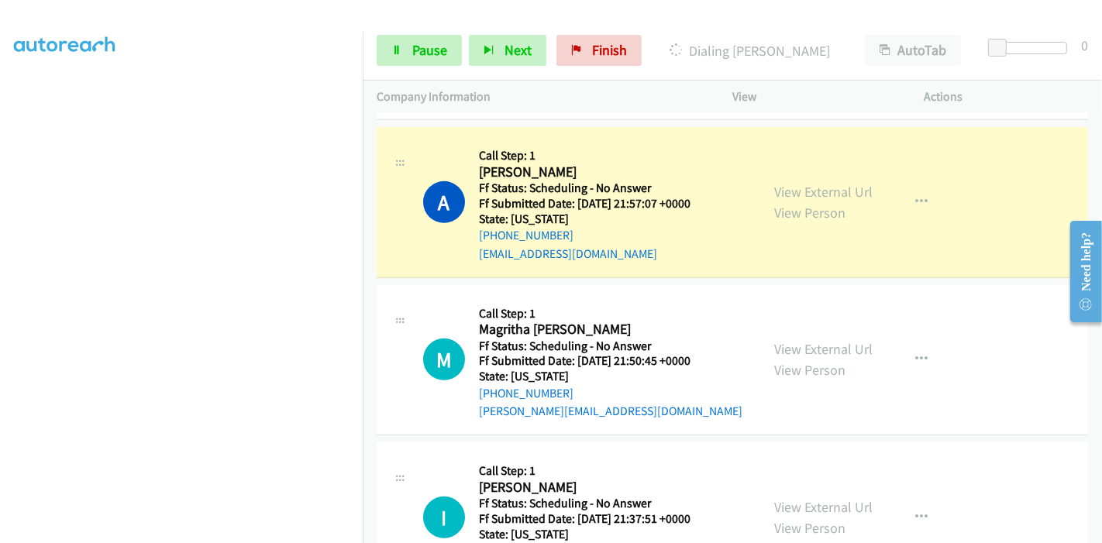
scroll to position [861, 0]
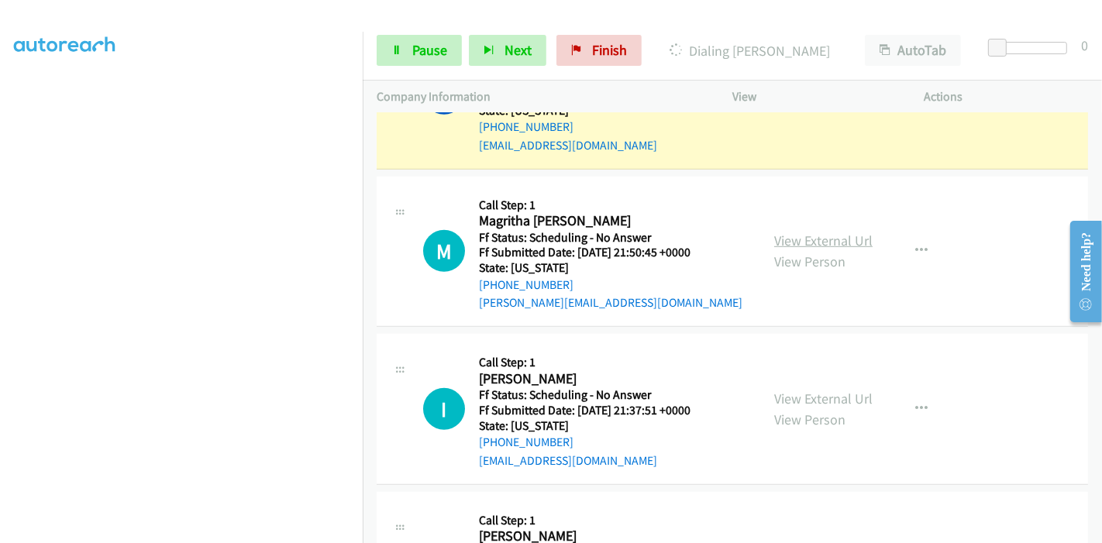
click at [793, 239] on link "View External Url" at bounding box center [823, 241] width 98 height 18
click at [794, 393] on link "View External Url" at bounding box center [823, 399] width 98 height 18
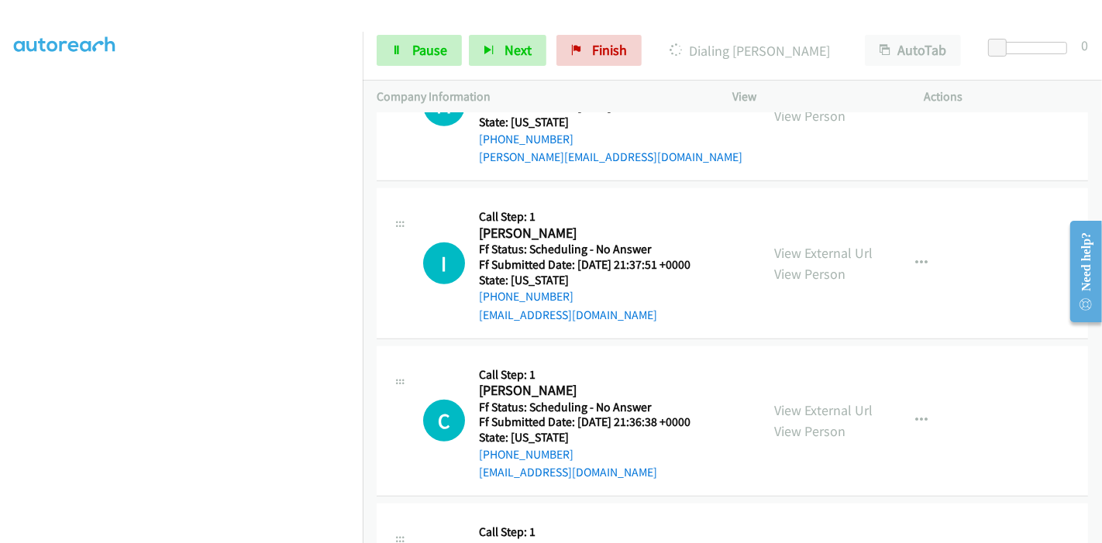
scroll to position [1033, 0]
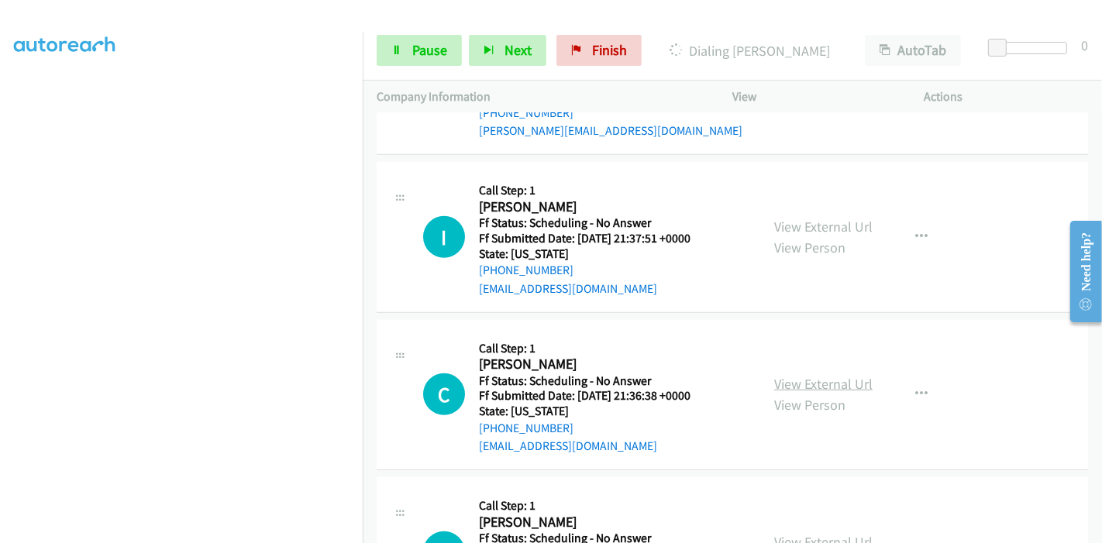
click at [798, 377] on link "View External Url" at bounding box center [823, 384] width 98 height 18
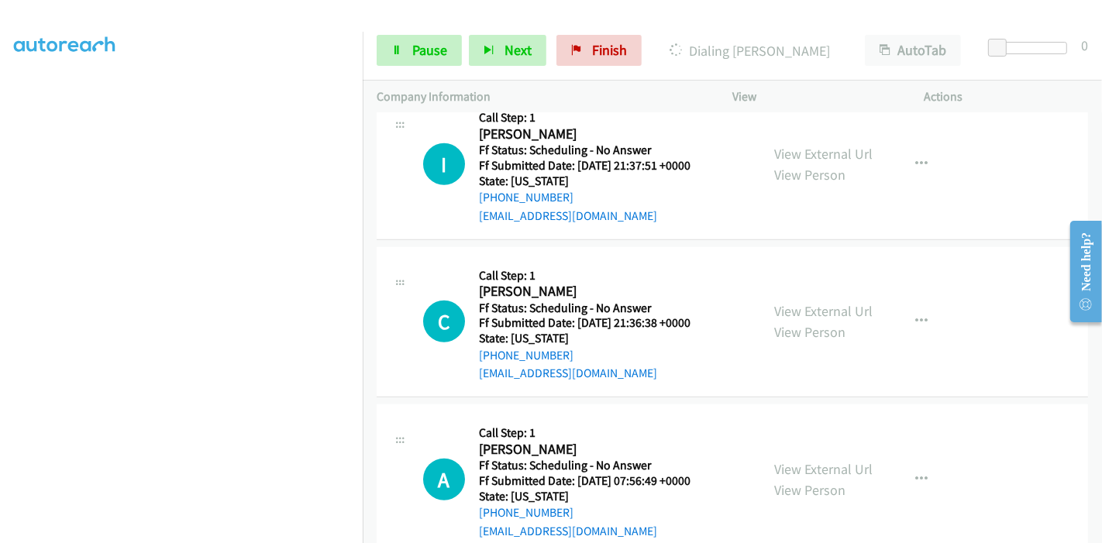
scroll to position [1205, 0]
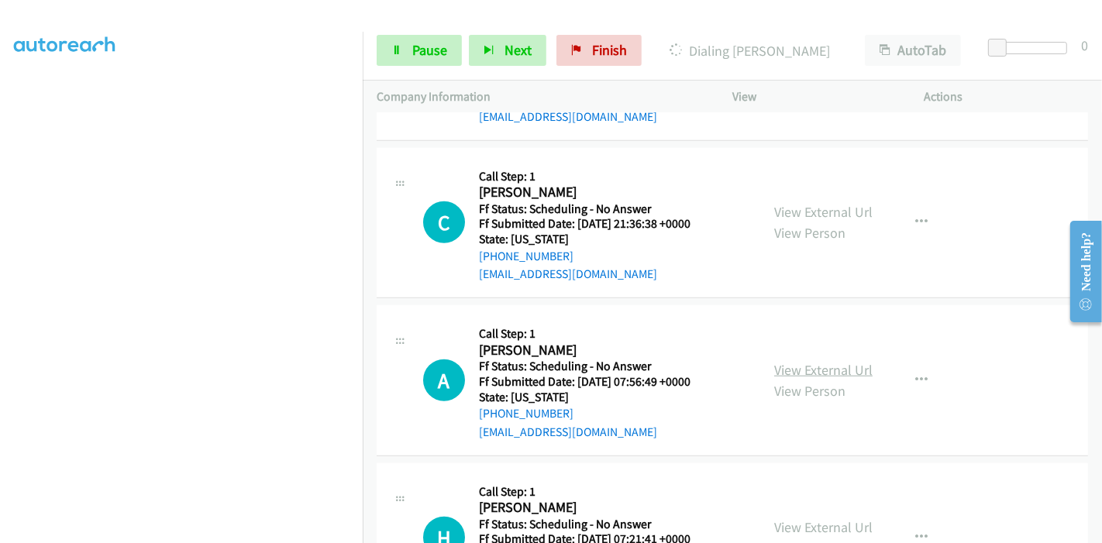
click at [823, 369] on link "View External Url" at bounding box center [823, 370] width 98 height 18
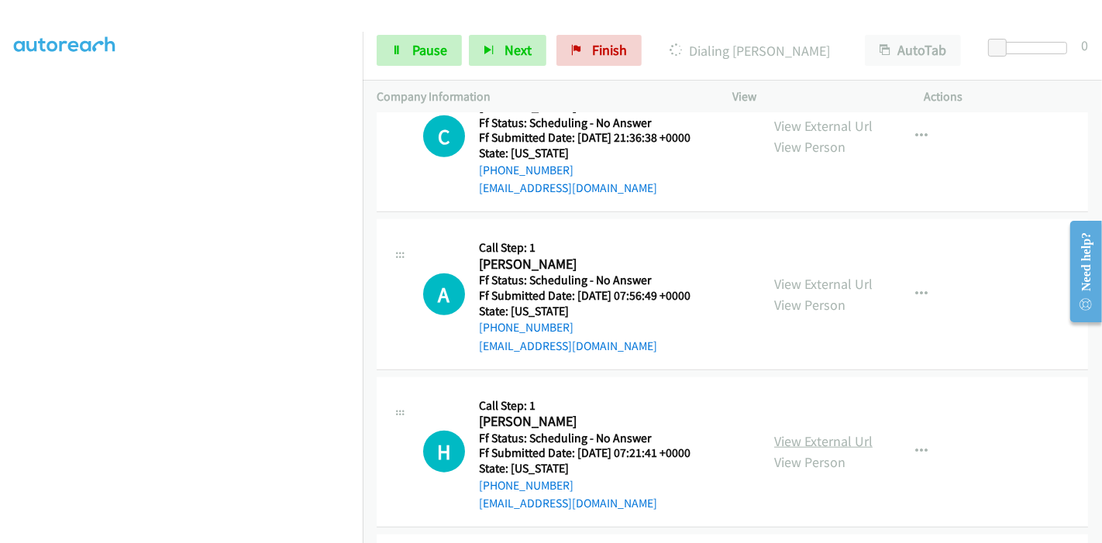
click at [799, 435] on link "View External Url" at bounding box center [823, 441] width 98 height 18
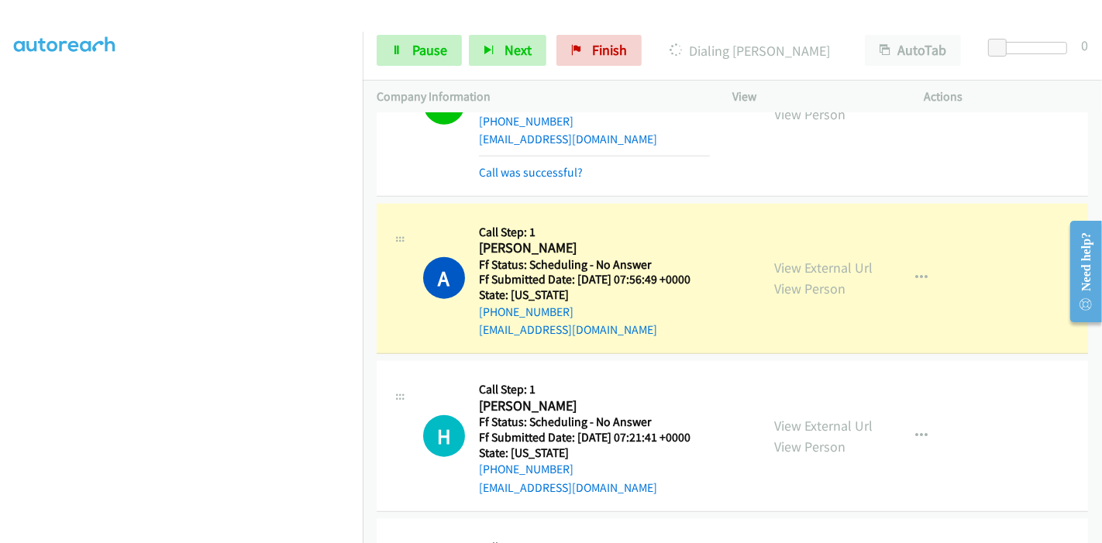
scroll to position [1463, 0]
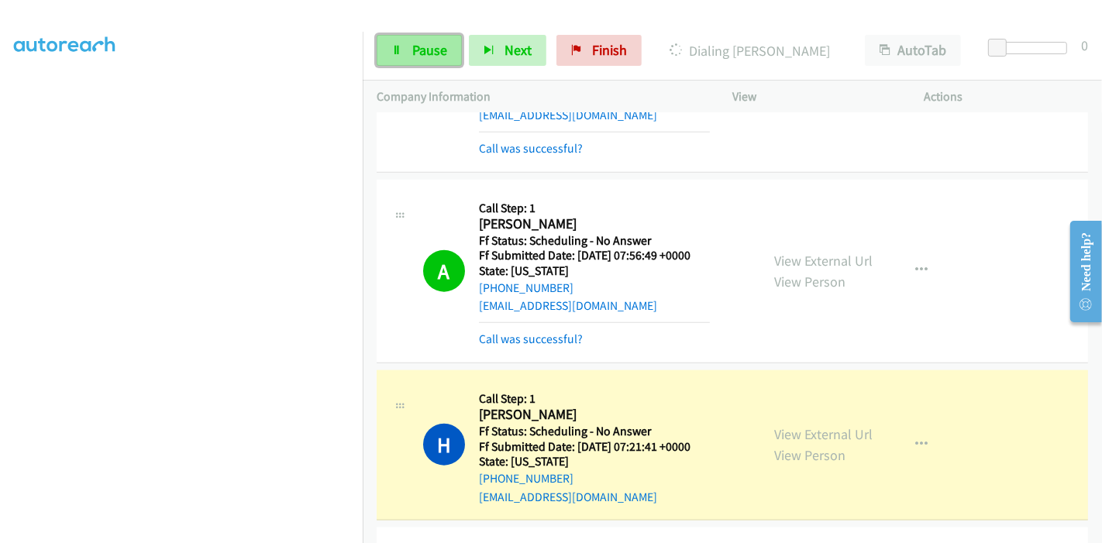
click at [415, 57] on span "Pause" at bounding box center [429, 50] width 35 height 18
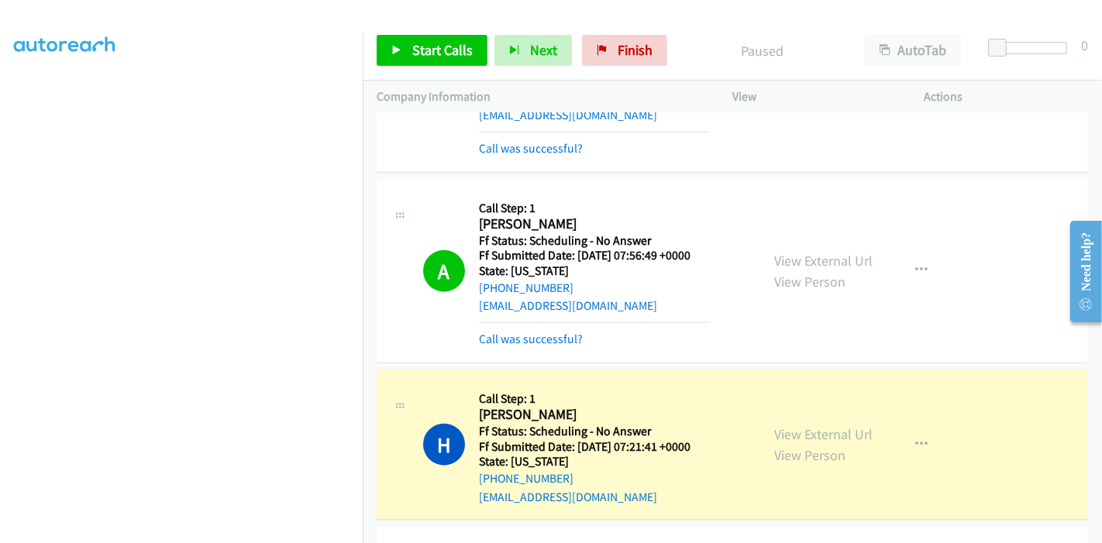
scroll to position [1550, 0]
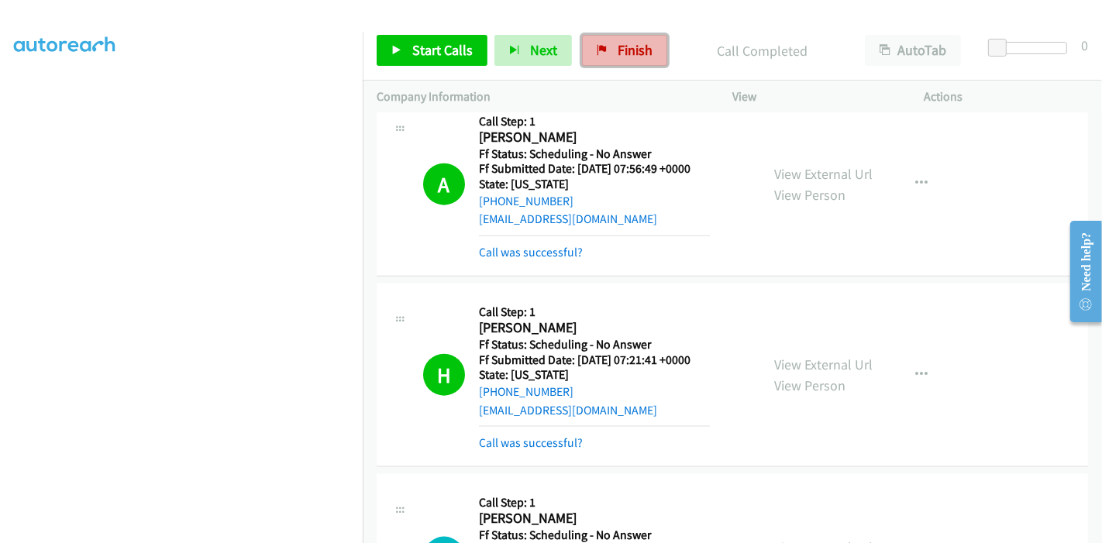
click at [620, 48] on span "Finish" at bounding box center [635, 50] width 35 height 18
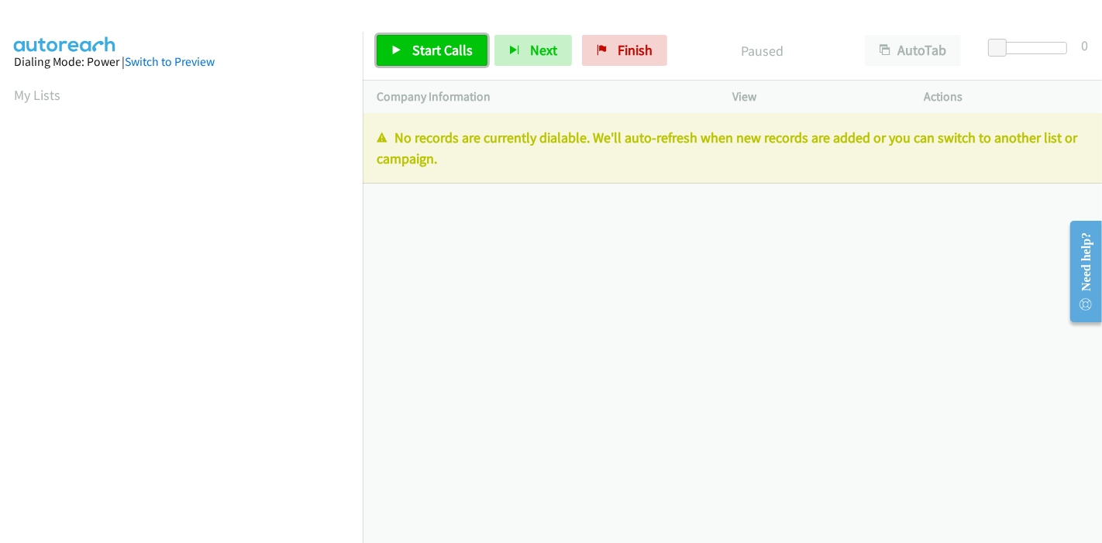
click at [402, 50] on link "Start Calls" at bounding box center [432, 50] width 111 height 31
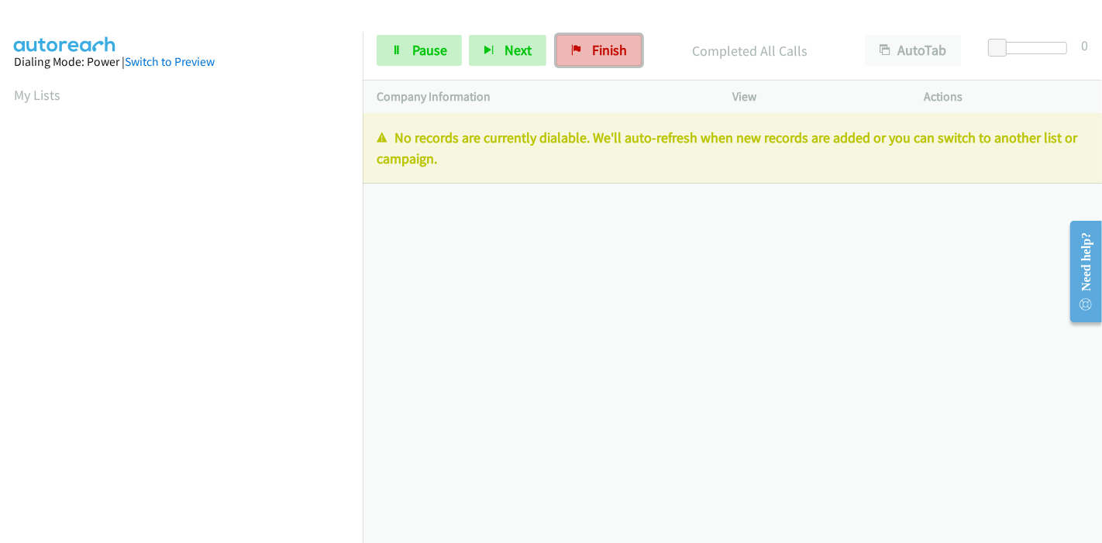
click at [615, 46] on span "Finish" at bounding box center [609, 50] width 35 height 18
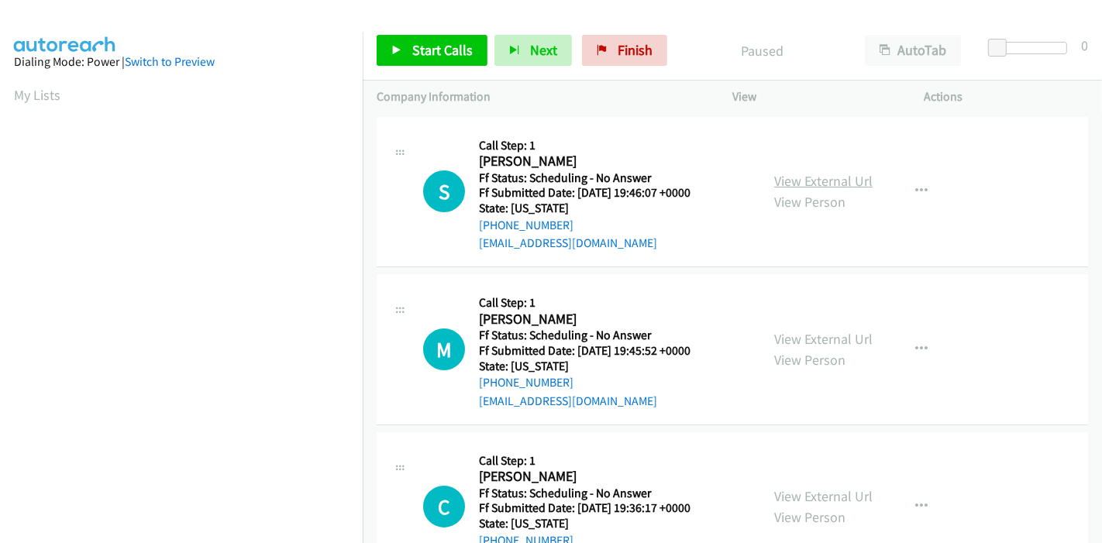
click at [841, 177] on link "View External Url" at bounding box center [823, 181] width 98 height 18
click at [810, 334] on link "View External Url" at bounding box center [823, 339] width 98 height 18
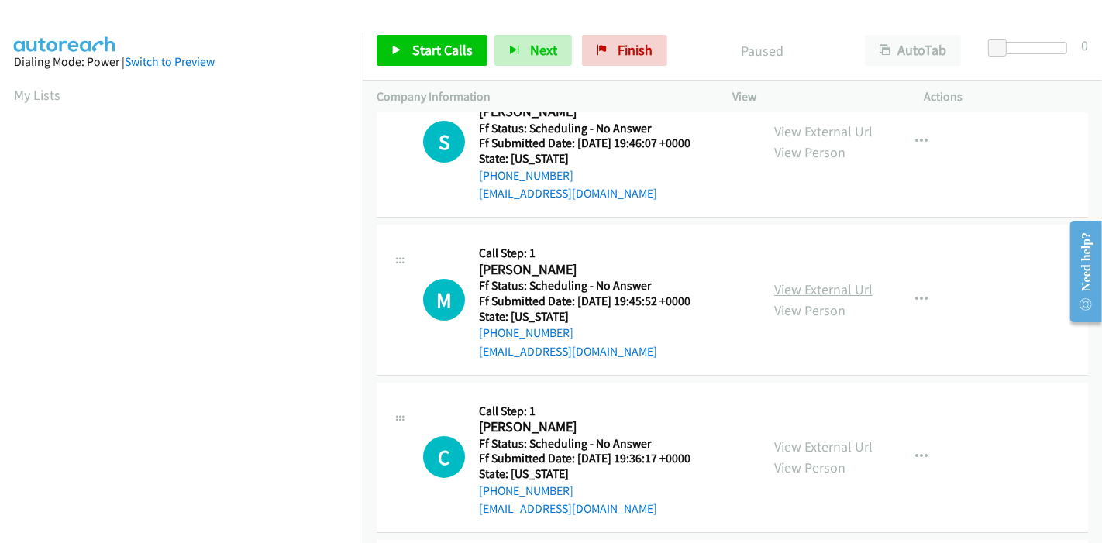
scroll to position [86, 0]
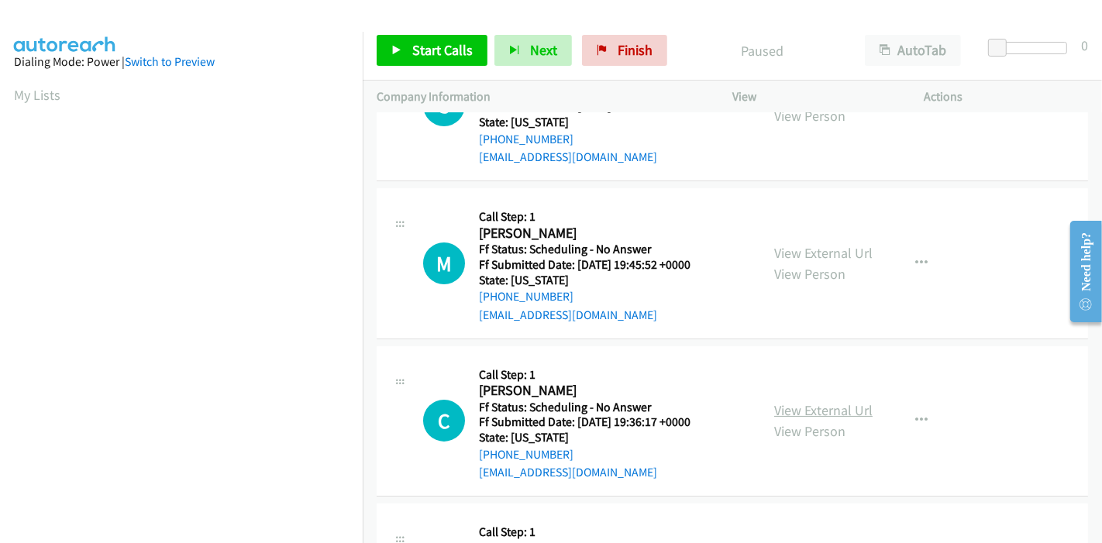
click at [808, 408] on link "View External Url" at bounding box center [823, 410] width 98 height 18
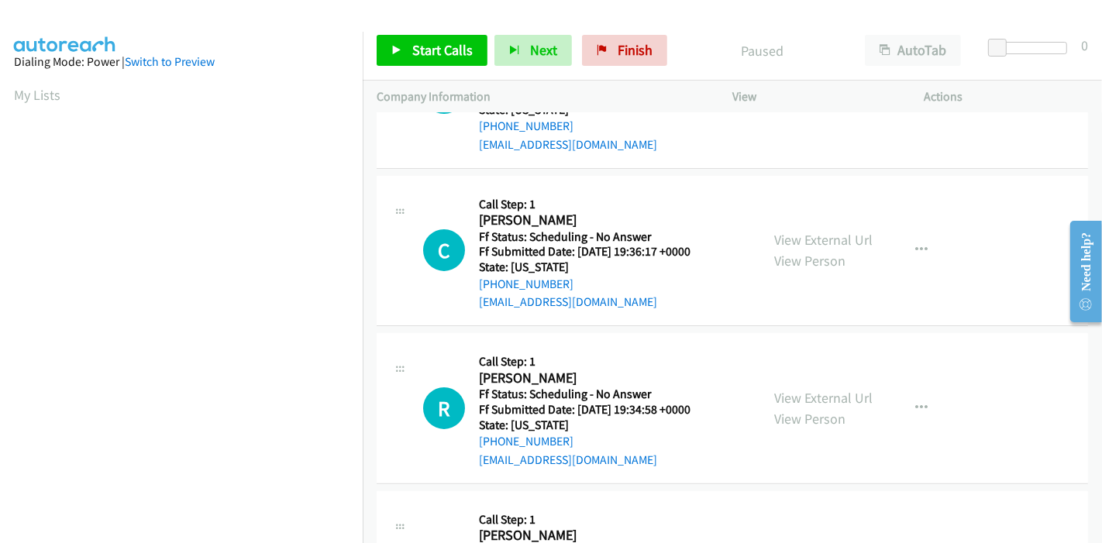
scroll to position [258, 0]
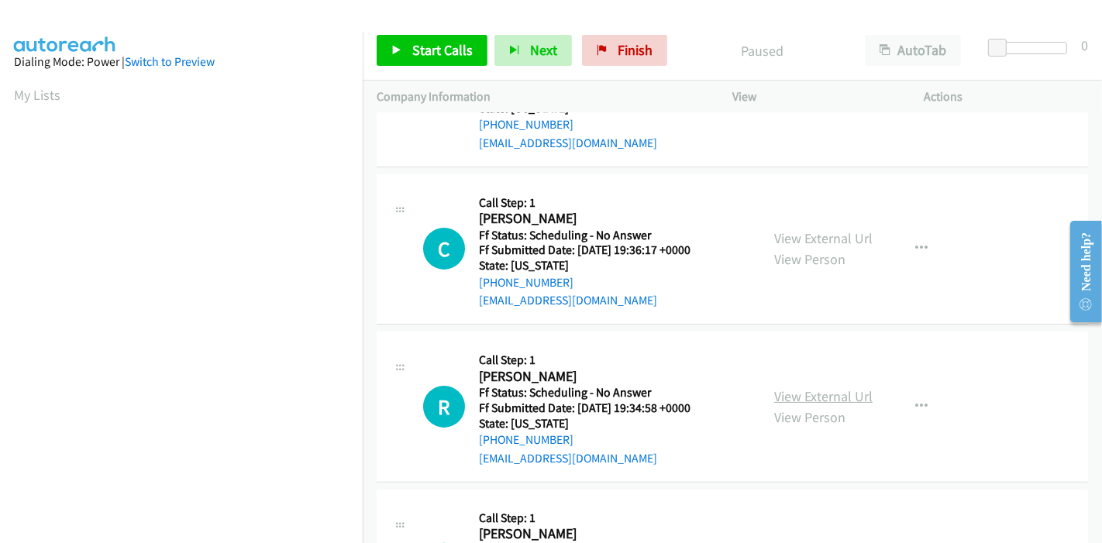
click at [815, 397] on link "View External Url" at bounding box center [823, 396] width 98 height 18
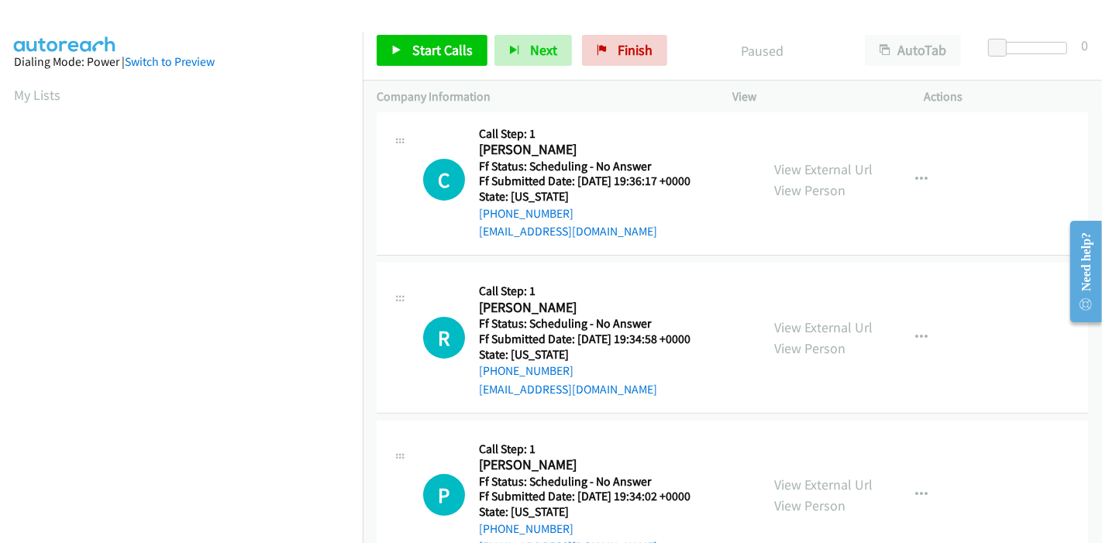
scroll to position [344, 0]
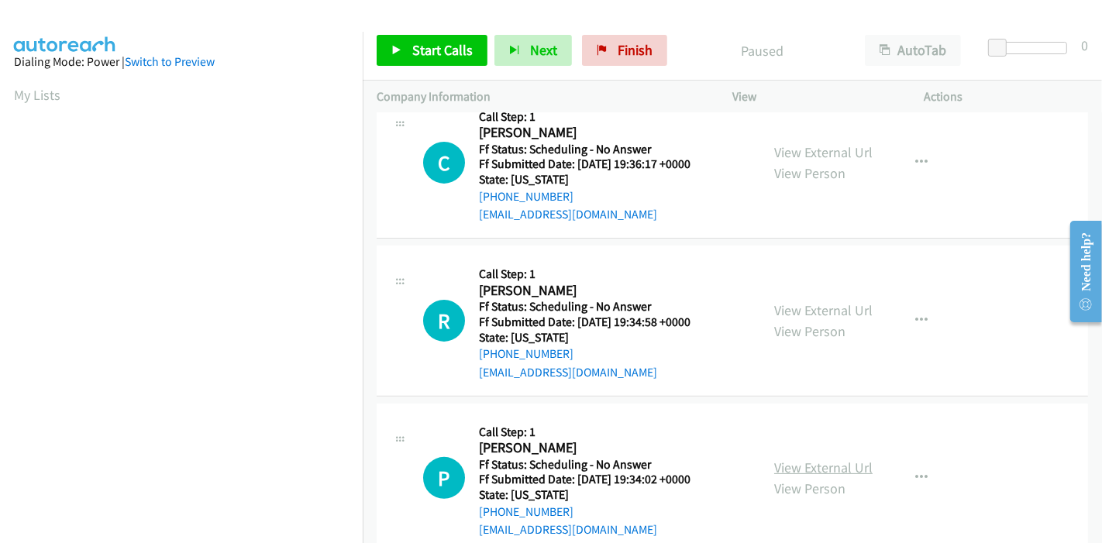
click at [791, 465] on link "View External Url" at bounding box center [823, 468] width 98 height 18
click at [408, 57] on link "Start Calls" at bounding box center [432, 50] width 111 height 31
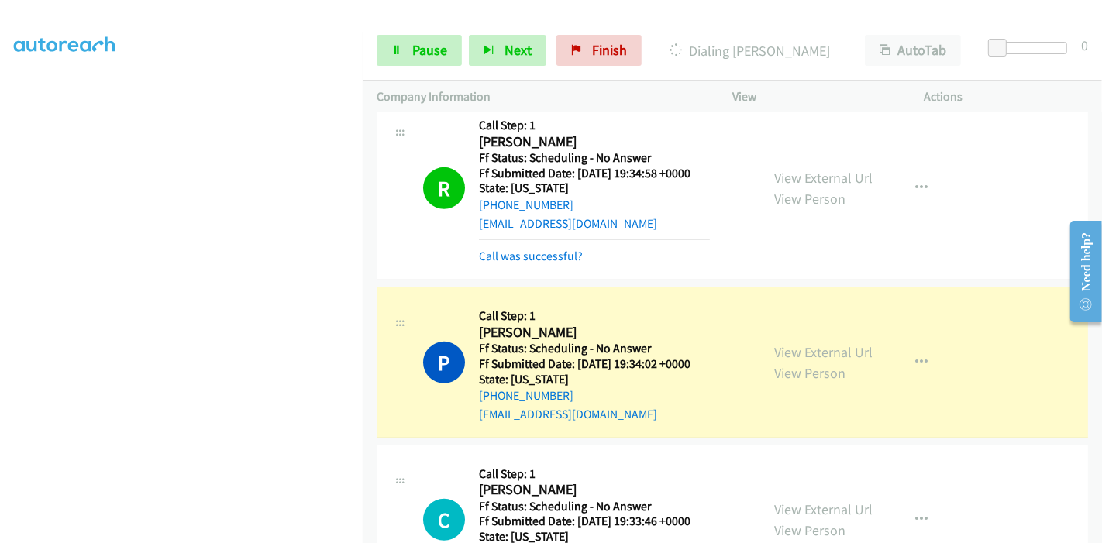
scroll to position [618, 0]
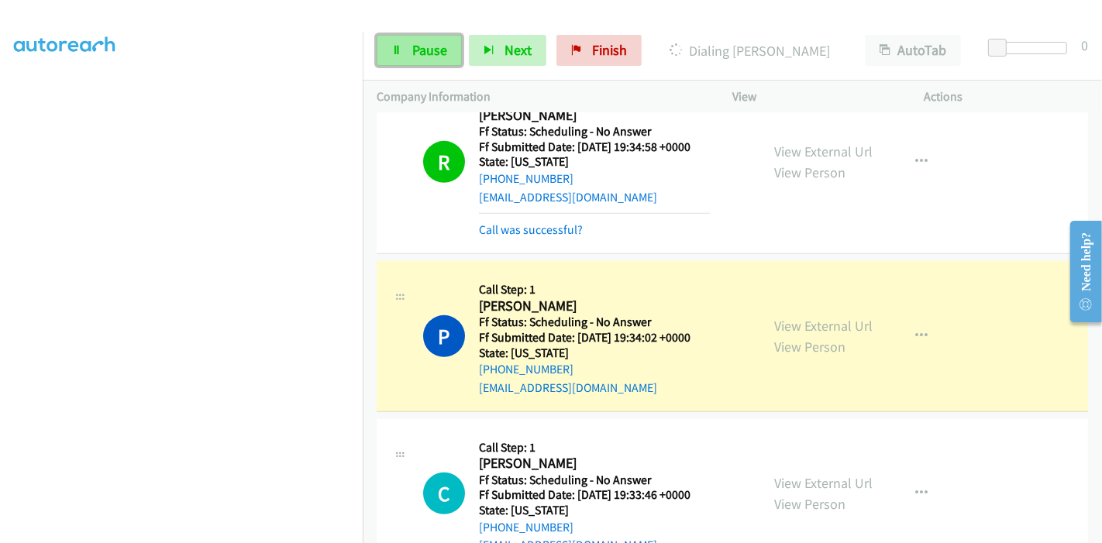
click at [410, 46] on link "Pause" at bounding box center [419, 50] width 85 height 31
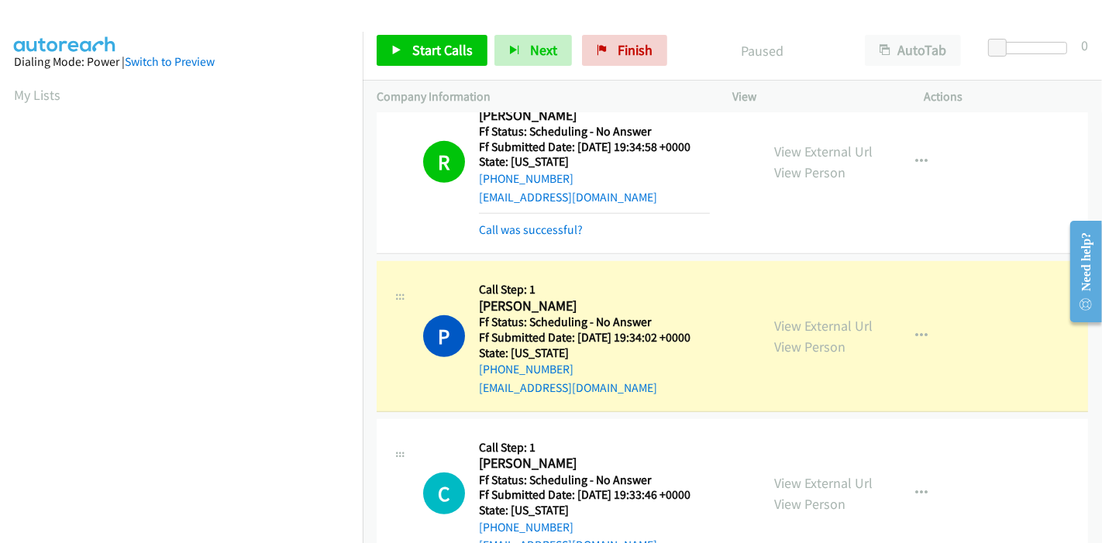
scroll to position [327, 0]
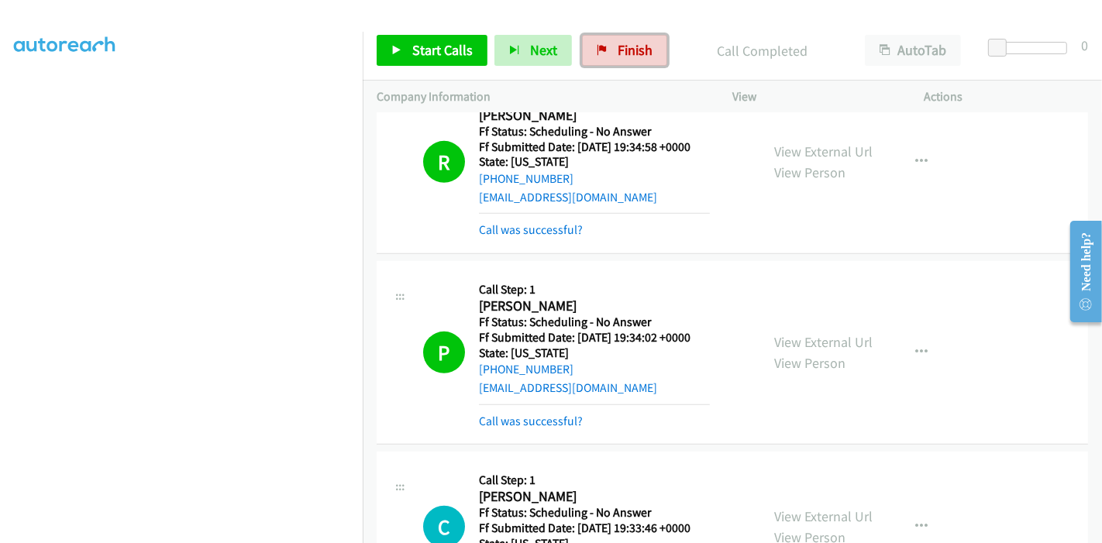
click at [607, 51] on link "Finish" at bounding box center [624, 50] width 85 height 31
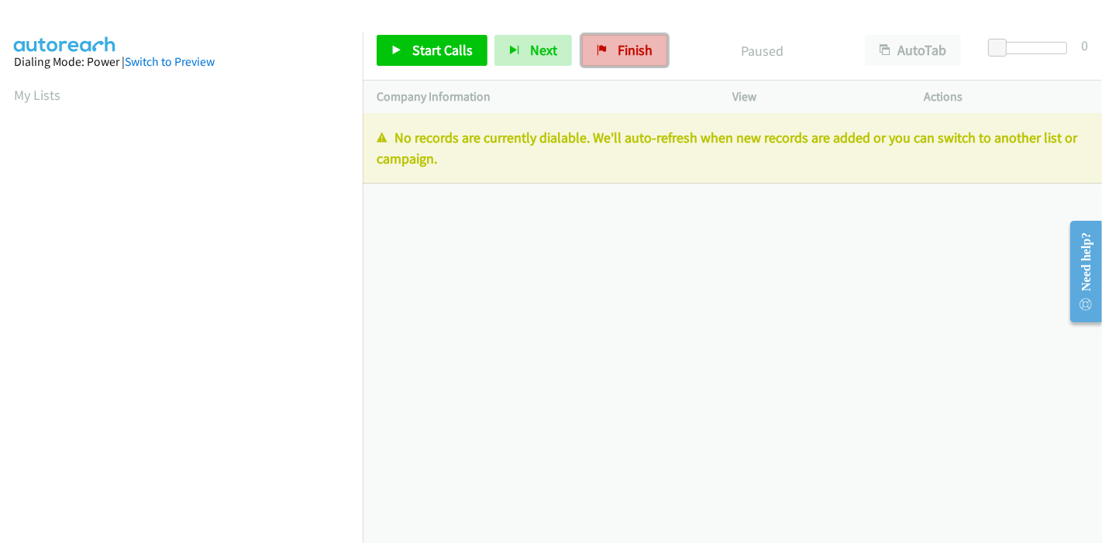
click at [618, 58] on span "Finish" at bounding box center [635, 50] width 35 height 18
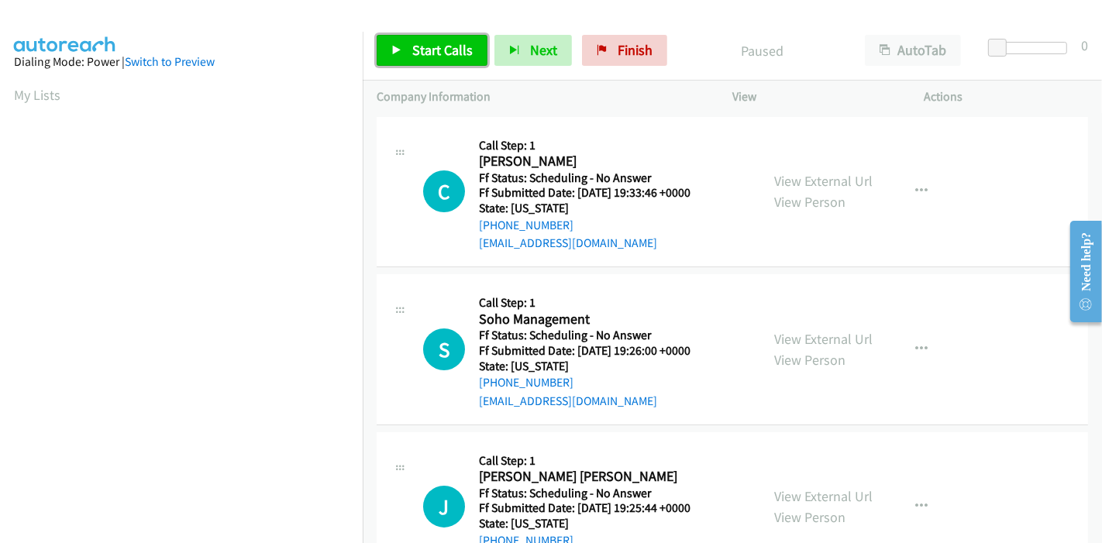
click at [405, 44] on link "Start Calls" at bounding box center [432, 50] width 111 height 31
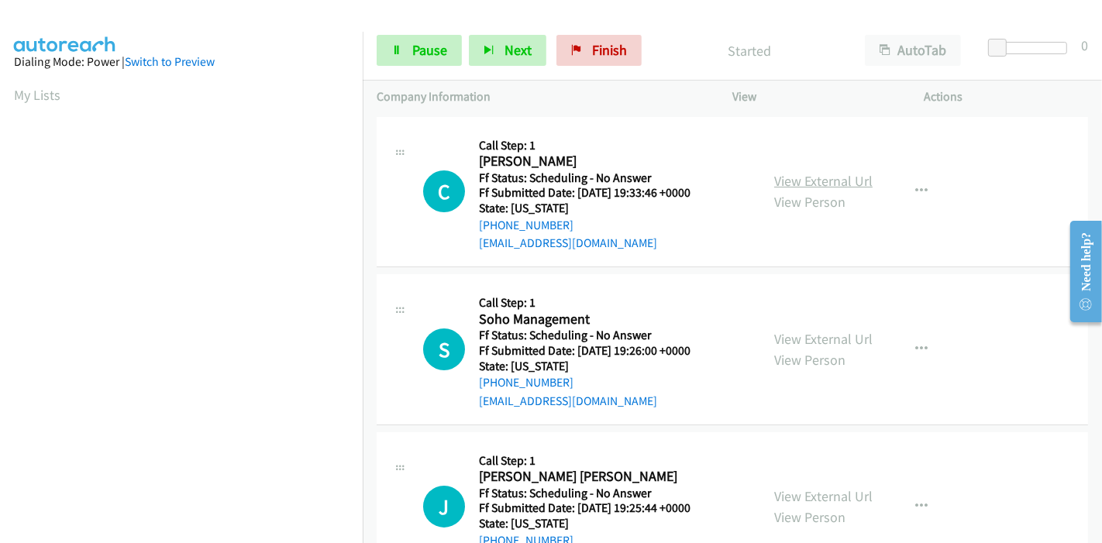
click at [810, 180] on link "View External Url" at bounding box center [823, 181] width 98 height 18
click at [808, 332] on link "View External Url" at bounding box center [823, 339] width 98 height 18
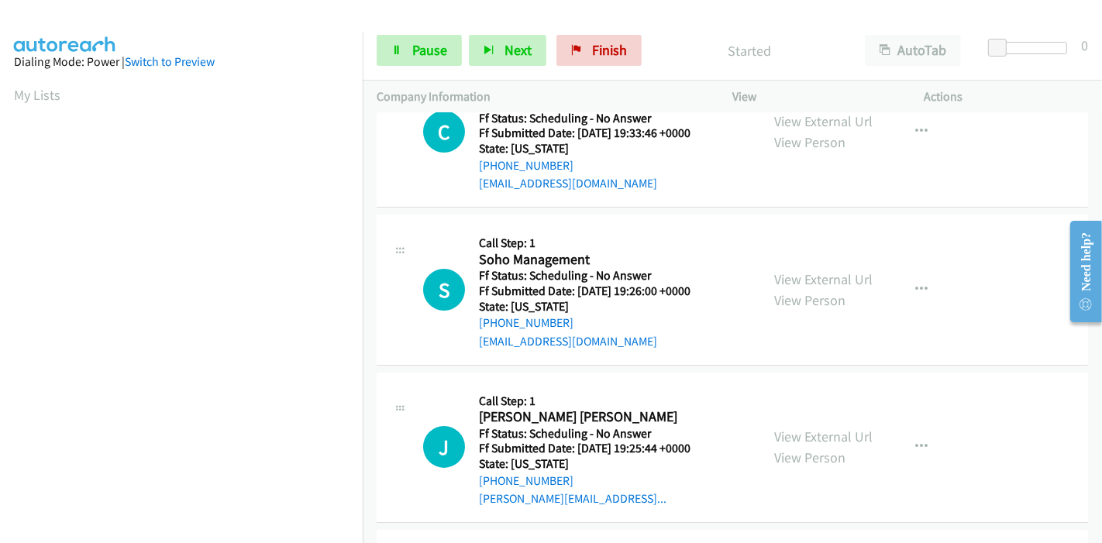
scroll to position [86, 0]
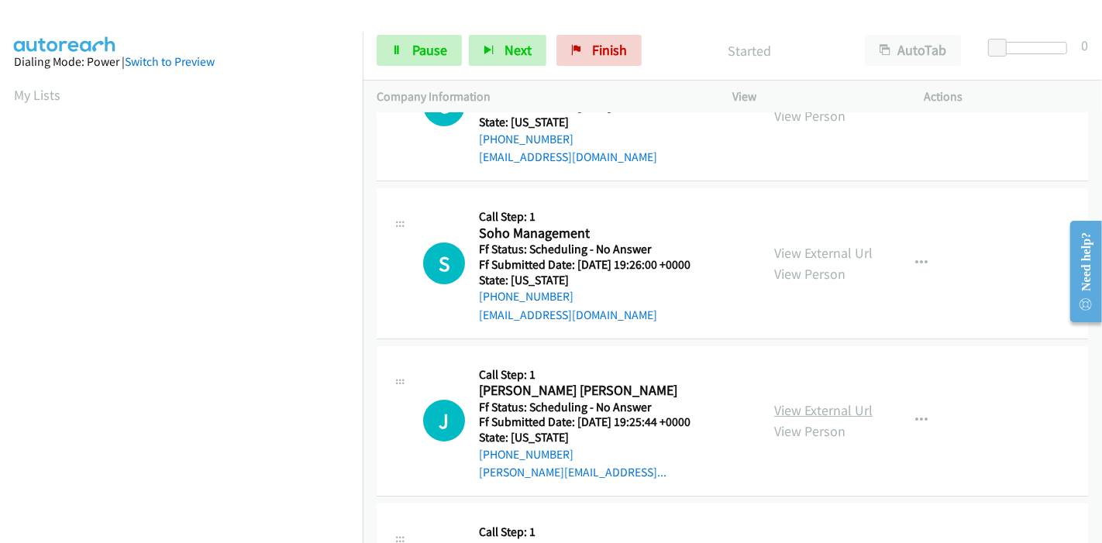
click at [800, 408] on link "View External Url" at bounding box center [823, 410] width 98 height 18
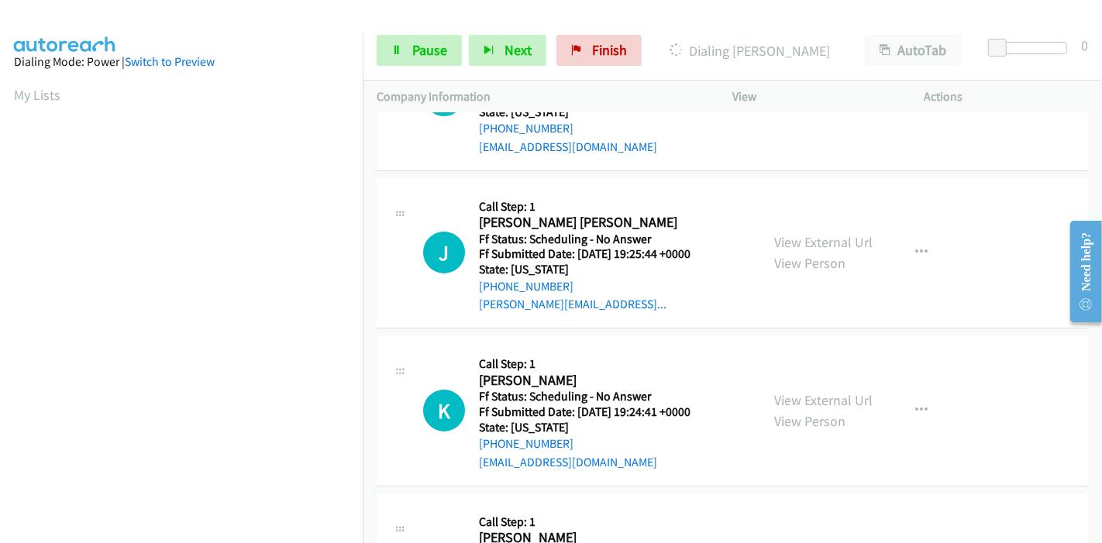
scroll to position [258, 0]
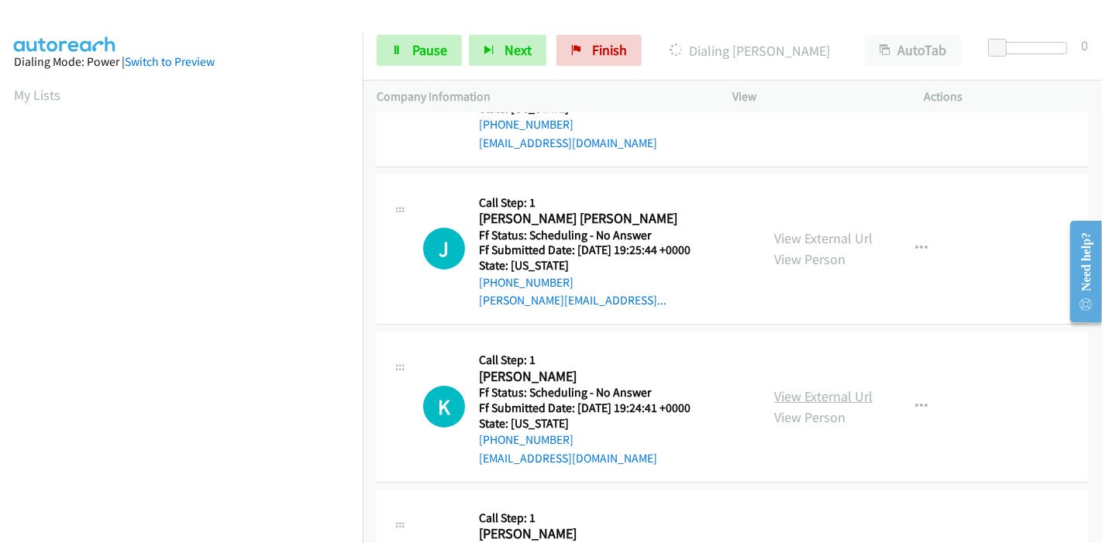
click at [797, 401] on link "View External Url" at bounding box center [823, 396] width 98 height 18
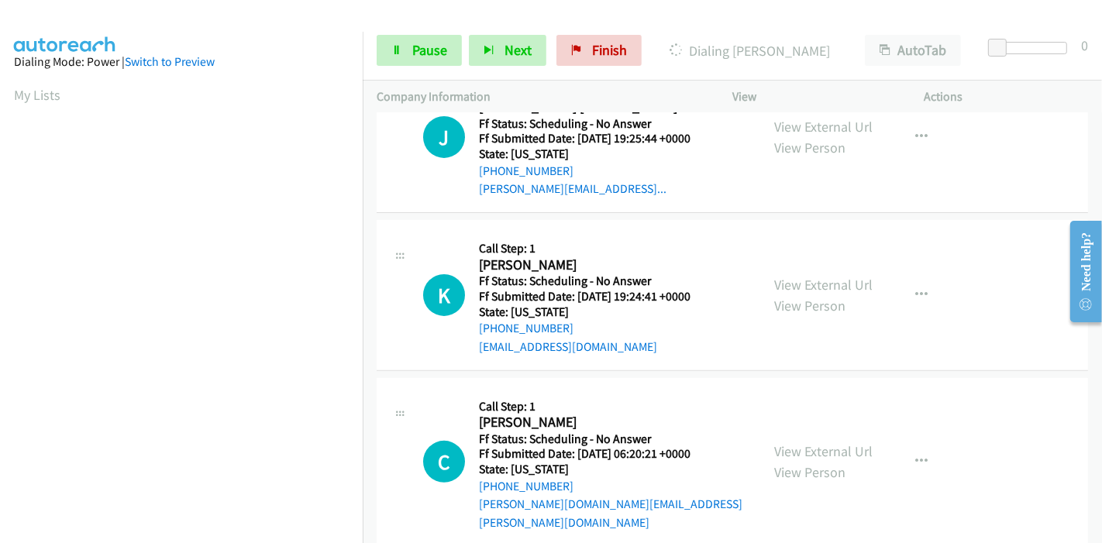
scroll to position [430, 0]
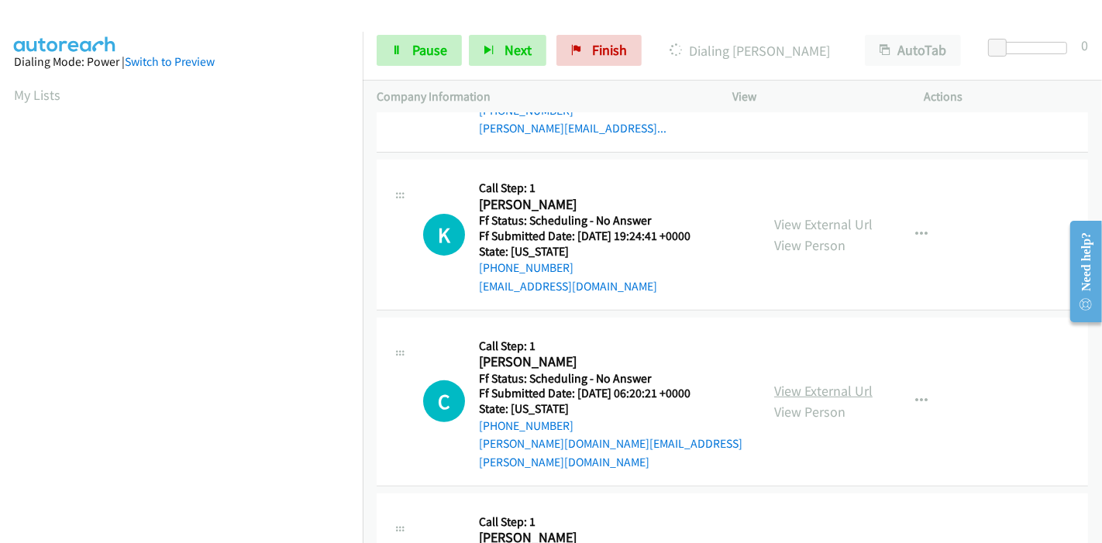
click at [801, 384] on link "View External Url" at bounding box center [823, 391] width 98 height 18
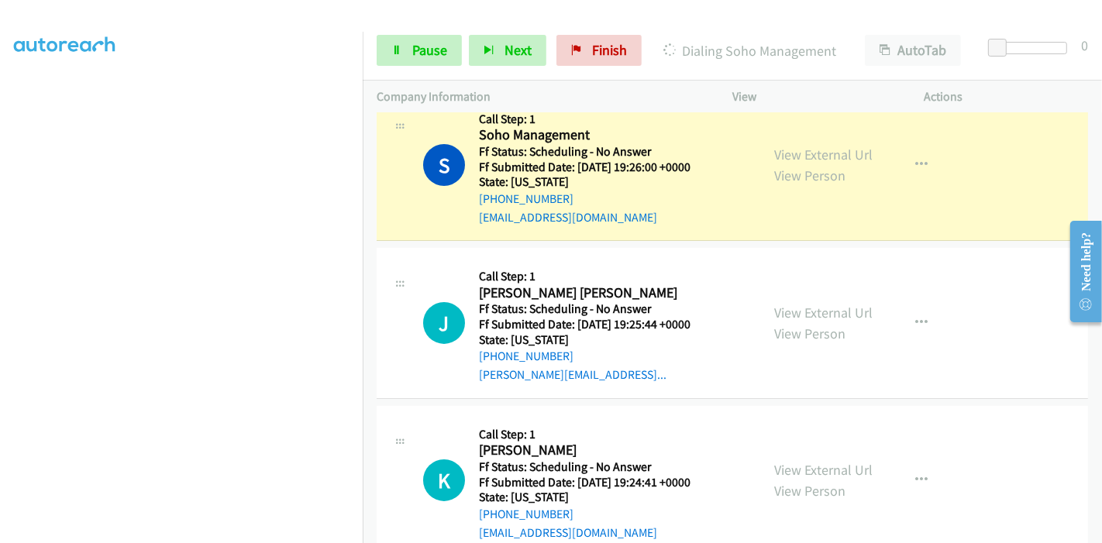
scroll to position [258, 0]
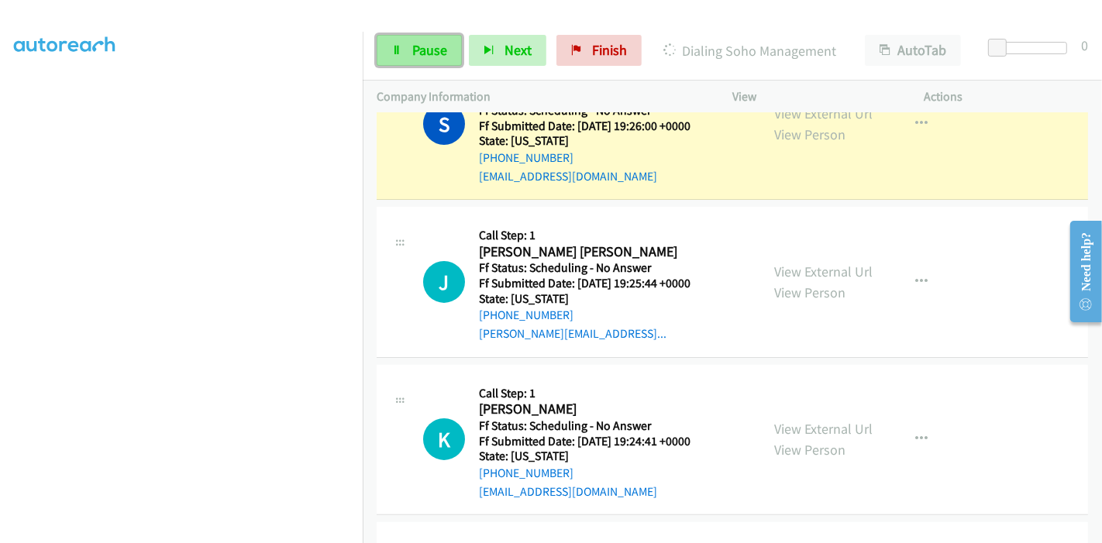
click at [412, 53] on span "Pause" at bounding box center [429, 50] width 35 height 18
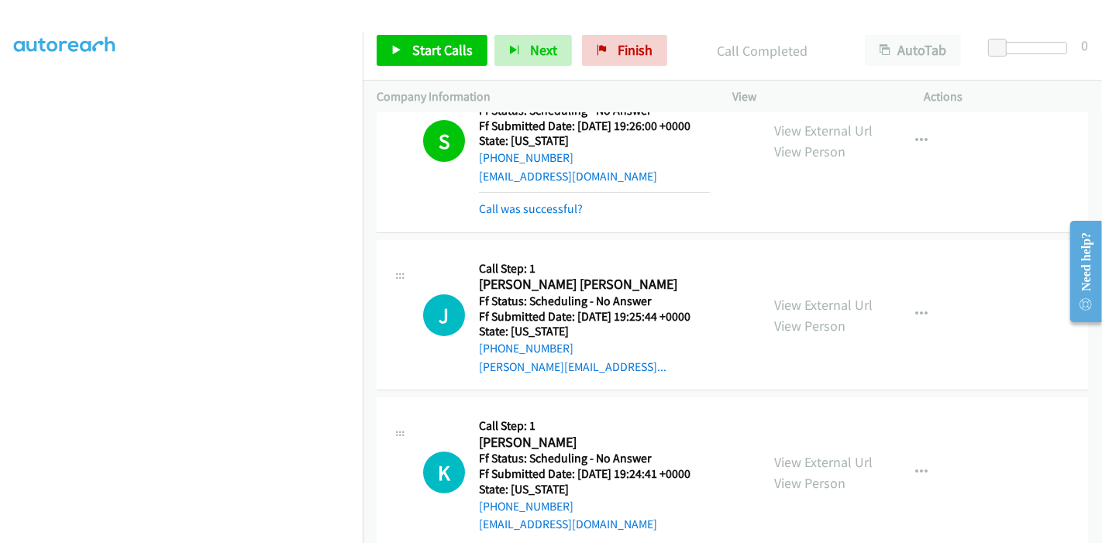
scroll to position [274, 0]
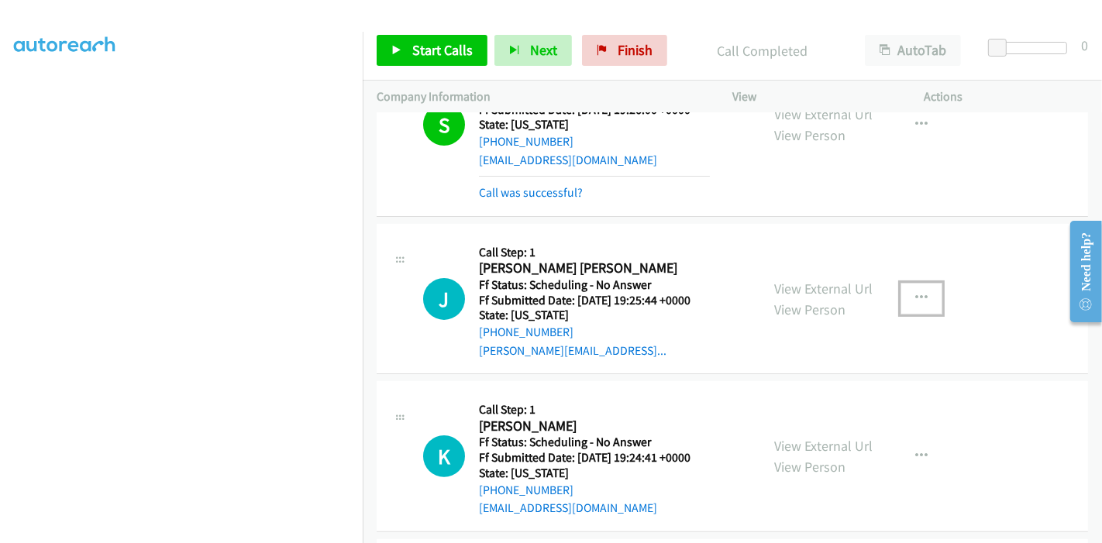
click at [915, 298] on icon "button" at bounding box center [921, 298] width 12 height 12
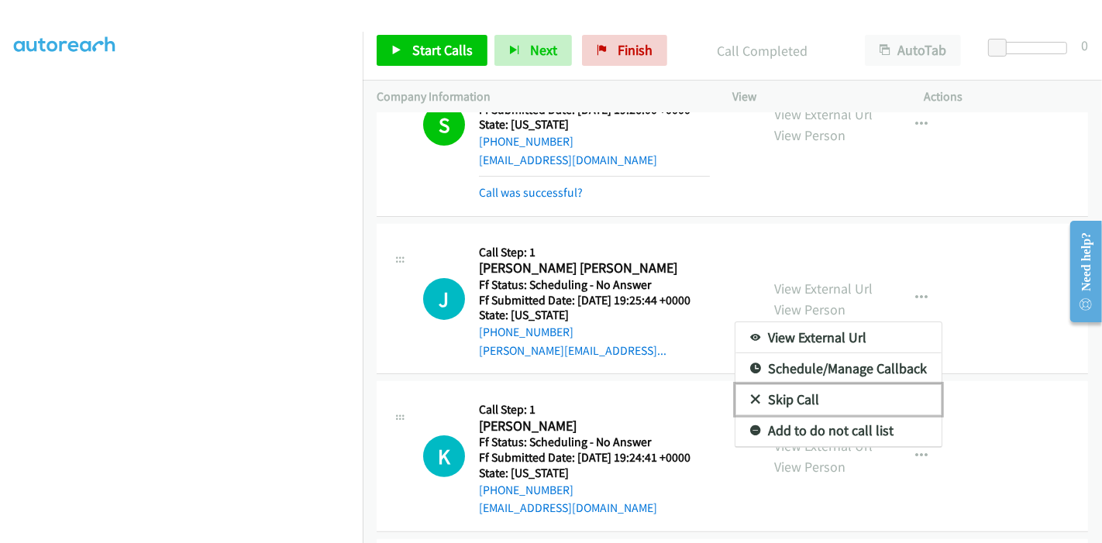
click at [804, 396] on link "Skip Call" at bounding box center [838, 399] width 206 height 31
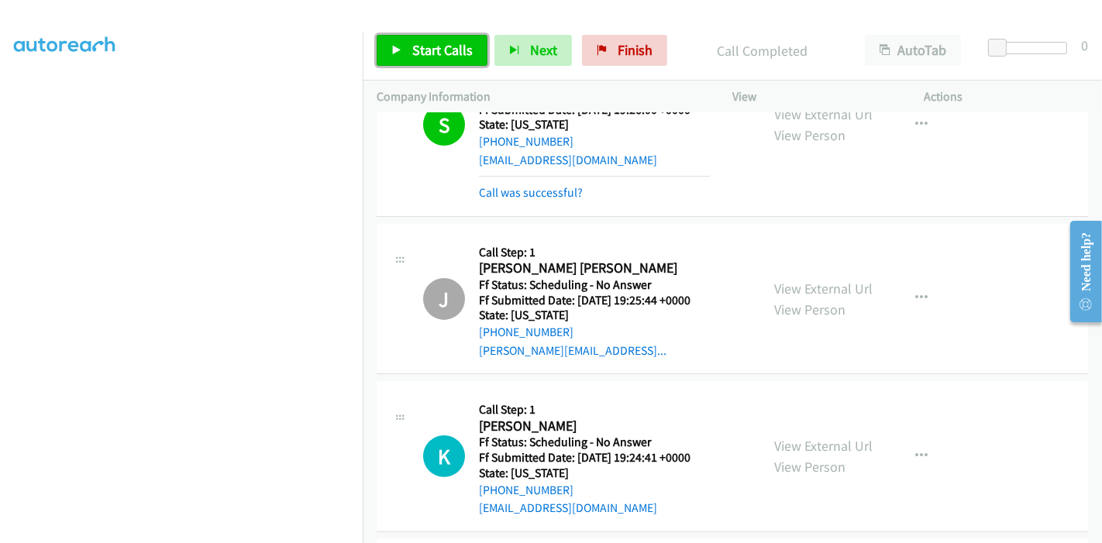
click at [410, 57] on link "Start Calls" at bounding box center [432, 50] width 111 height 31
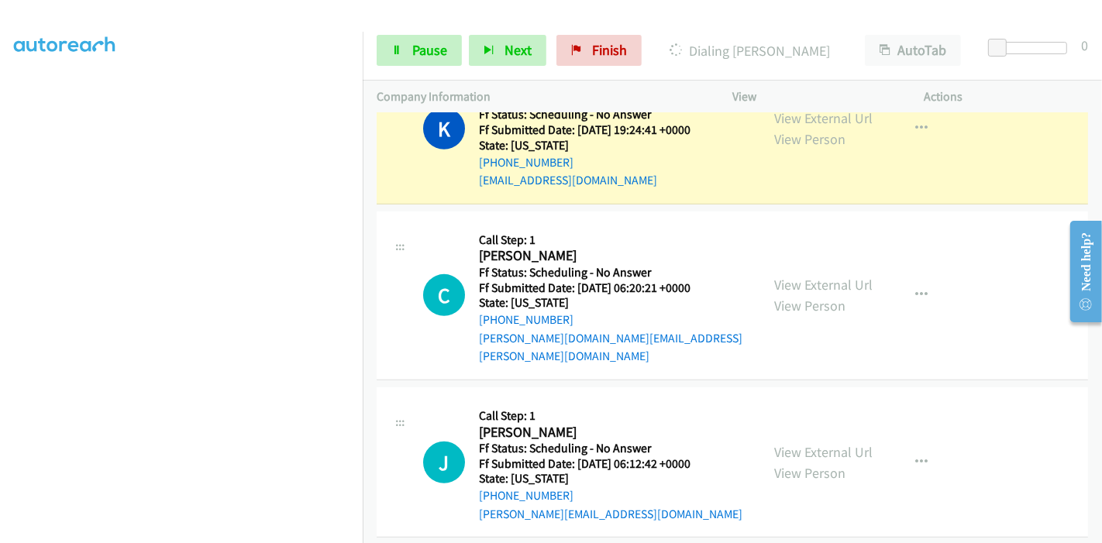
scroll to position [704, 0]
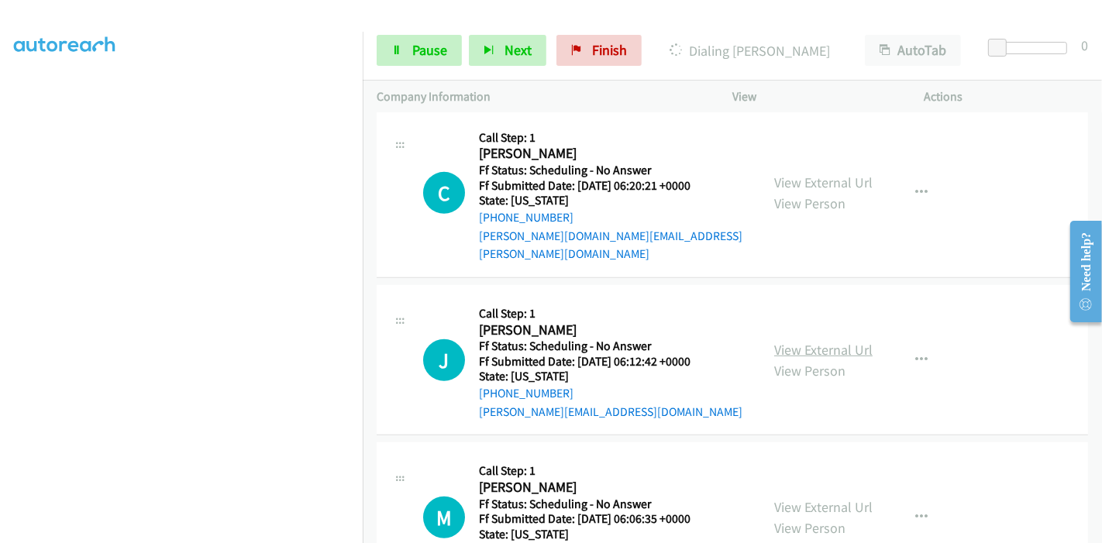
click at [797, 341] on link "View External Url" at bounding box center [823, 350] width 98 height 18
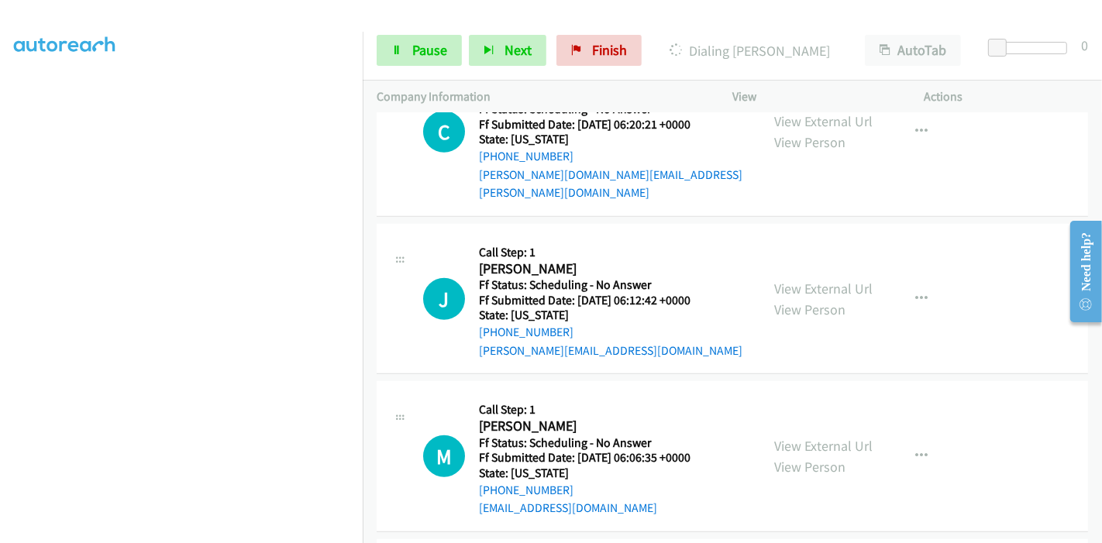
scroll to position [790, 0]
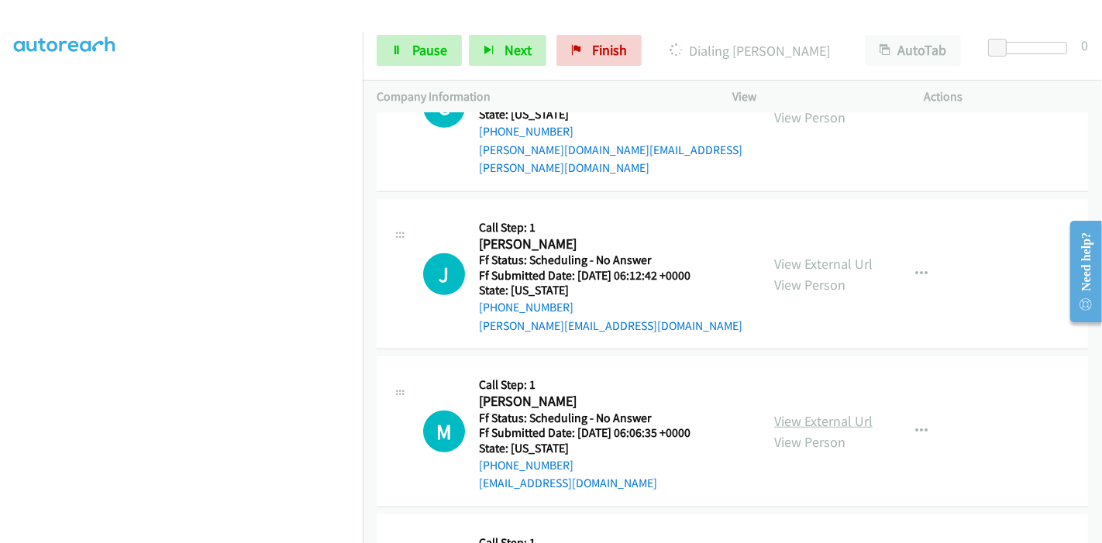
click at [821, 412] on link "View External Url" at bounding box center [823, 421] width 98 height 18
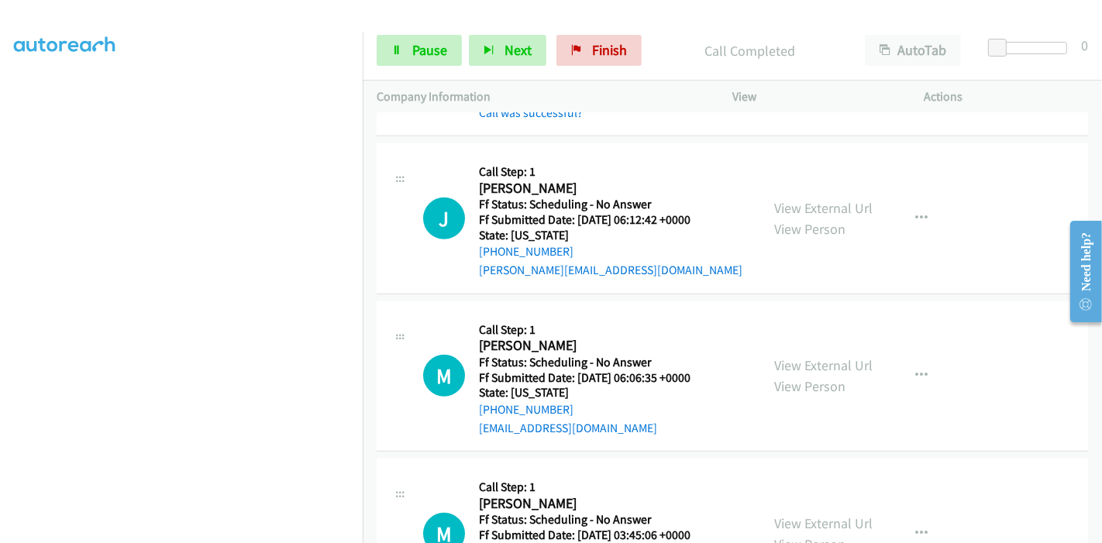
scroll to position [1012, 0]
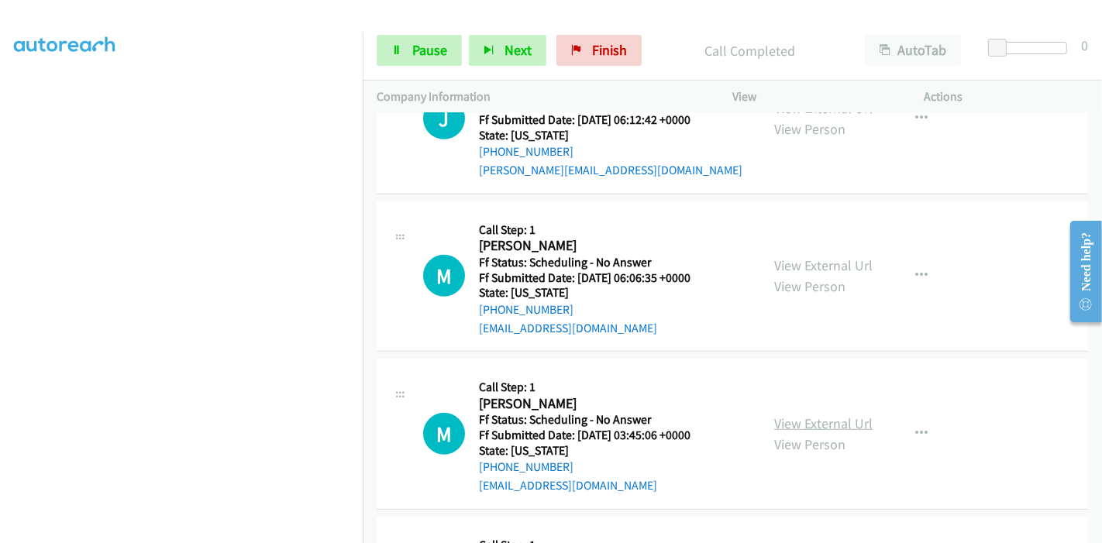
click at [821, 415] on link "View External Url" at bounding box center [823, 424] width 98 height 18
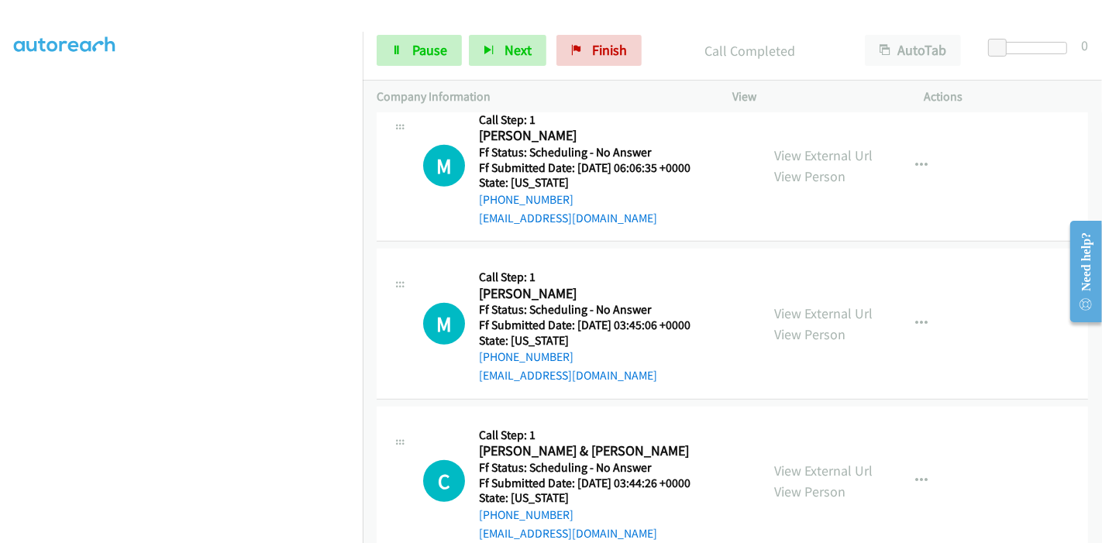
scroll to position [1184, 0]
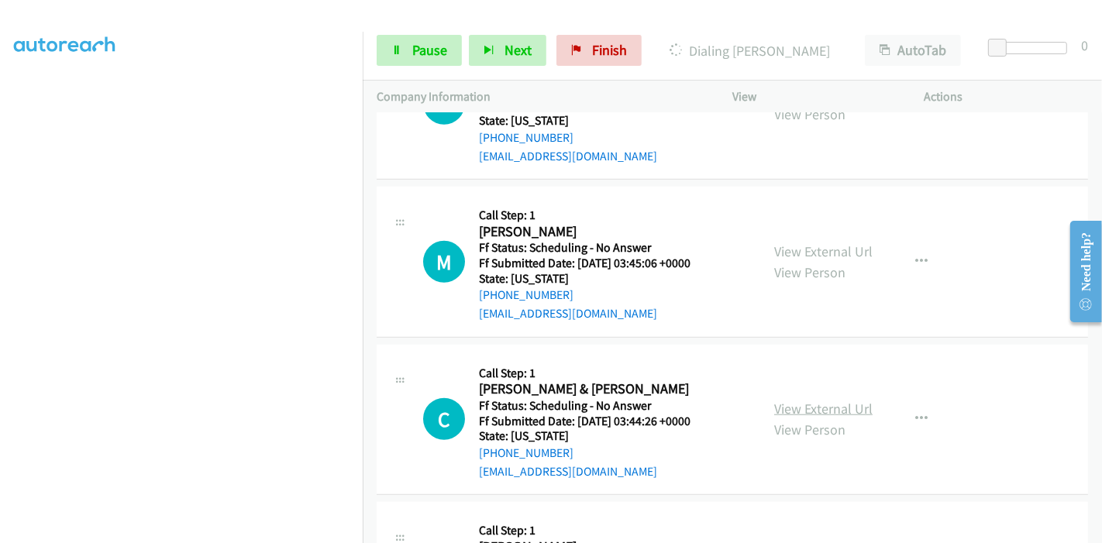
click at [792, 400] on link "View External Url" at bounding box center [823, 409] width 98 height 18
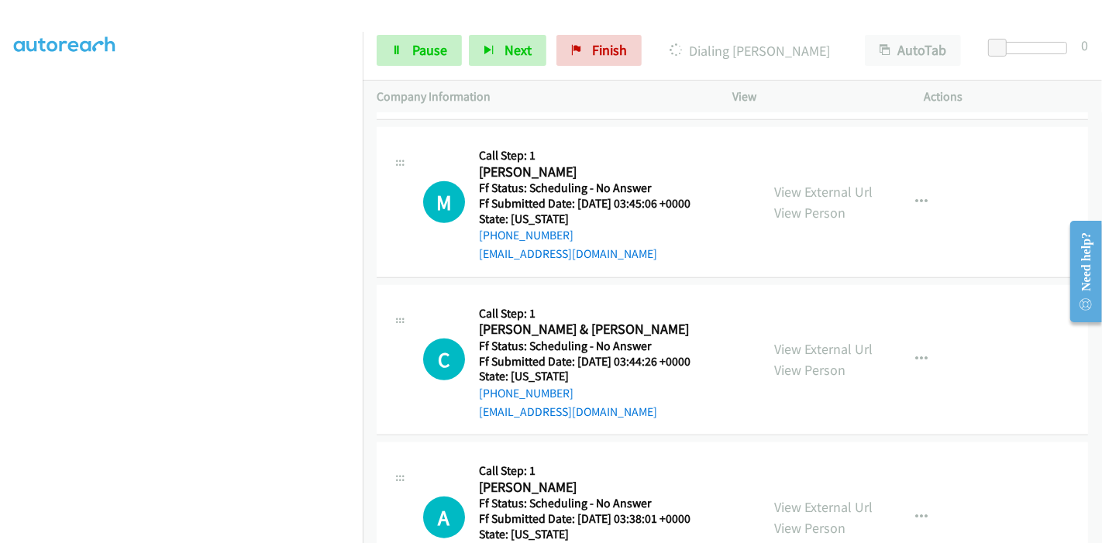
scroll to position [1271, 0]
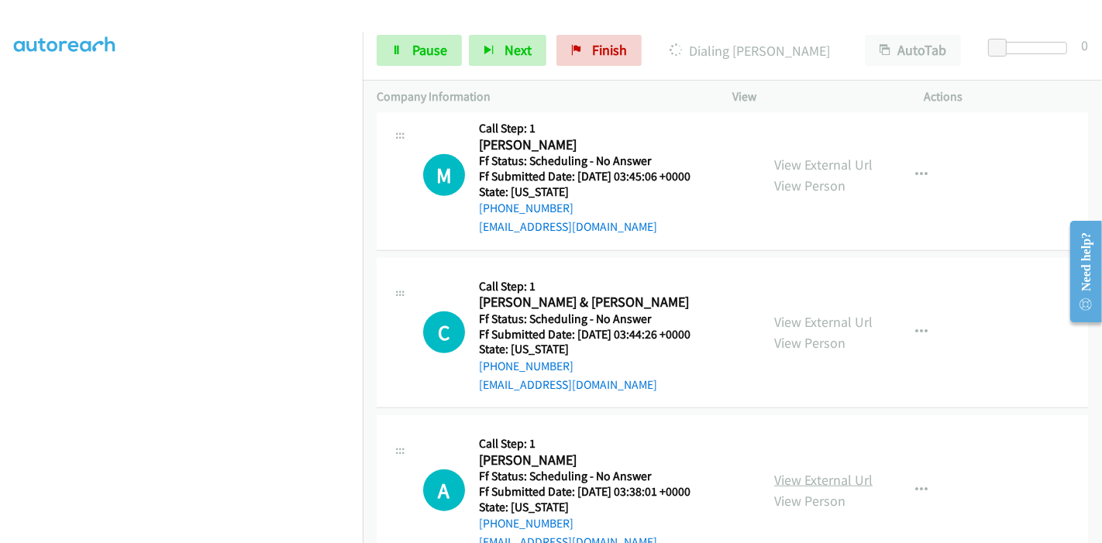
click at [797, 471] on link "View External Url" at bounding box center [823, 480] width 98 height 18
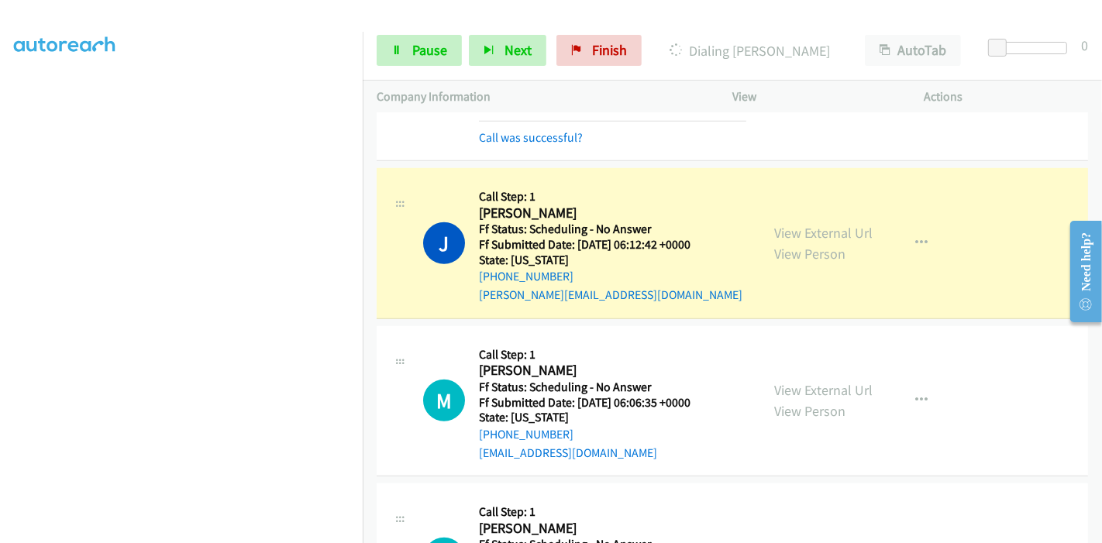
scroll to position [926, 0]
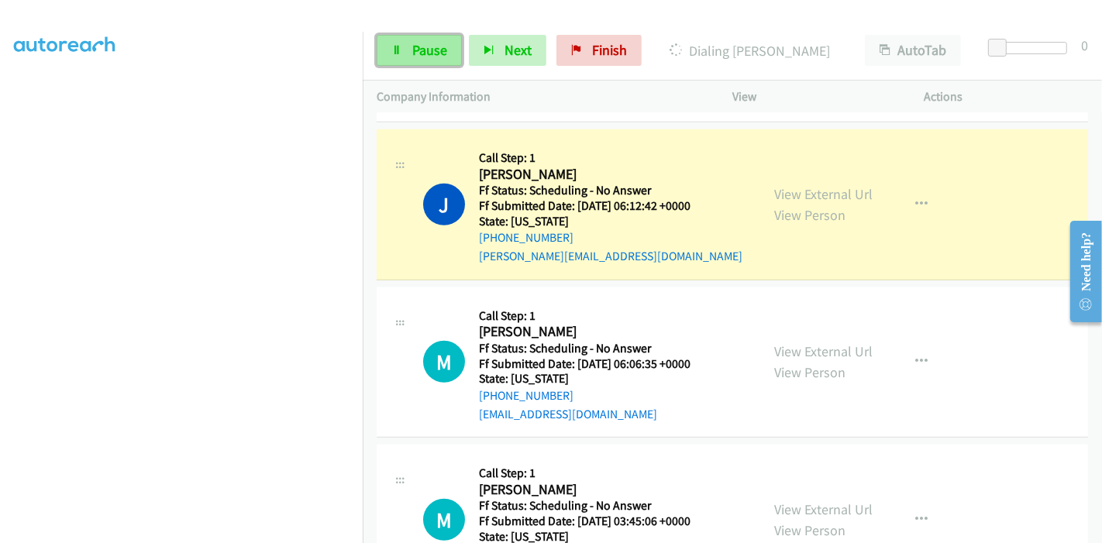
click at [400, 60] on link "Pause" at bounding box center [419, 50] width 85 height 31
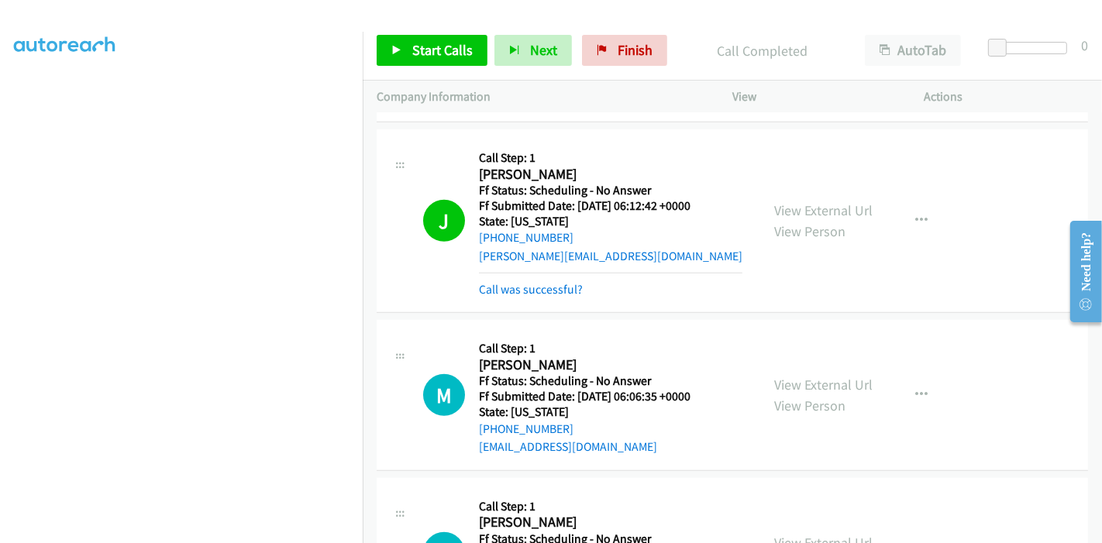
click at [538, 273] on mb0 "Call was successful?" at bounding box center [610, 286] width 263 height 26
click at [531, 282] on link "Call was successful?" at bounding box center [531, 289] width 104 height 15
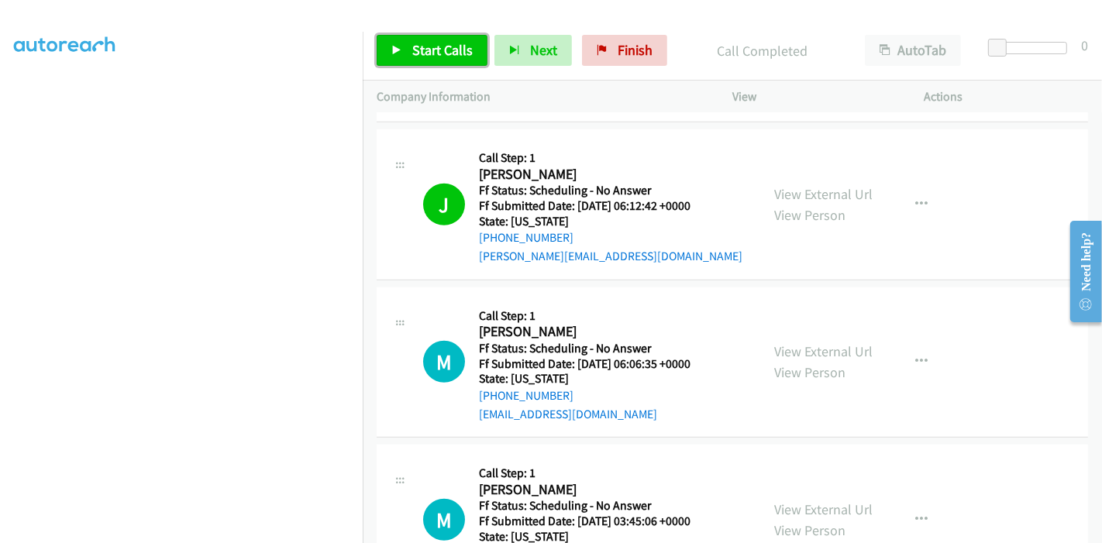
click at [441, 50] on span "Start Calls" at bounding box center [442, 50] width 60 height 18
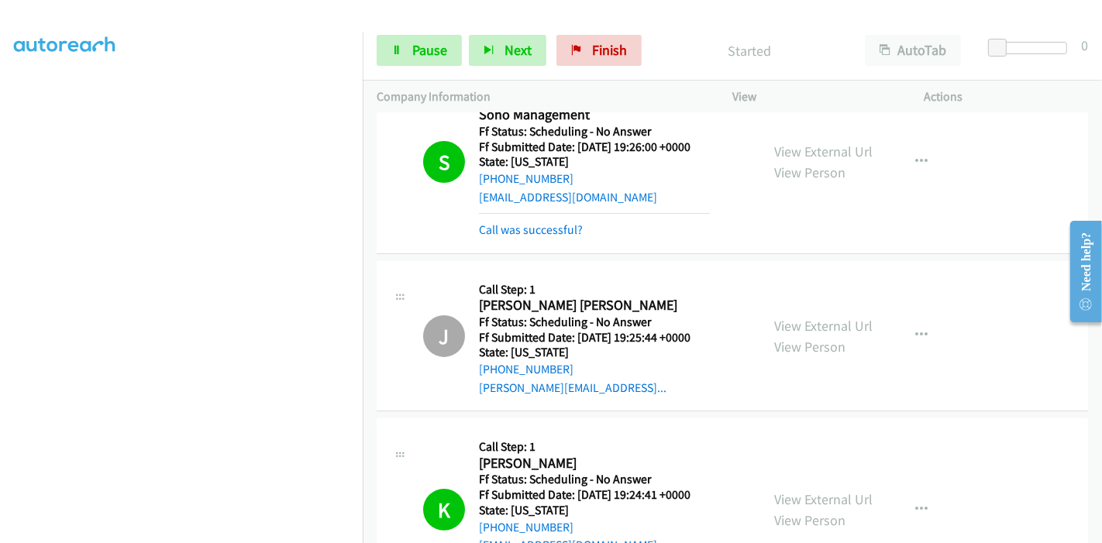
scroll to position [151, 0]
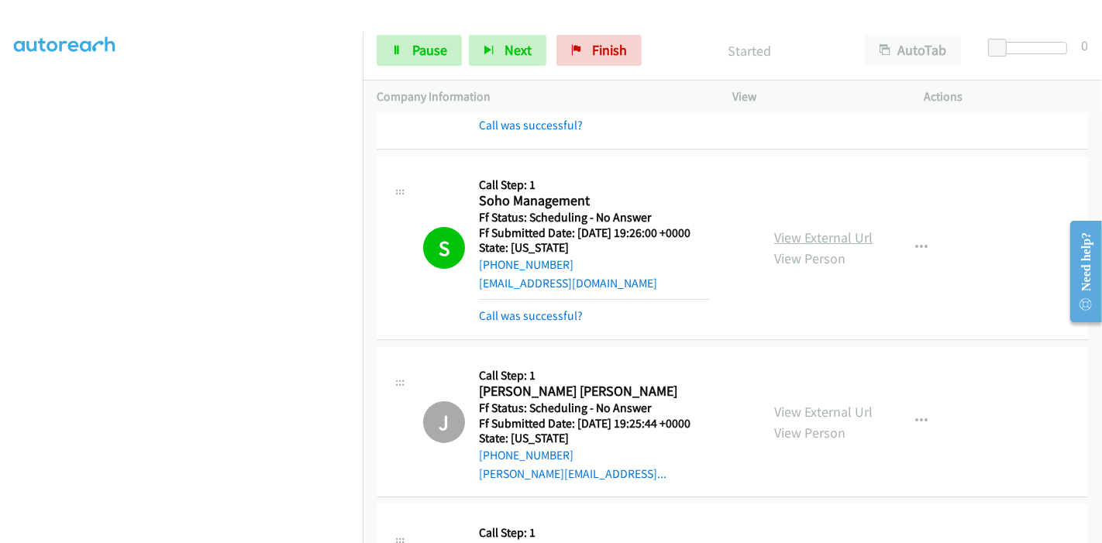
click at [812, 236] on link "View External Url" at bounding box center [823, 238] width 98 height 18
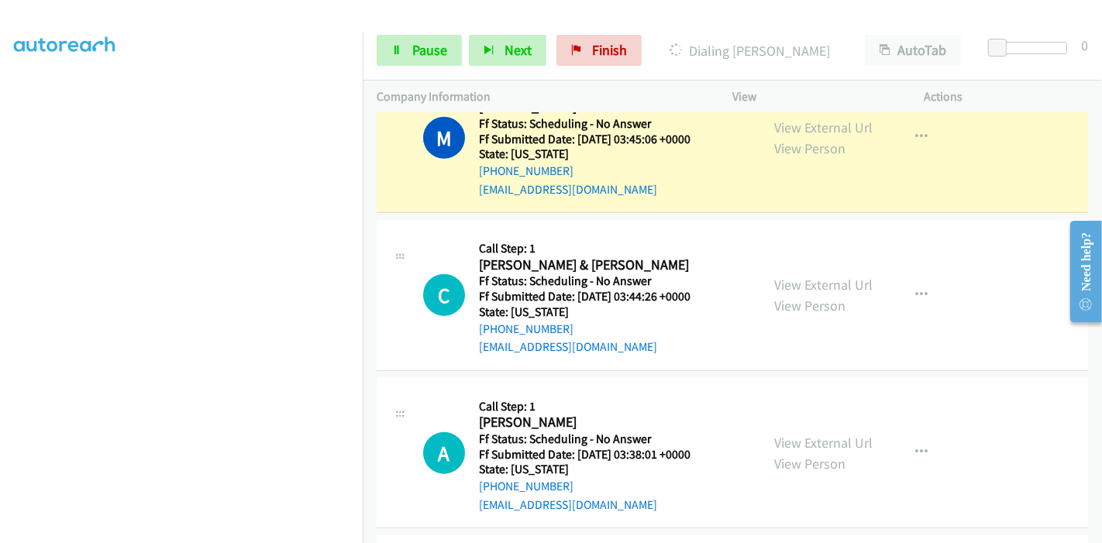
scroll to position [1255, 0]
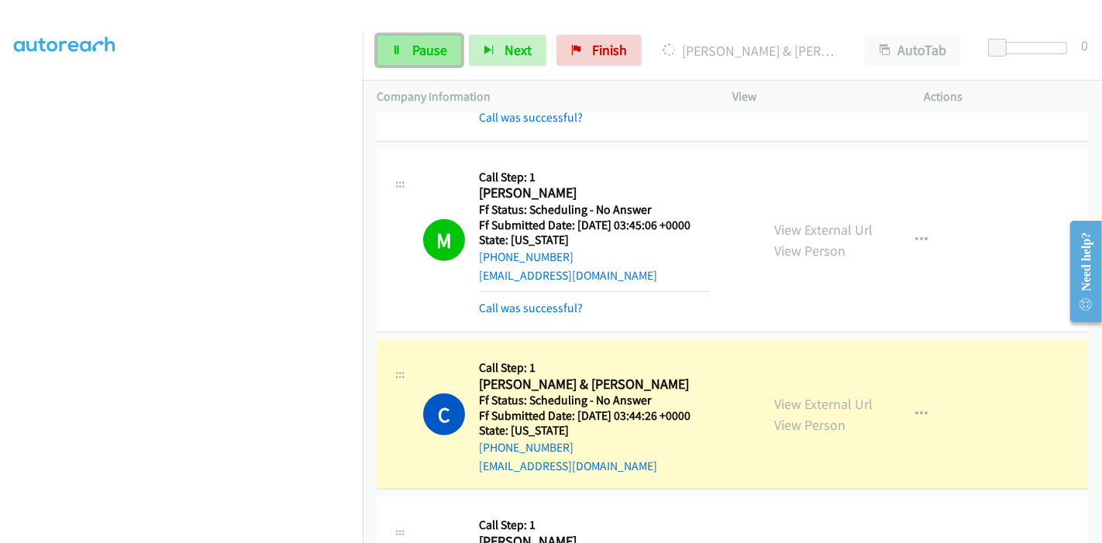
click at [416, 51] on span "Pause" at bounding box center [429, 50] width 35 height 18
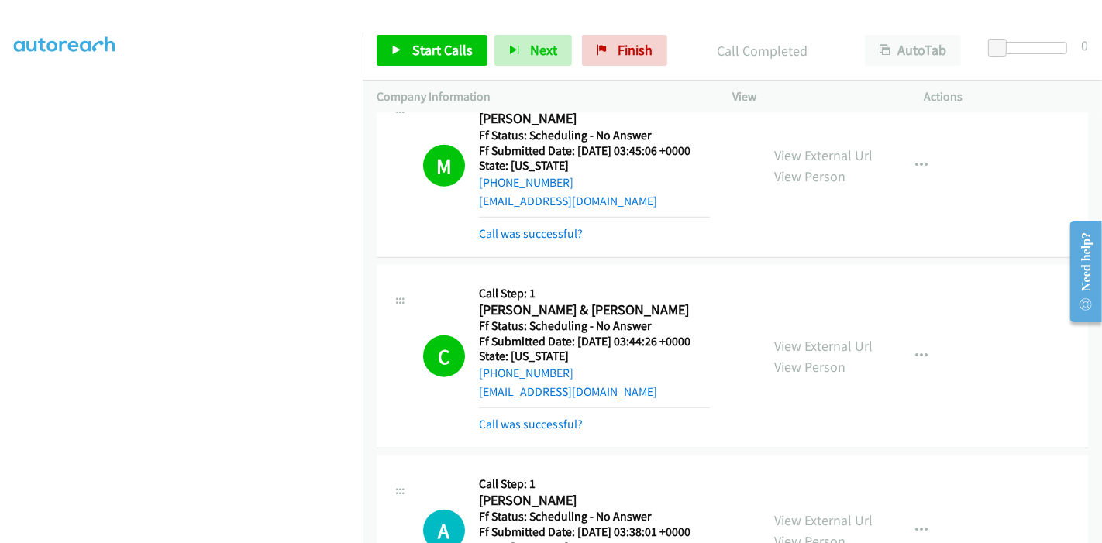
scroll to position [1428, 0]
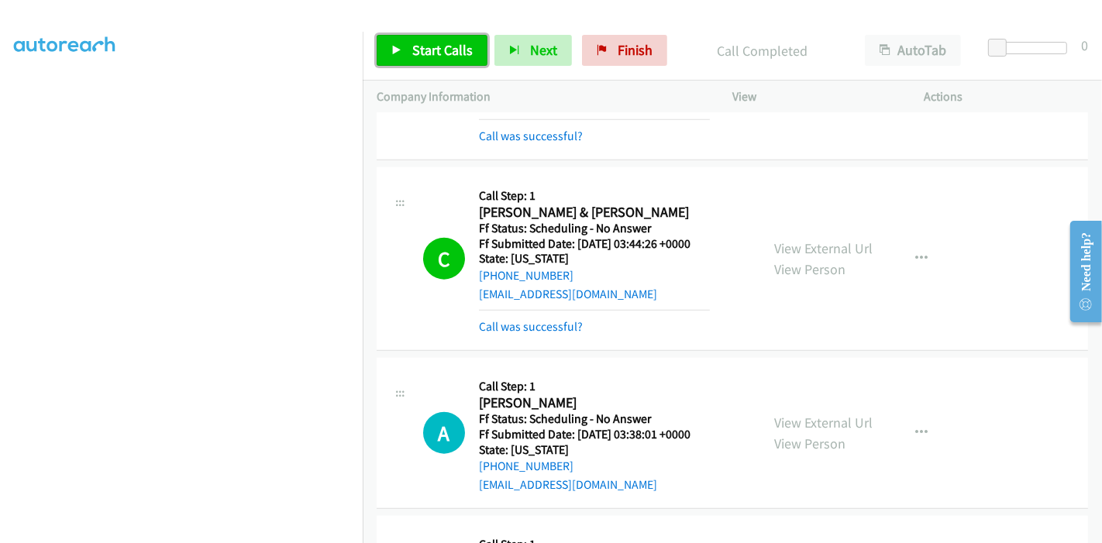
click at [422, 52] on span "Start Calls" at bounding box center [442, 50] width 60 height 18
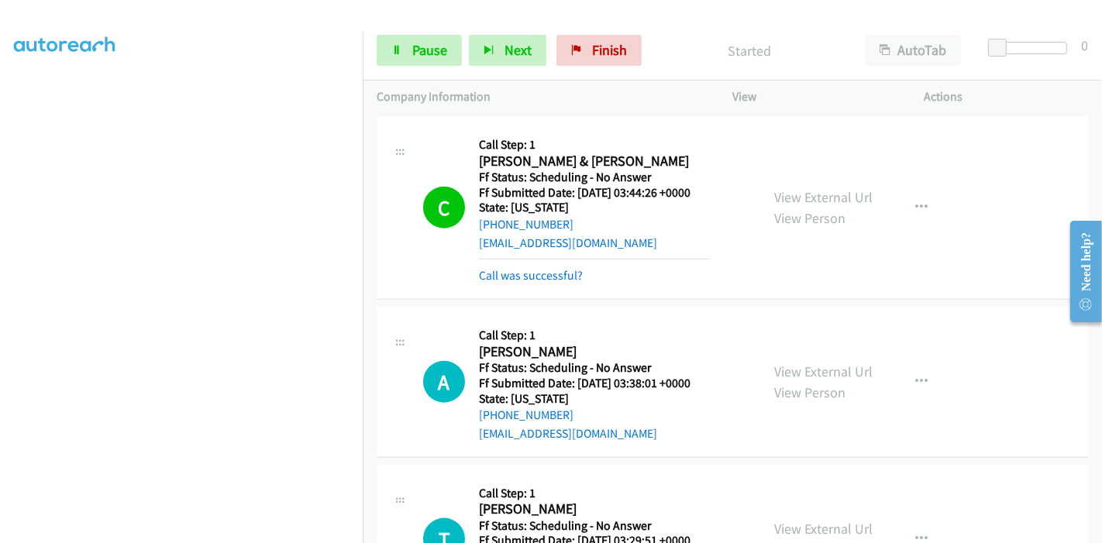
scroll to position [1514, 0]
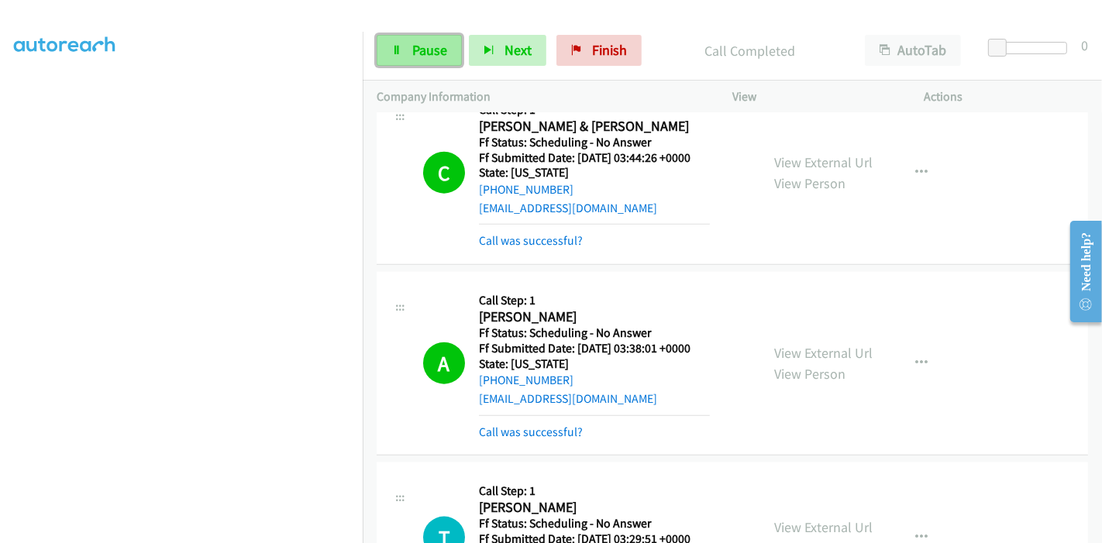
click at [433, 53] on span "Pause" at bounding box center [429, 50] width 35 height 18
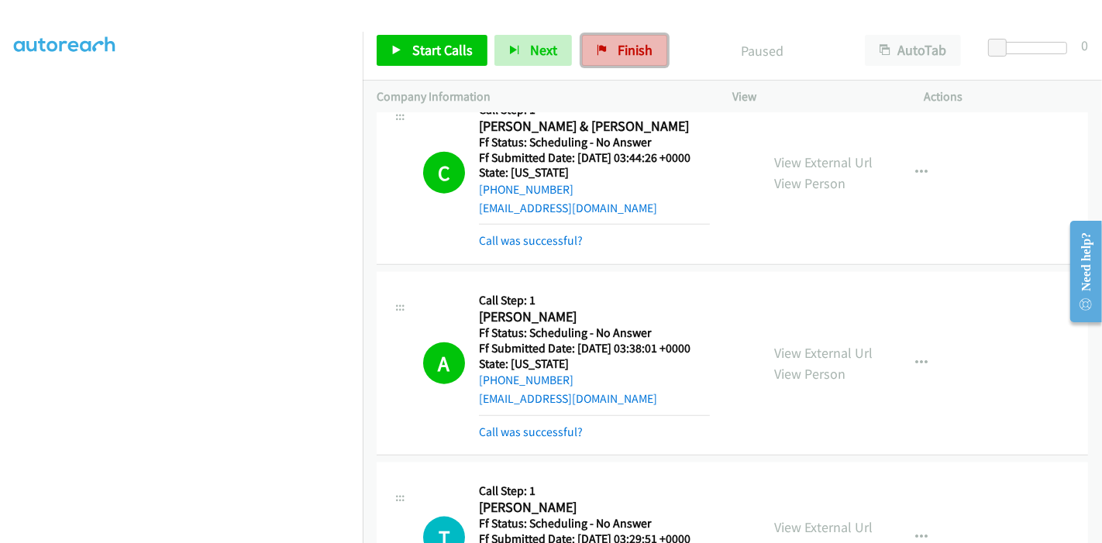
drag, startPoint x: 613, startPoint y: 49, endPoint x: 591, endPoint y: 57, distance: 24.0
click at [618, 49] on span "Finish" at bounding box center [635, 50] width 35 height 18
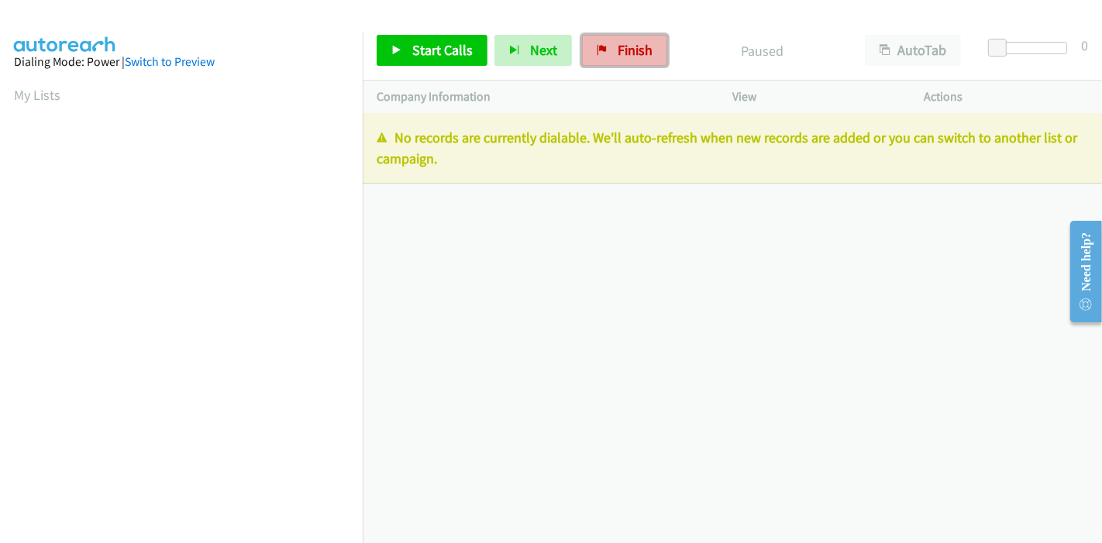
click at [625, 50] on span "Finish" at bounding box center [635, 50] width 35 height 18
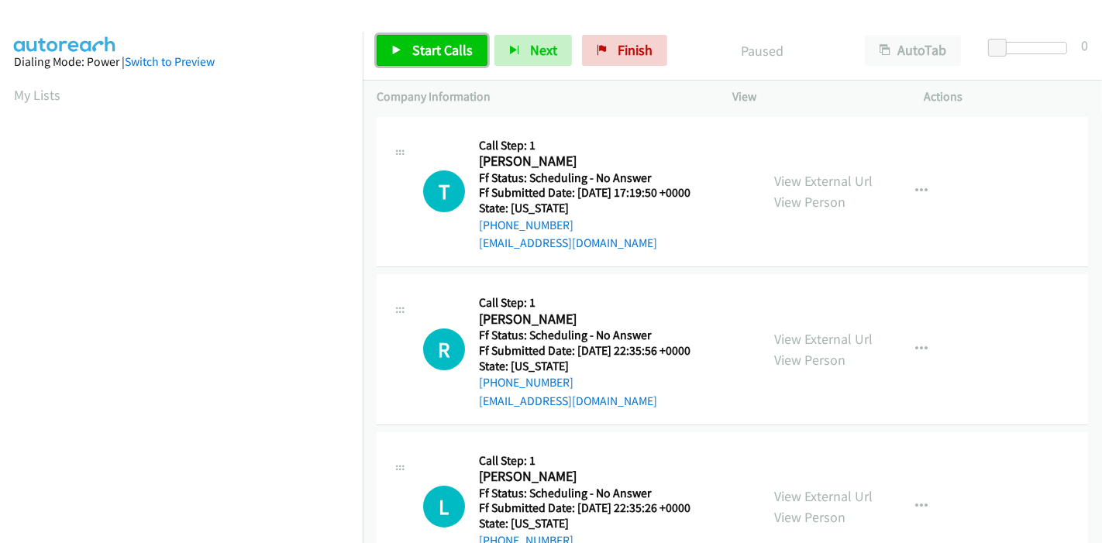
click at [436, 53] on span "Start Calls" at bounding box center [442, 50] width 60 height 18
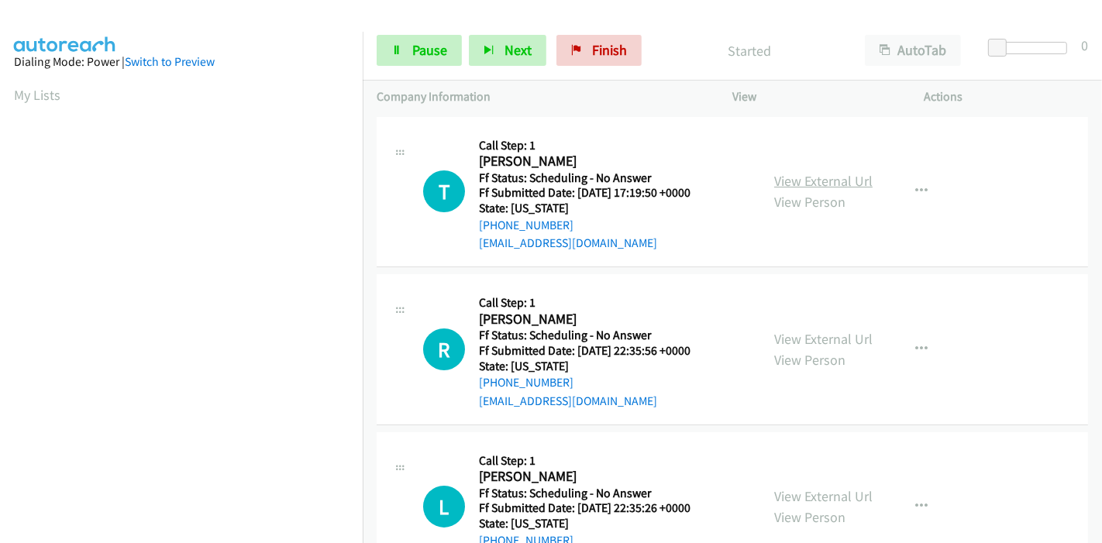
click at [811, 184] on link "View External Url" at bounding box center [823, 181] width 98 height 18
click at [791, 337] on link "View External Url" at bounding box center [823, 339] width 98 height 18
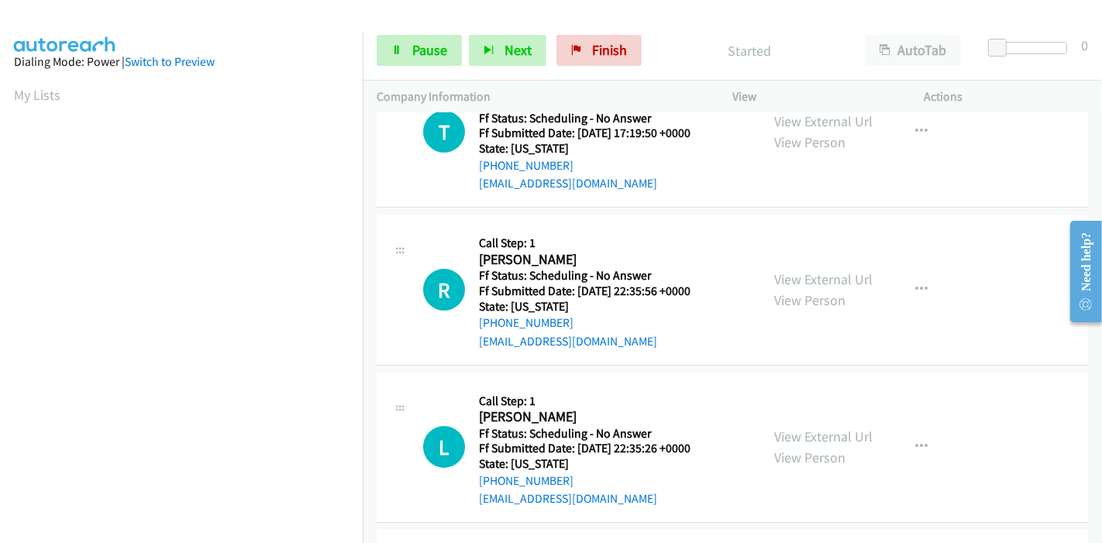
scroll to position [86, 0]
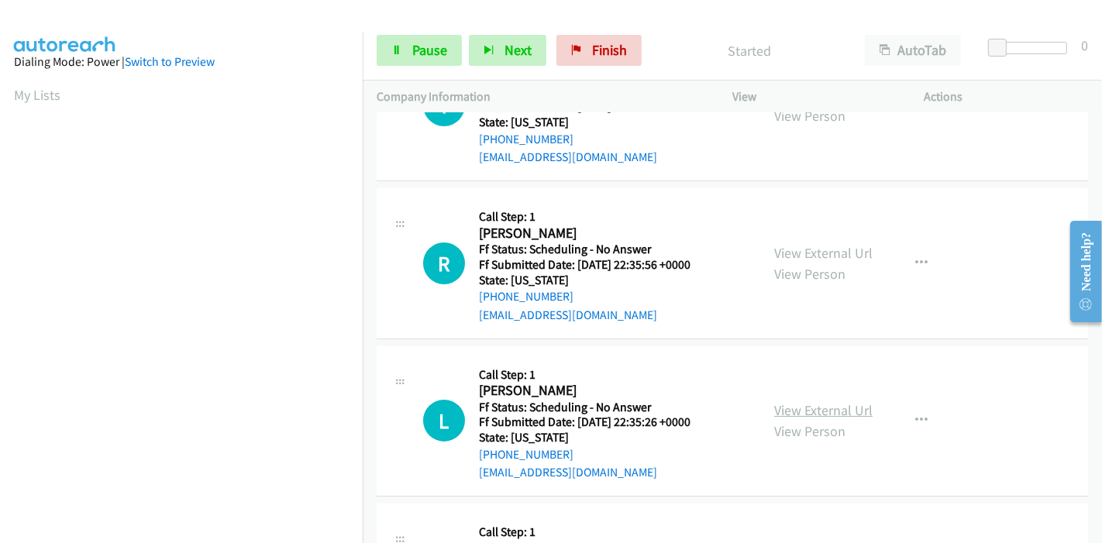
click at [808, 407] on link "View External Url" at bounding box center [823, 410] width 98 height 18
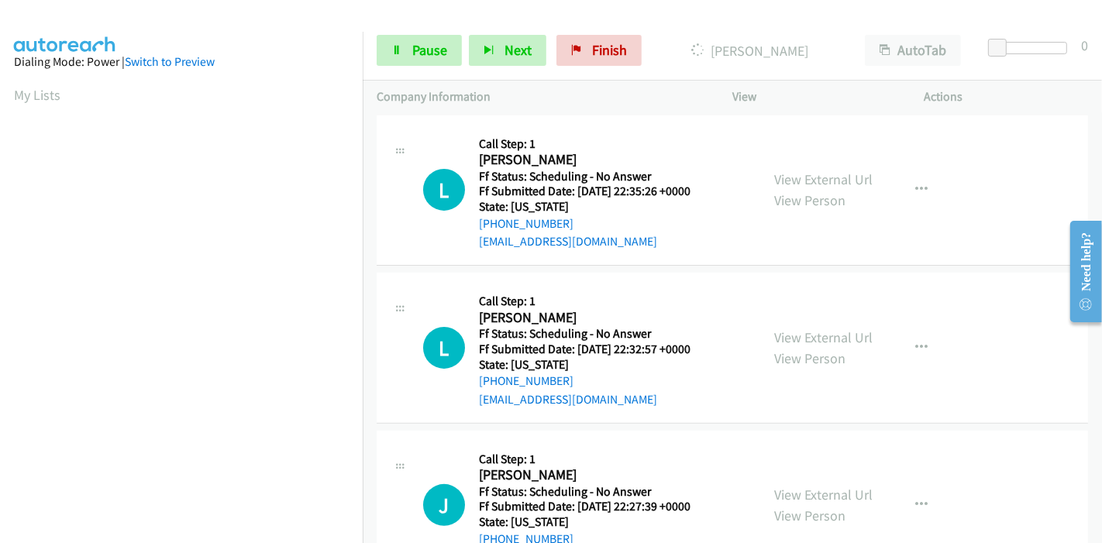
scroll to position [344, 0]
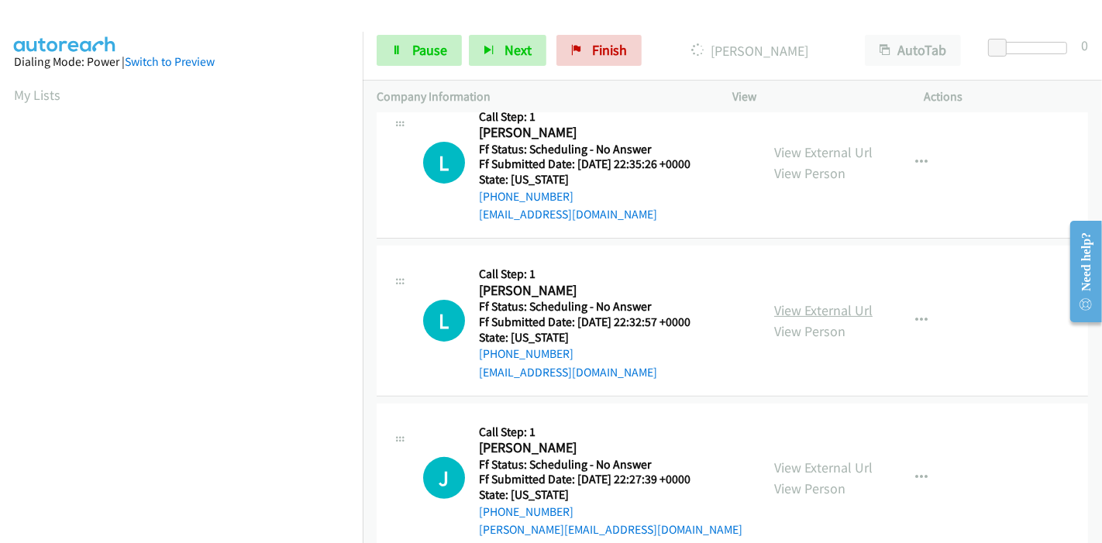
click at [837, 308] on link "View External Url" at bounding box center [823, 310] width 98 height 18
click at [788, 462] on link "View External Url" at bounding box center [823, 468] width 98 height 18
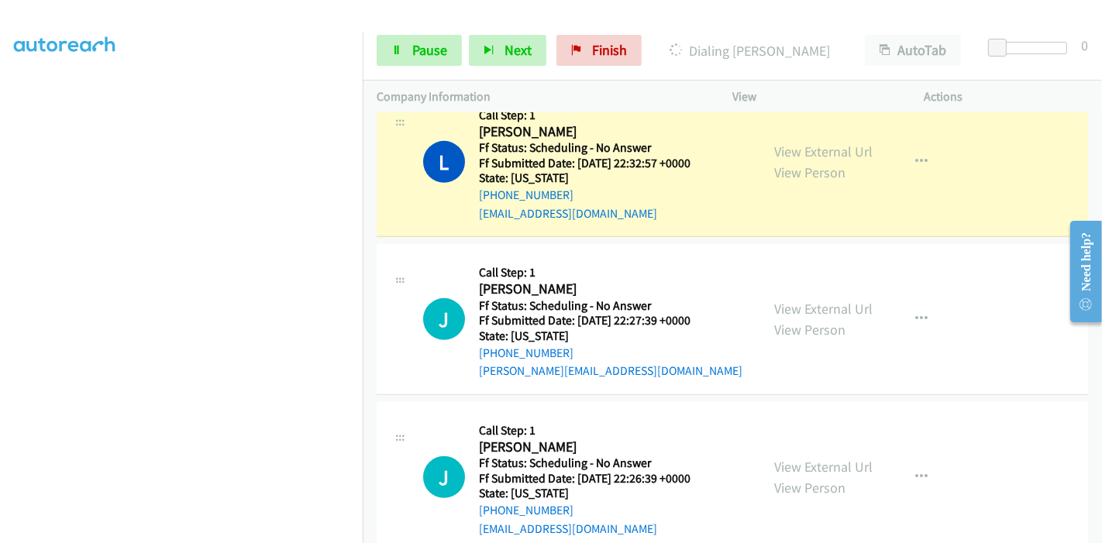
scroll to position [516, 0]
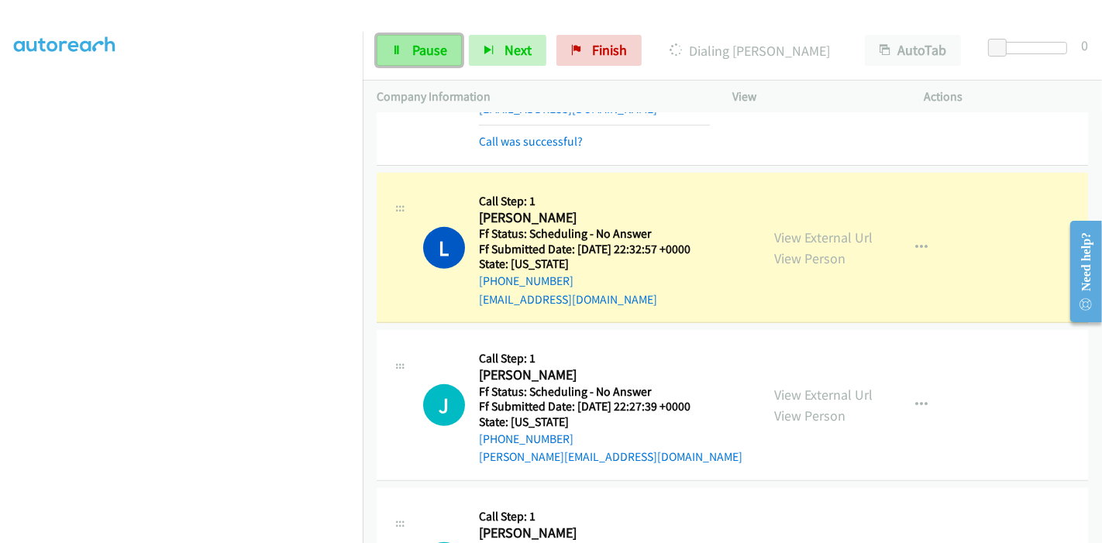
click at [409, 56] on link "Pause" at bounding box center [419, 50] width 85 height 31
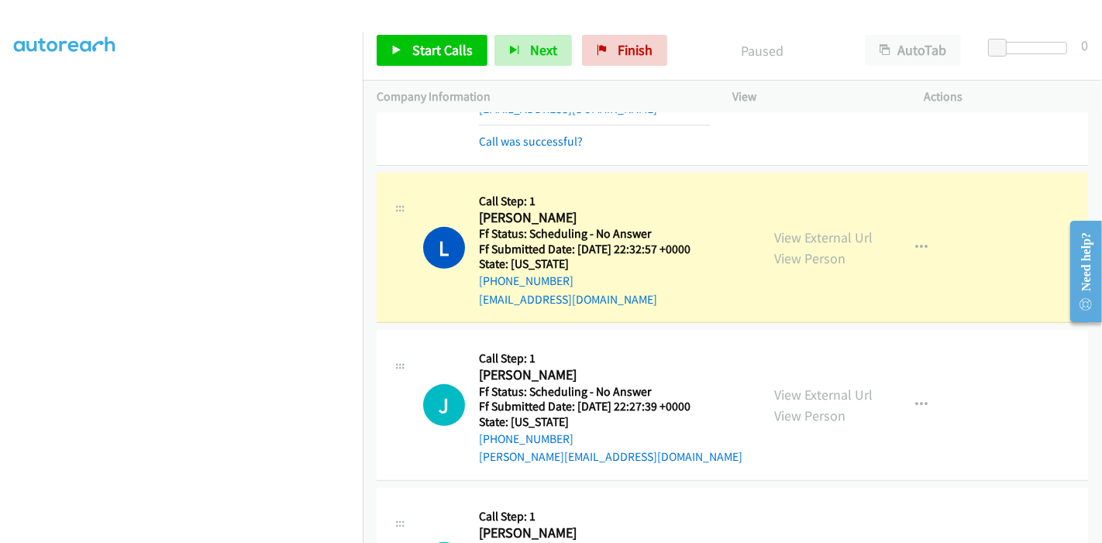
scroll to position [327, 0]
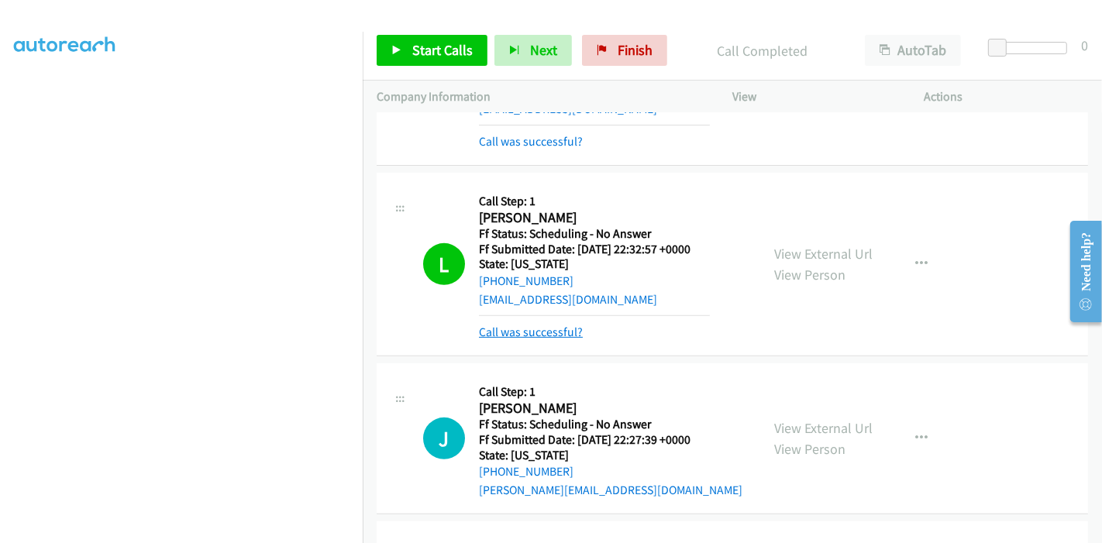
click at [539, 334] on link "Call was successful?" at bounding box center [531, 332] width 104 height 15
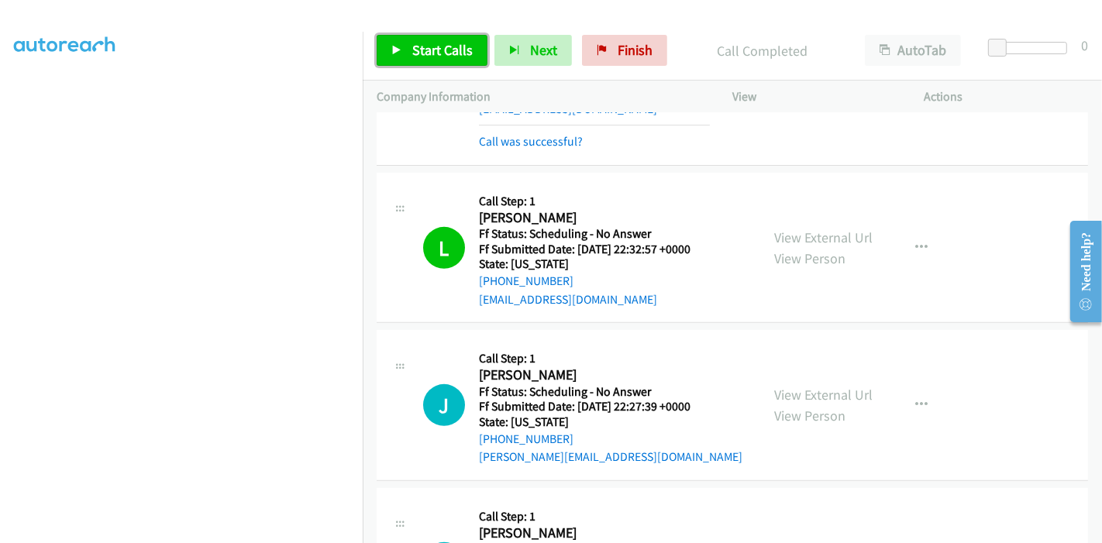
click at [415, 46] on span "Start Calls" at bounding box center [442, 50] width 60 height 18
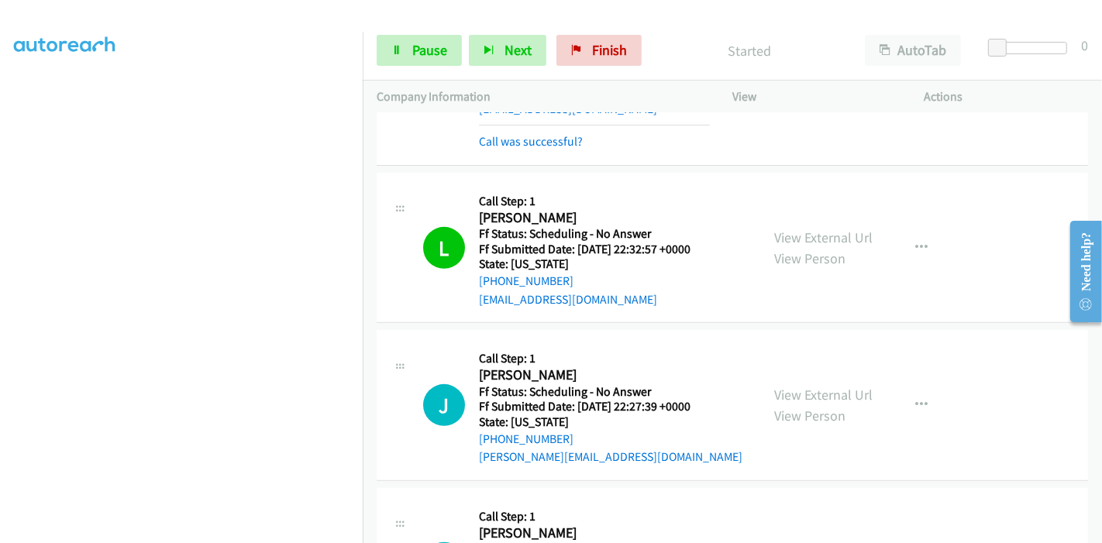
scroll to position [602, 0]
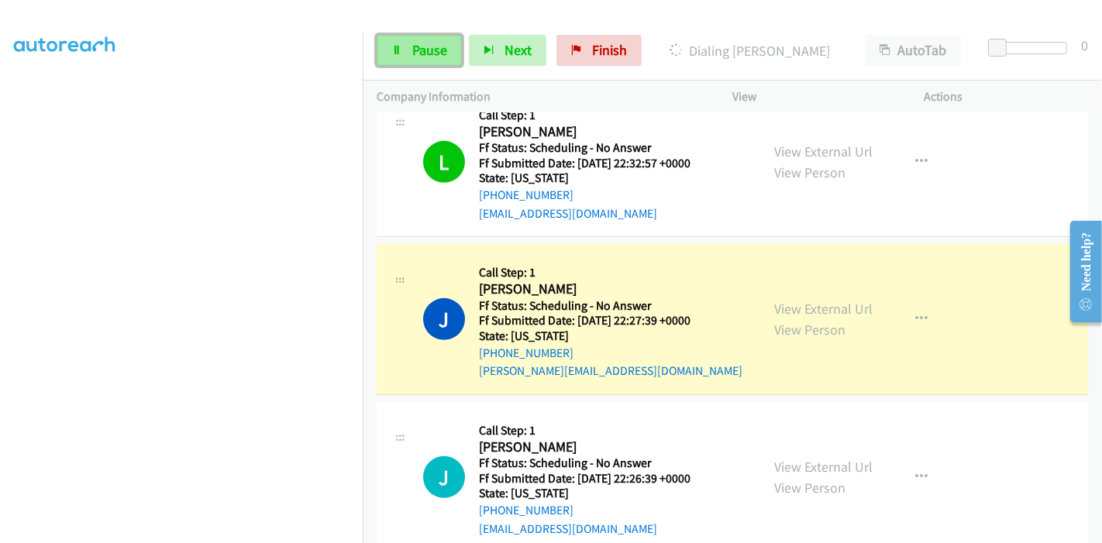
click at [391, 46] on icon at bounding box center [396, 51] width 11 height 11
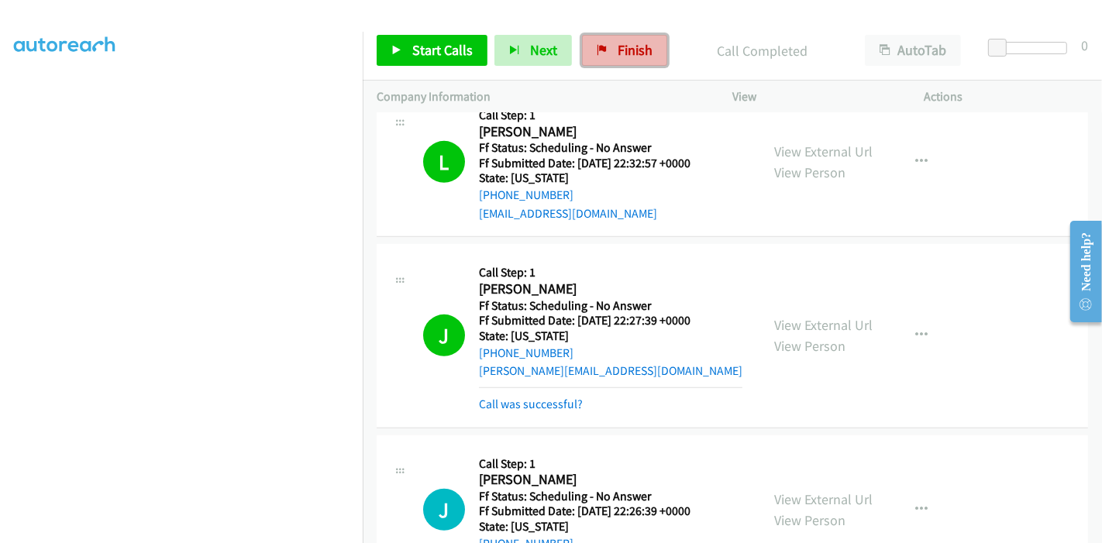
click at [604, 50] on link "Finish" at bounding box center [624, 50] width 85 height 31
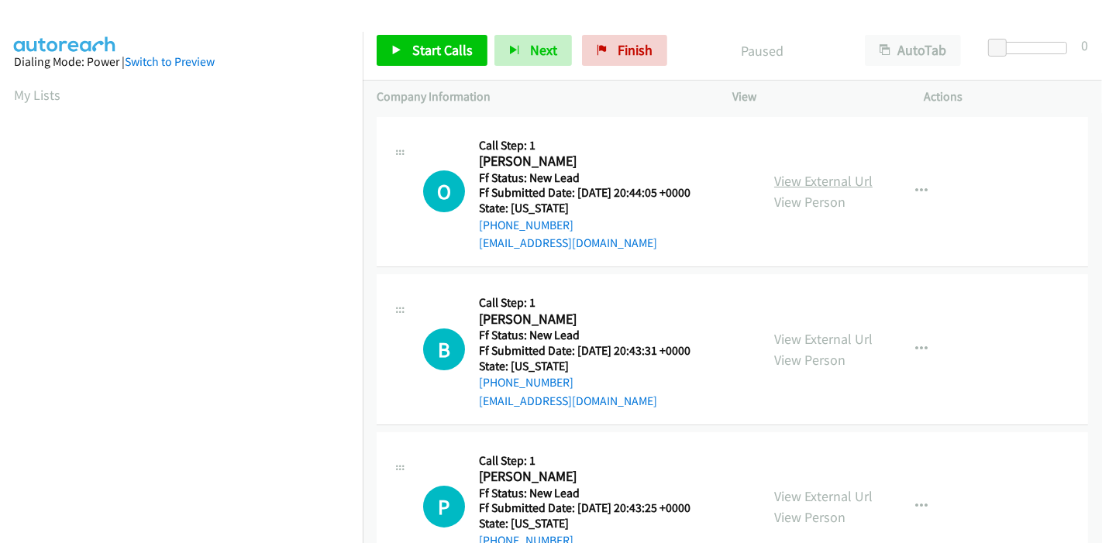
click at [812, 176] on link "View External Url" at bounding box center [823, 181] width 98 height 18
click at [786, 335] on link "View External Url" at bounding box center [823, 339] width 98 height 18
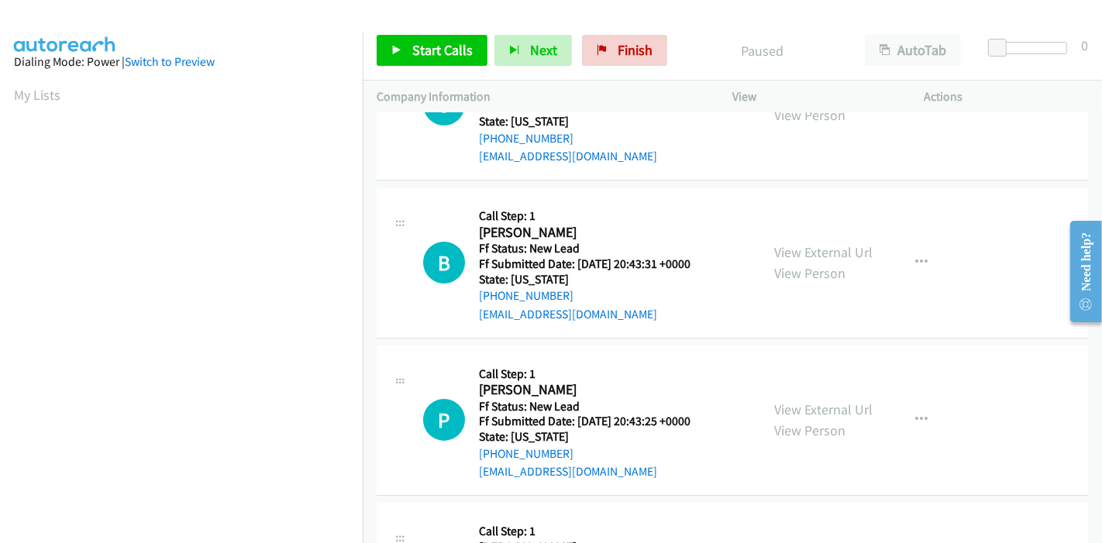
scroll to position [172, 0]
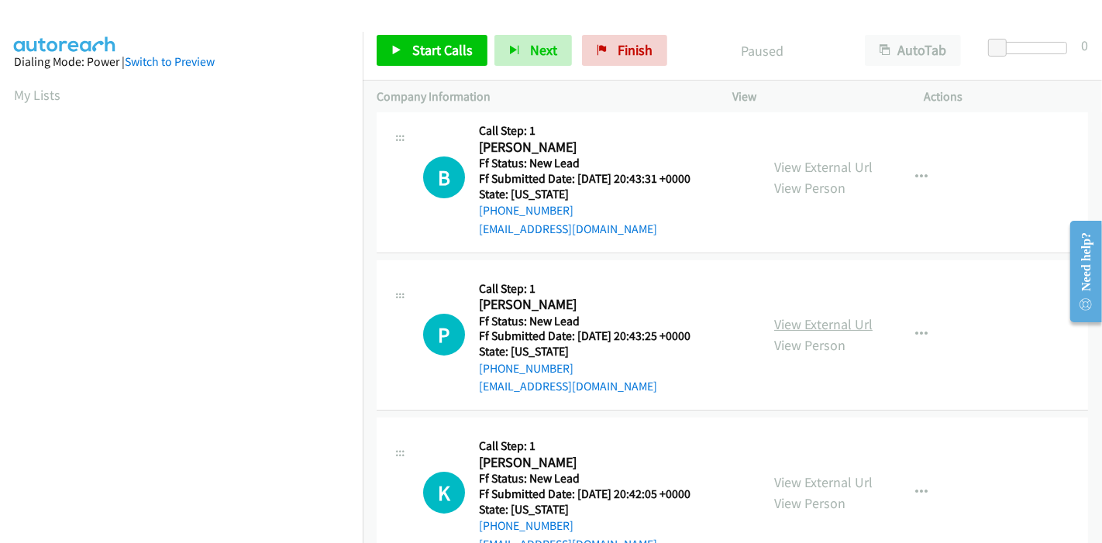
click at [829, 327] on link "View External Url" at bounding box center [823, 324] width 98 height 18
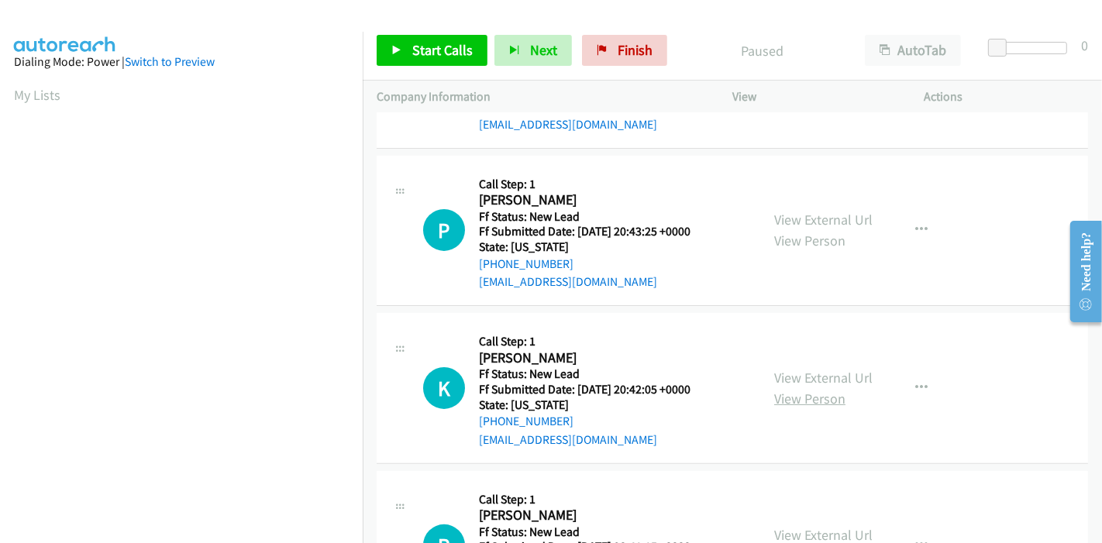
scroll to position [377, 0]
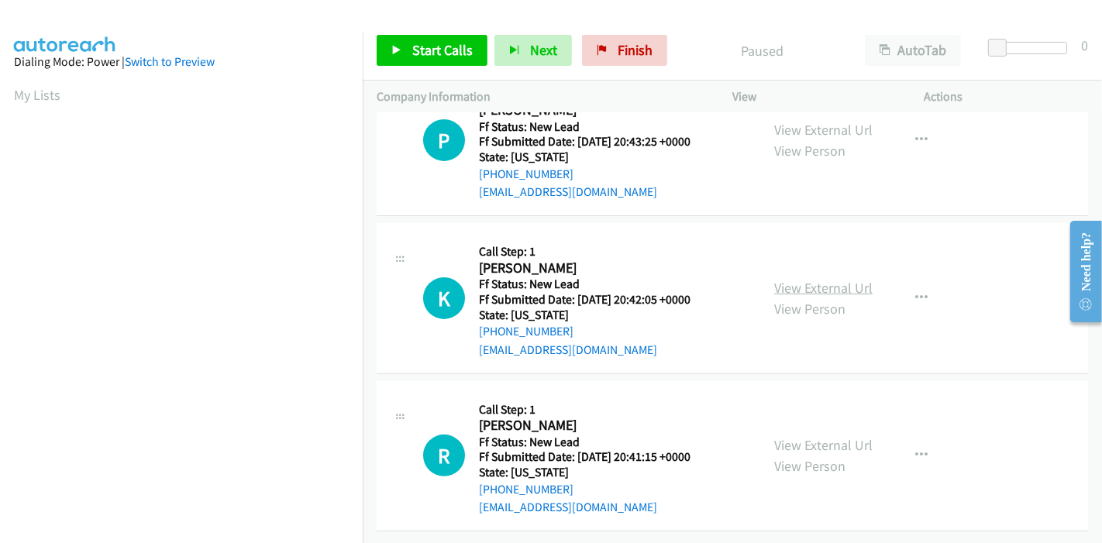
click at [798, 279] on link "View External Url" at bounding box center [823, 288] width 98 height 18
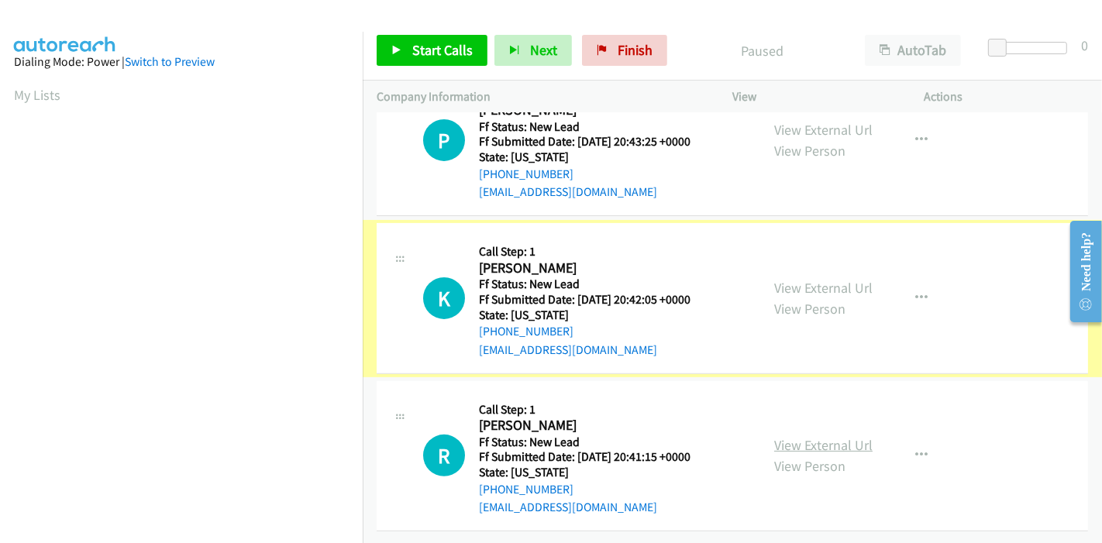
click at [806, 436] on link "View External Url" at bounding box center [823, 445] width 98 height 18
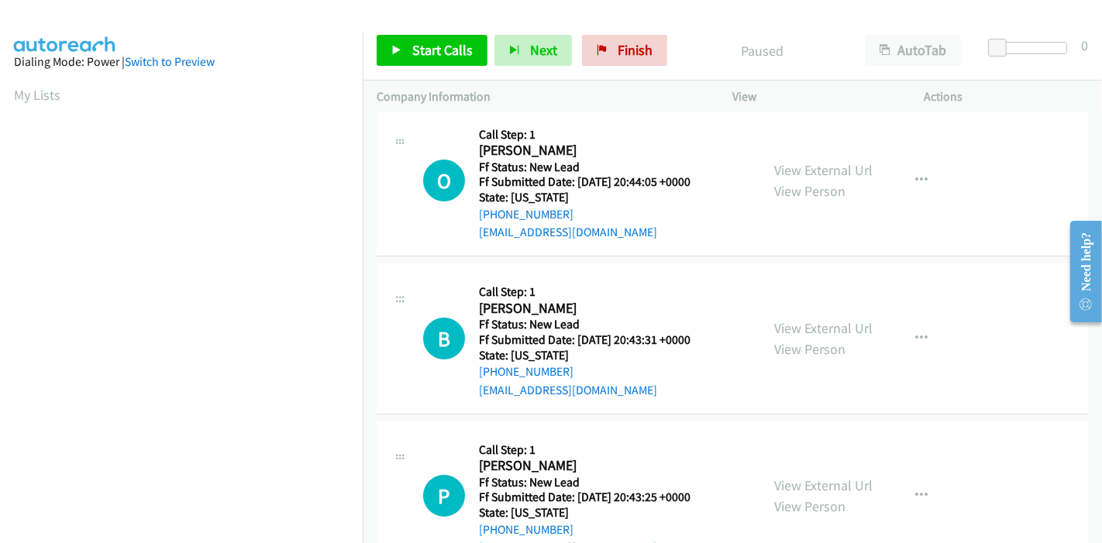
scroll to position [0, 0]
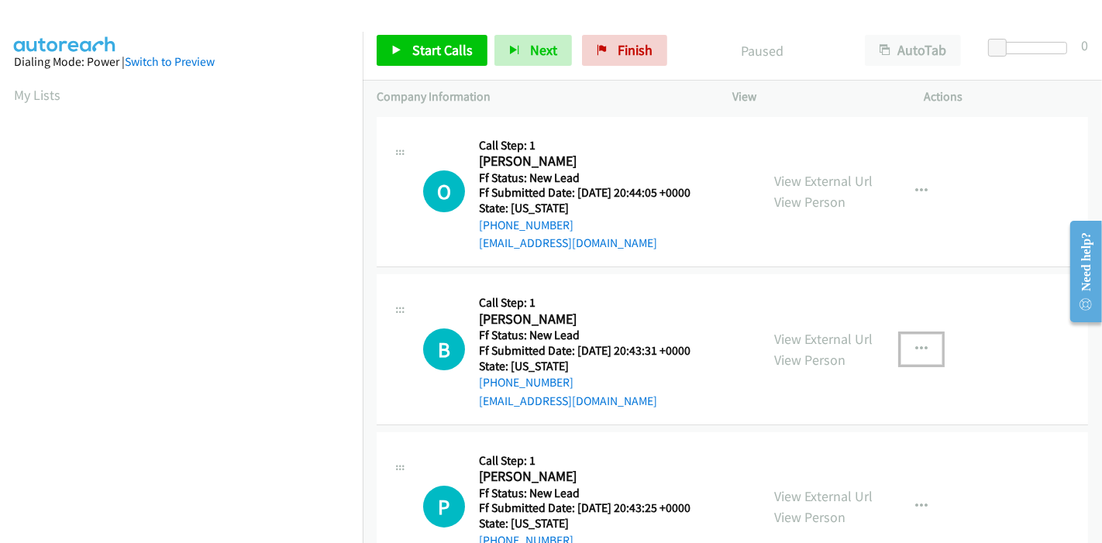
click at [904, 346] on button "button" at bounding box center [922, 349] width 42 height 31
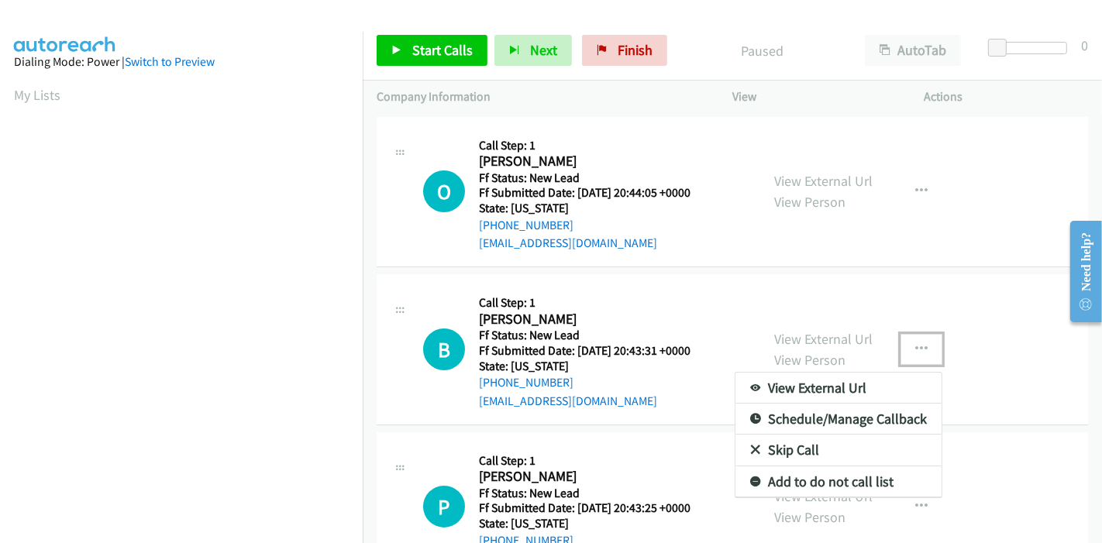
click at [775, 456] on link "Skip Call" at bounding box center [838, 450] width 206 height 31
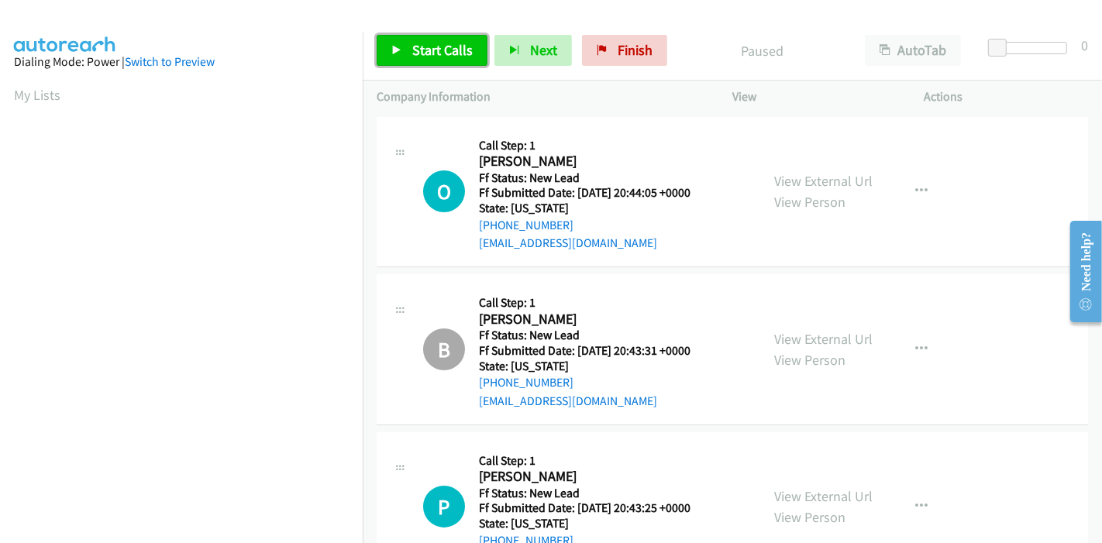
click at [422, 52] on span "Start Calls" at bounding box center [442, 50] width 60 height 18
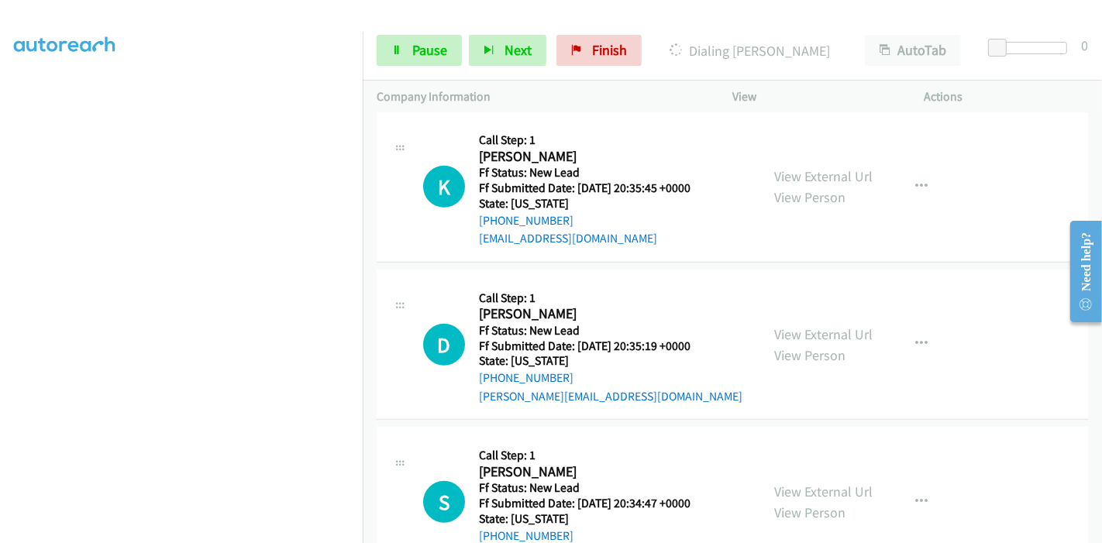
scroll to position [873, 0]
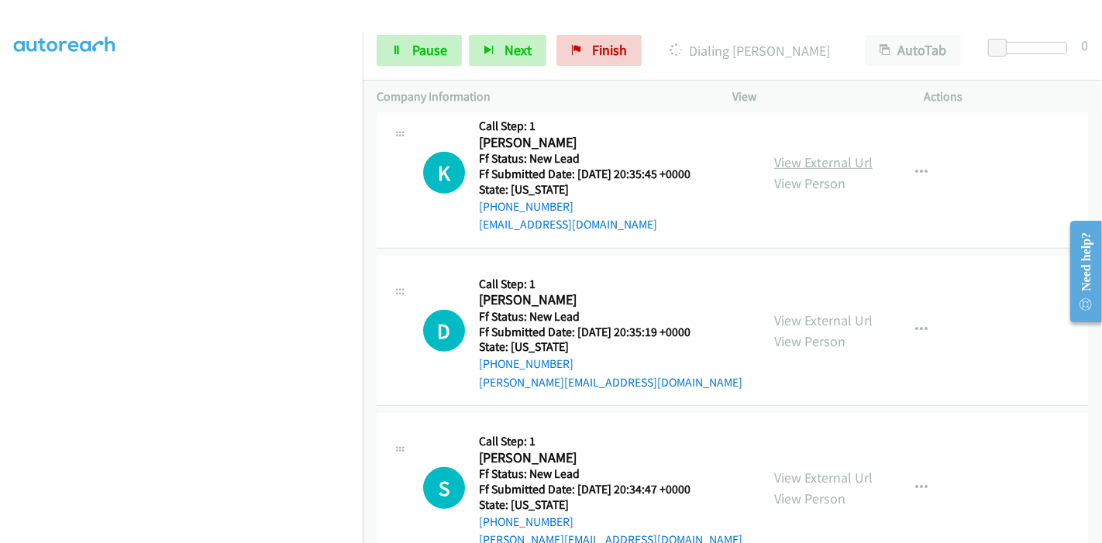
click at [825, 159] on link "View External Url" at bounding box center [823, 162] width 98 height 18
click at [804, 319] on link "View External Url" at bounding box center [823, 321] width 98 height 18
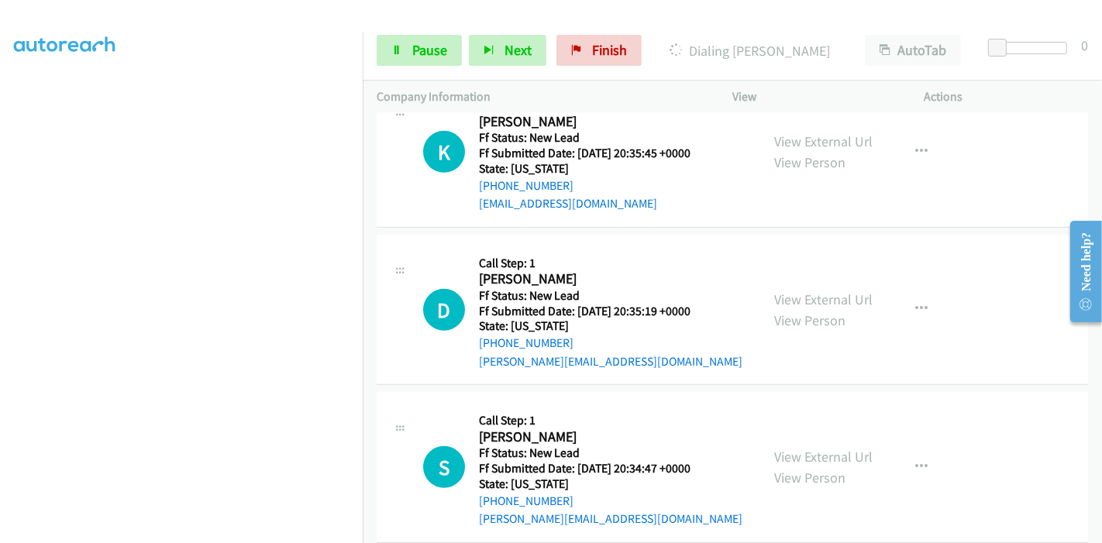
scroll to position [915, 0]
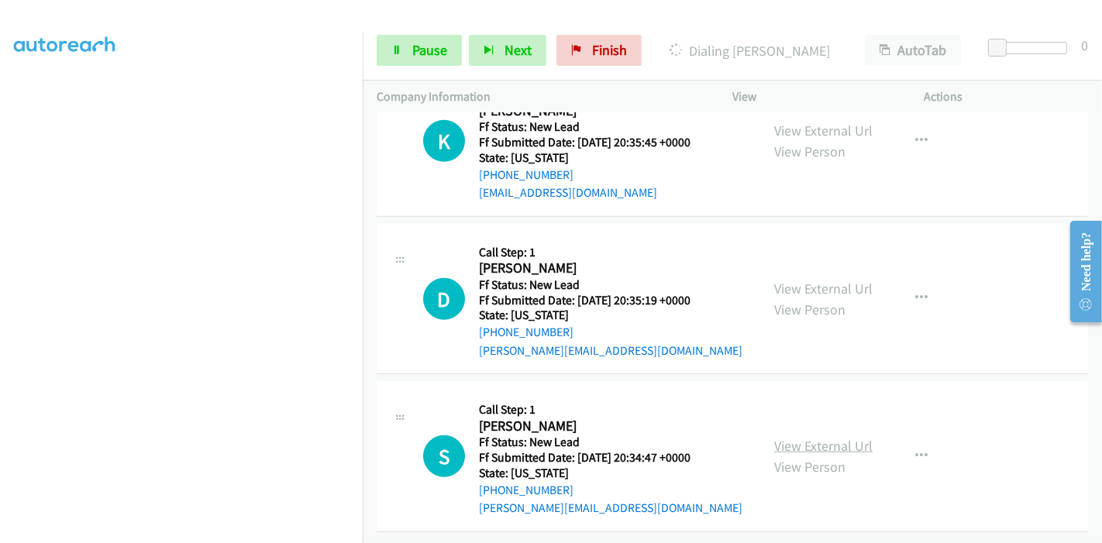
click at [784, 437] on link "View External Url" at bounding box center [823, 446] width 98 height 18
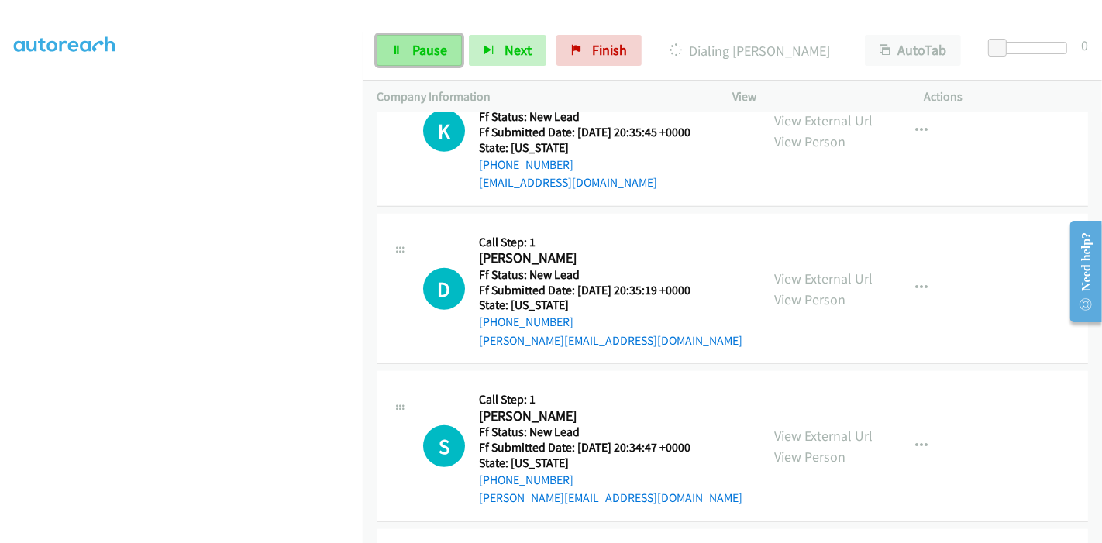
click at [418, 47] on span "Pause" at bounding box center [429, 50] width 35 height 18
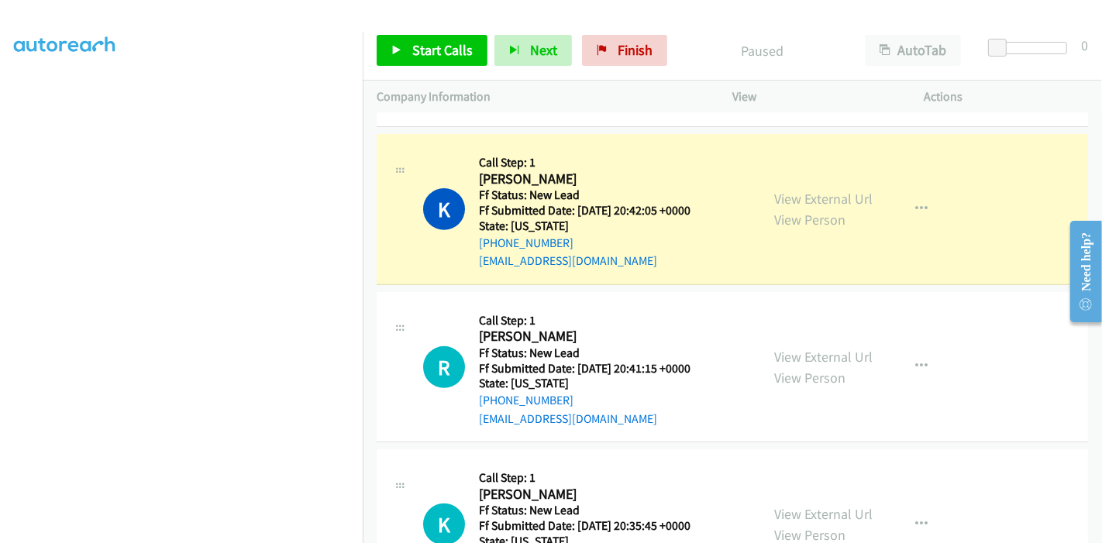
scroll to position [484, 0]
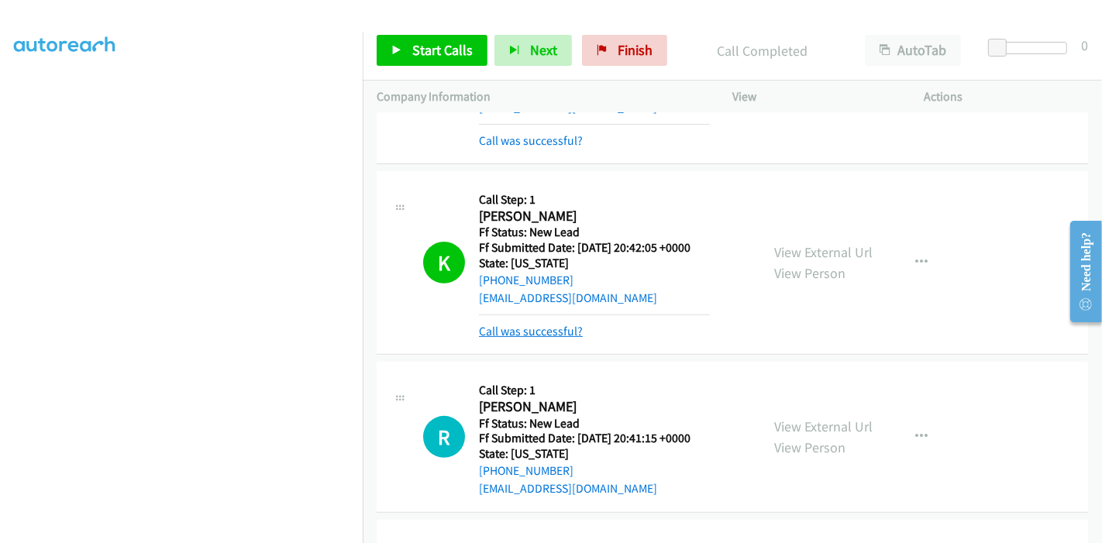
click at [542, 329] on link "Call was successful?" at bounding box center [531, 331] width 104 height 15
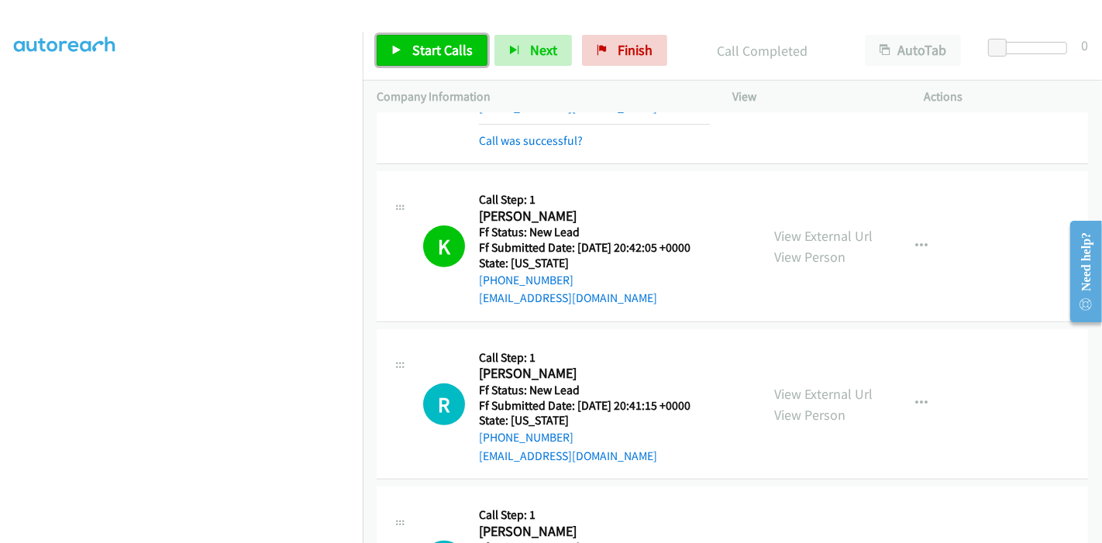
click at [408, 59] on link "Start Calls" at bounding box center [432, 50] width 111 height 31
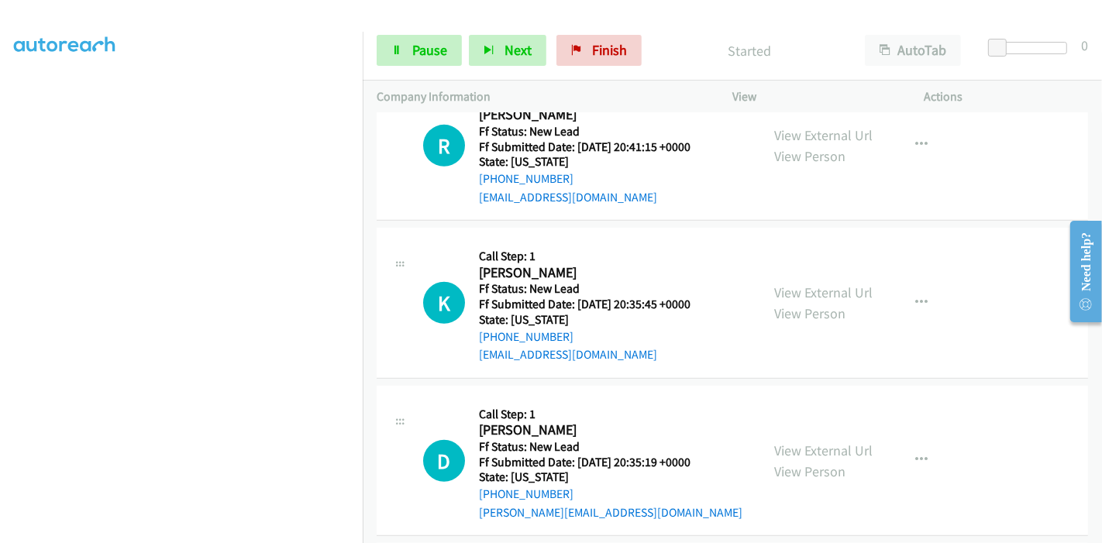
scroll to position [657, 0]
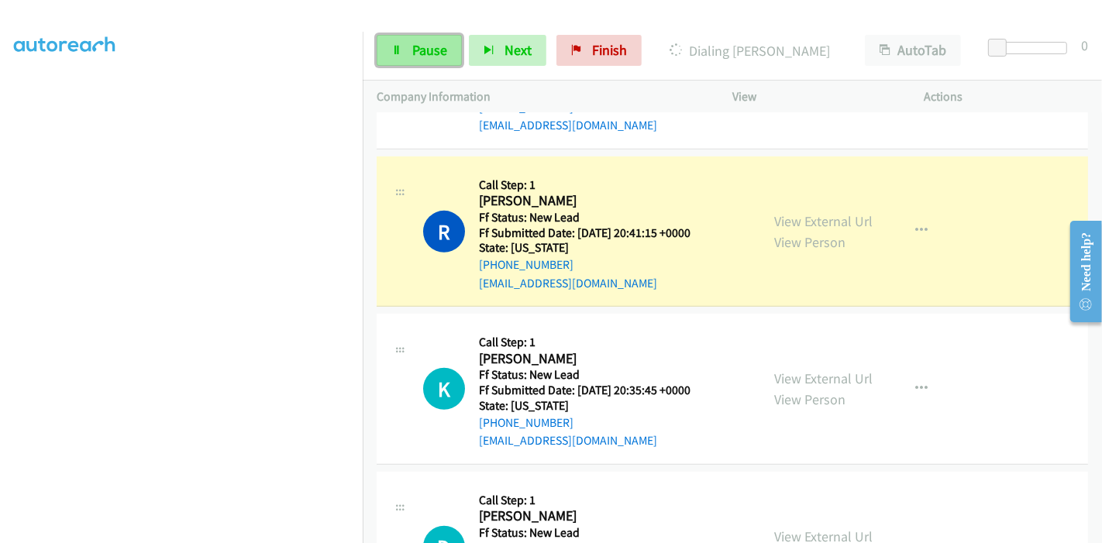
click at [432, 51] on span "Pause" at bounding box center [429, 50] width 35 height 18
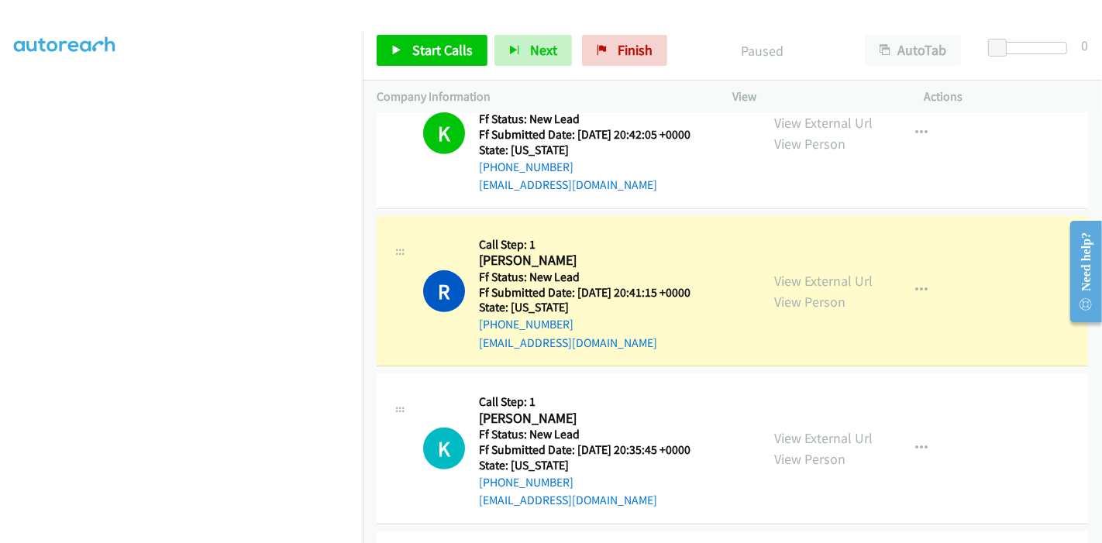
scroll to position [571, 0]
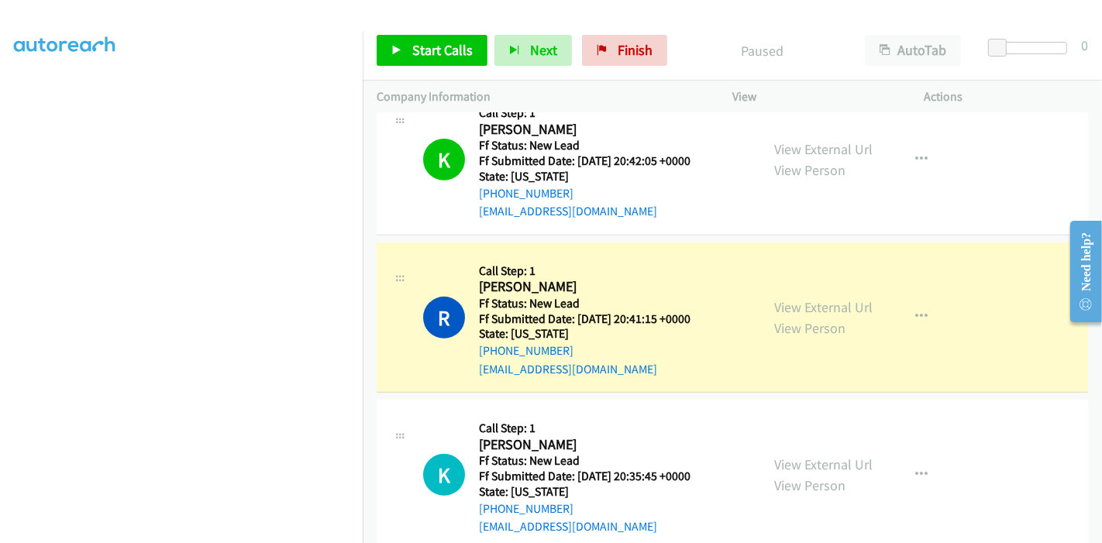
click at [716, 347] on div "R Callback Scheduled Call Step: 1 [PERSON_NAME] America/[GEOGRAPHIC_DATA] Ff St…" at bounding box center [584, 318] width 323 height 122
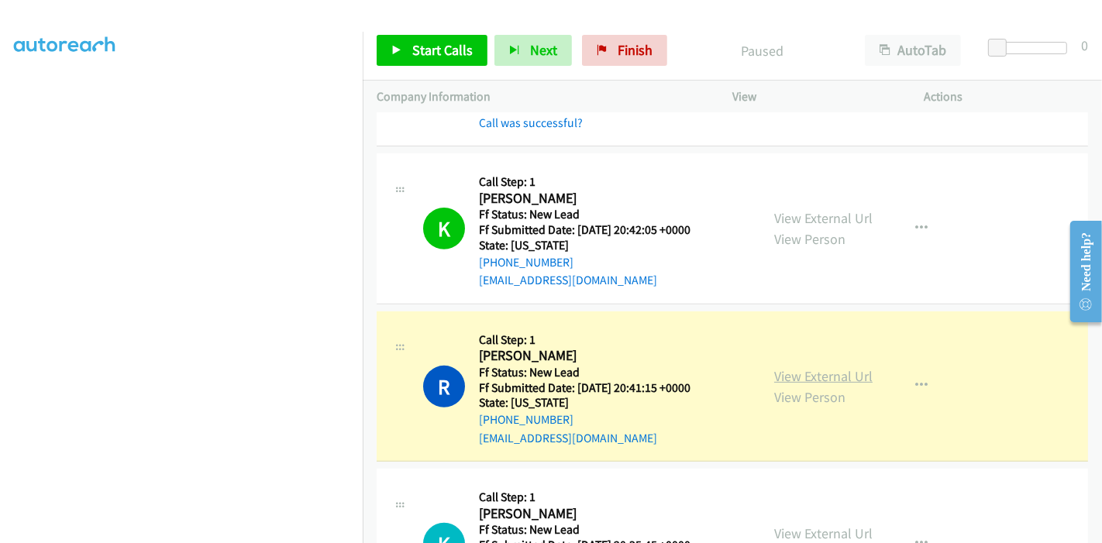
scroll to position [570, 0]
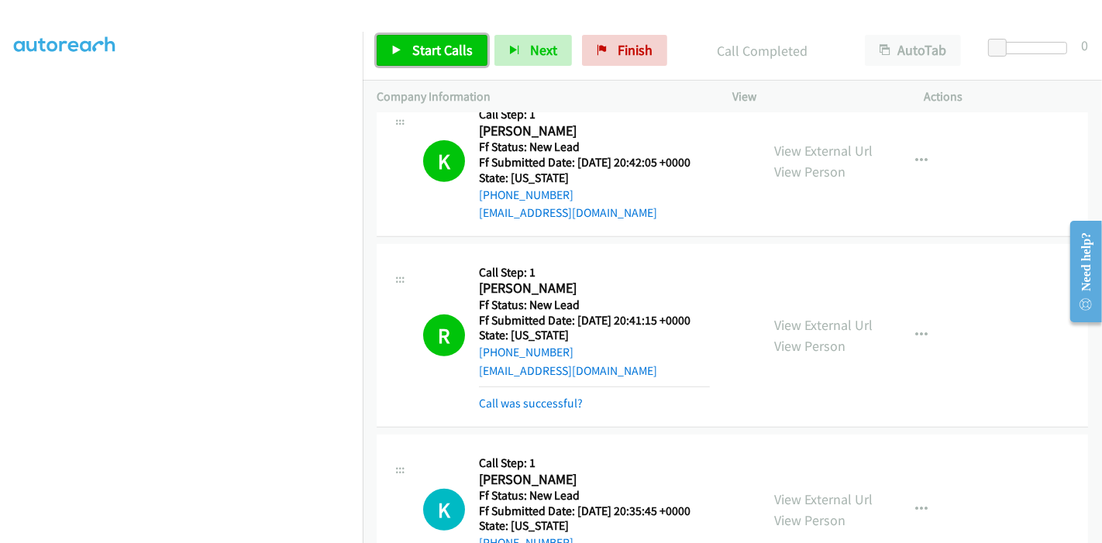
click at [426, 60] on link "Start Calls" at bounding box center [432, 50] width 111 height 31
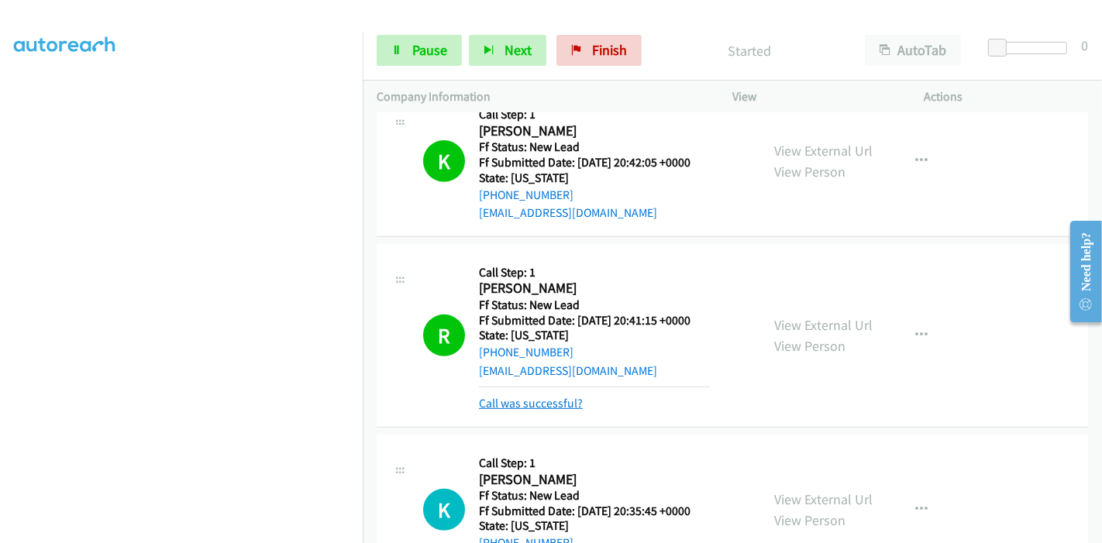
click at [560, 406] on link "Call was successful?" at bounding box center [531, 403] width 104 height 15
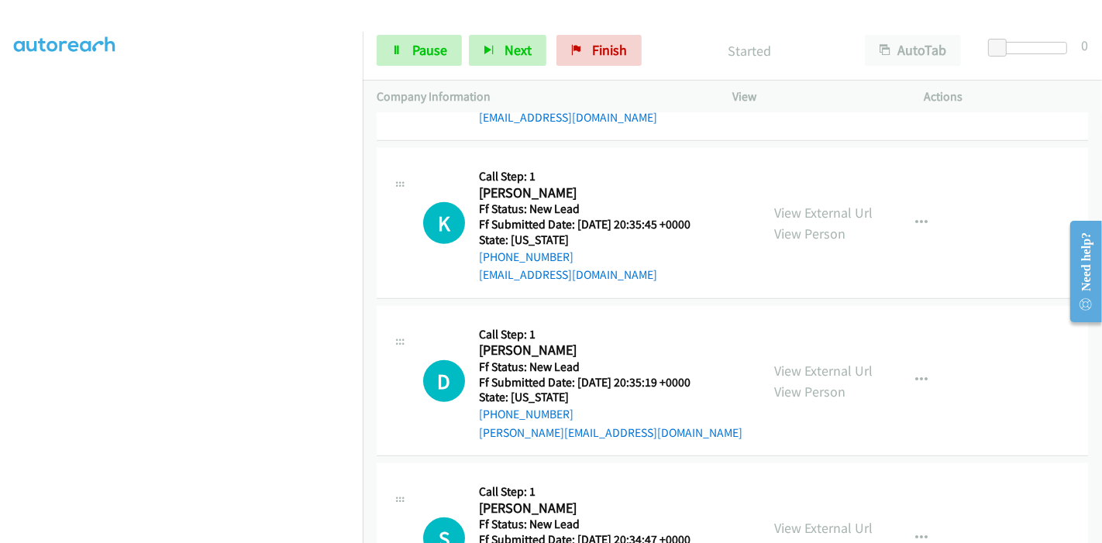
scroll to position [828, 0]
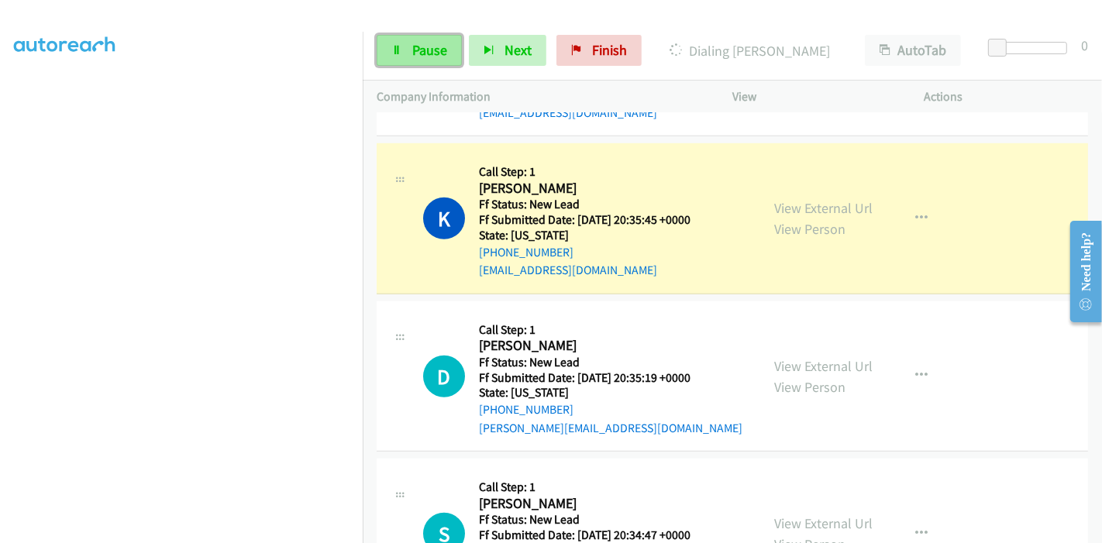
click at [418, 47] on span "Pause" at bounding box center [429, 50] width 35 height 18
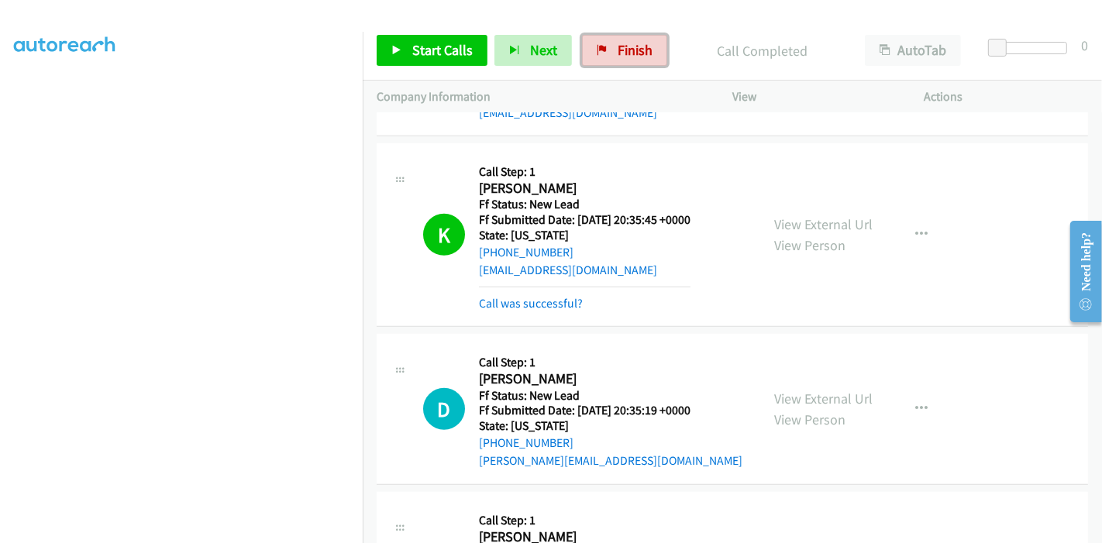
click at [621, 56] on span "Finish" at bounding box center [635, 50] width 35 height 18
